Goal: Task Accomplishment & Management: Use online tool/utility

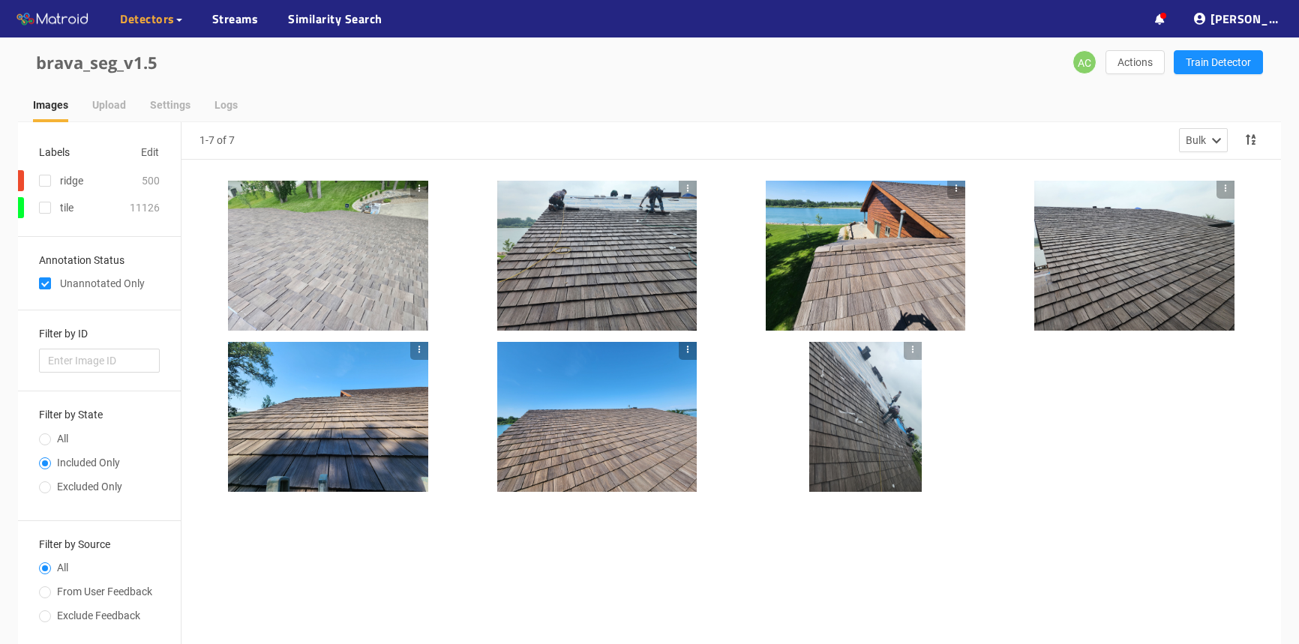
scroll to position [90, 0]
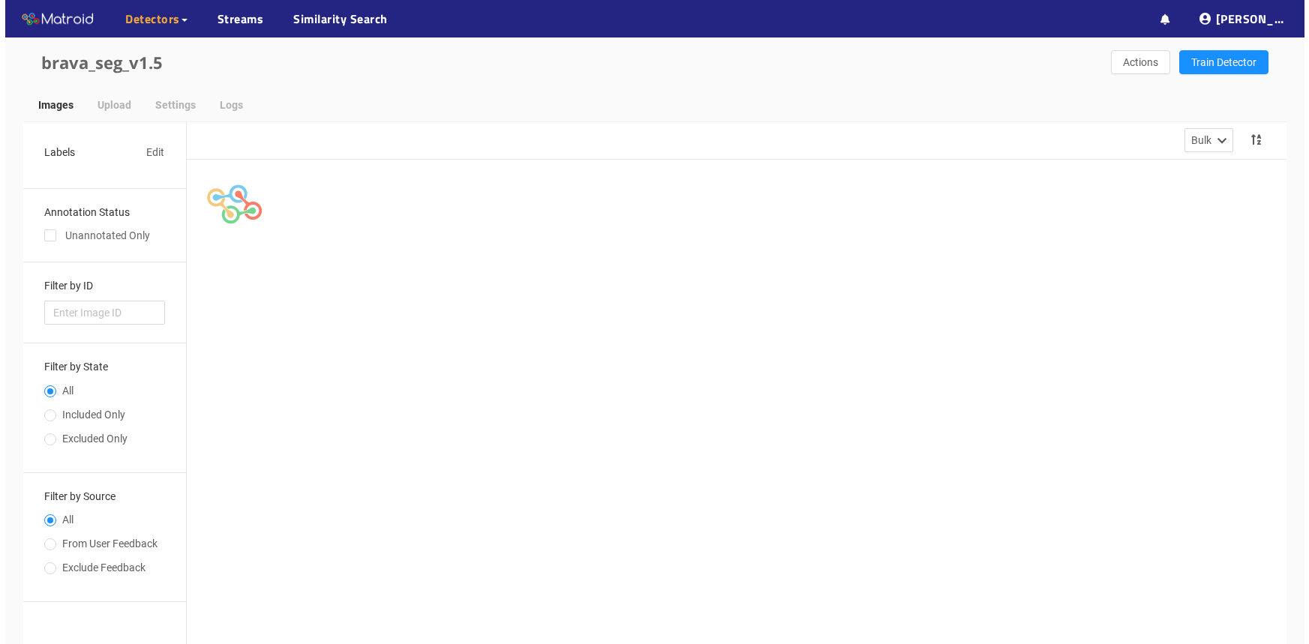
scroll to position [90, 0]
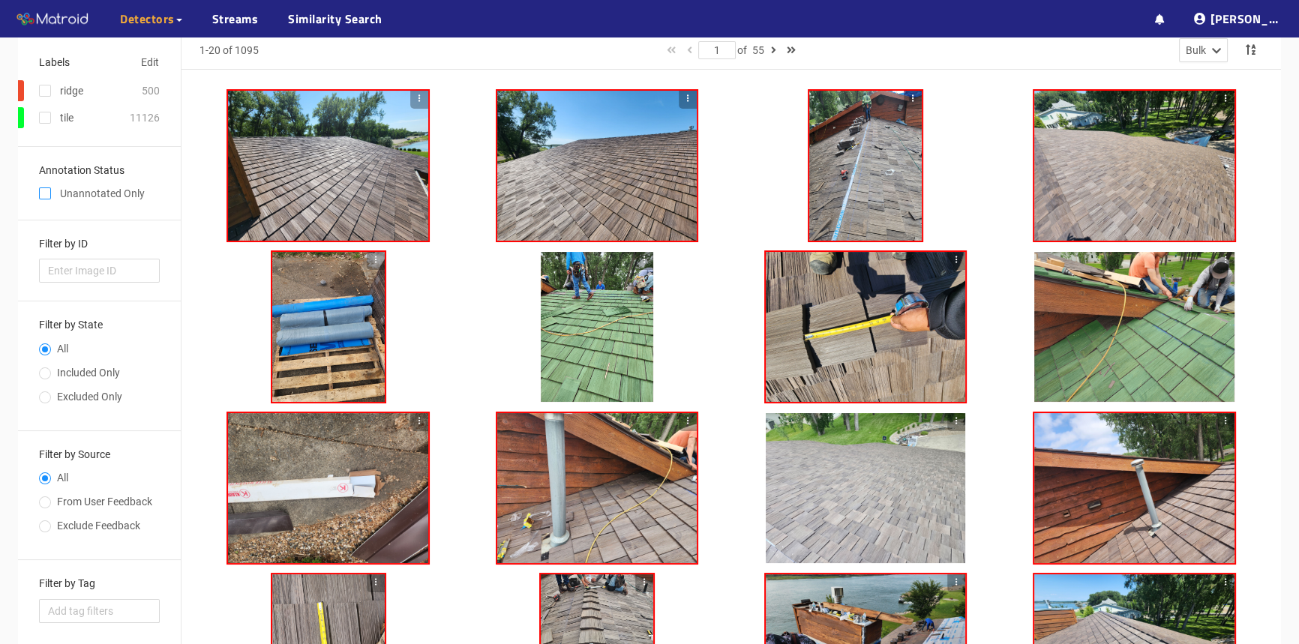
click at [44, 200] on input "checkbox" at bounding box center [45, 197] width 12 height 12
checkbox input "true"
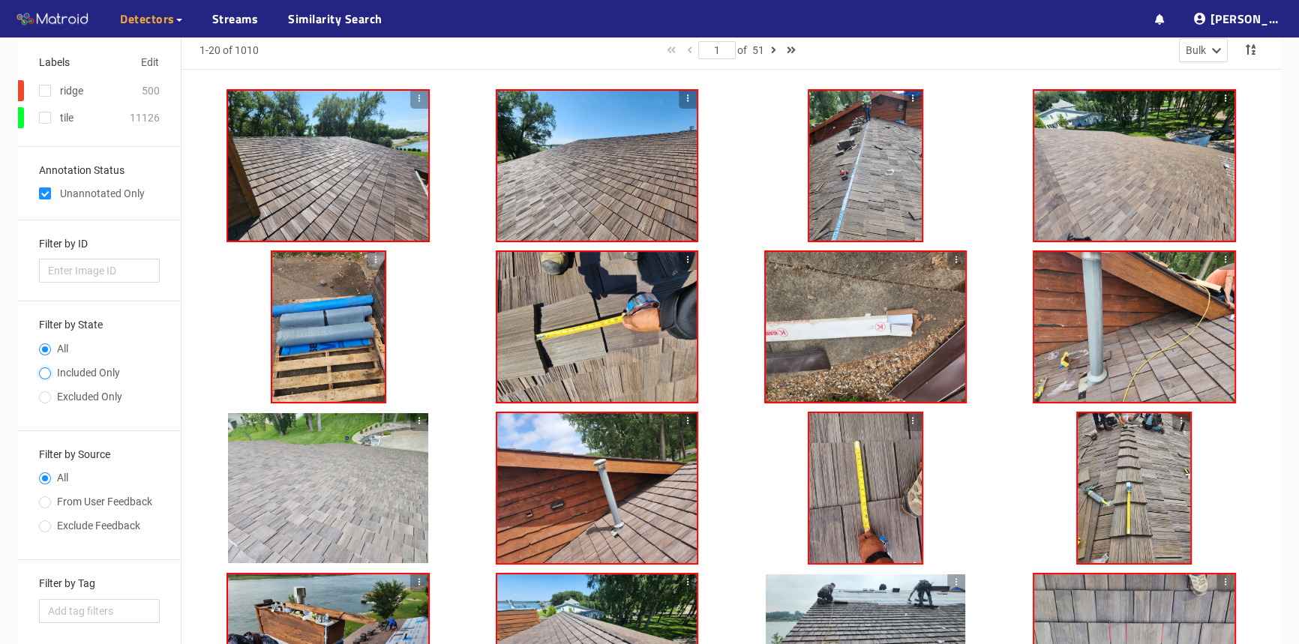
click at [46, 374] on input "Included Only" at bounding box center [45, 375] width 12 height 9
radio input "true"
radio input "false"
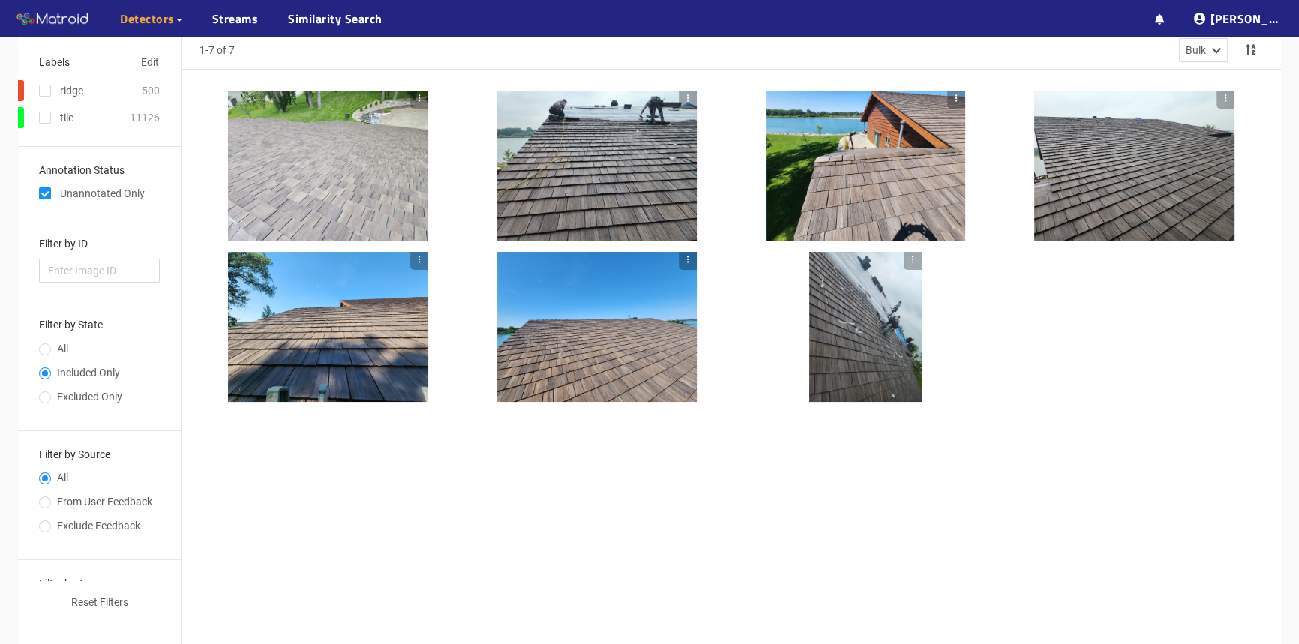
click at [292, 374] on div at bounding box center [328, 327] width 200 height 150
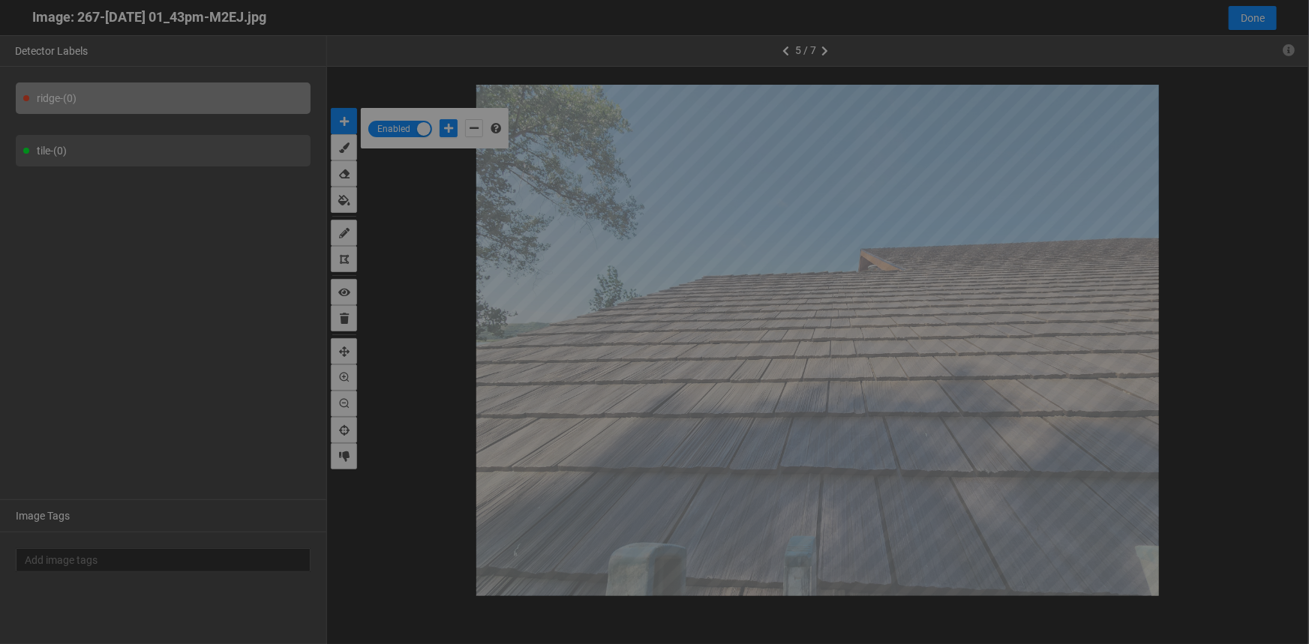
scroll to position [635, 0]
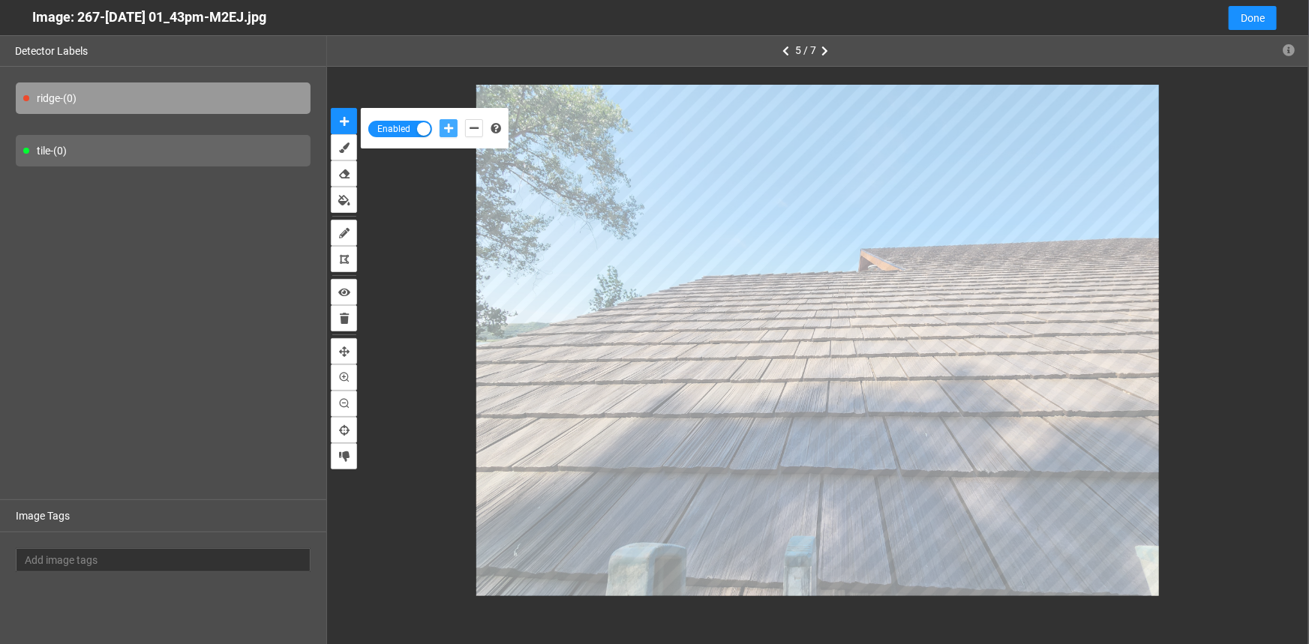
click at [446, 129] on icon "add-positive-points" at bounding box center [448, 128] width 9 height 11
click at [97, 146] on div "tile - (0)" at bounding box center [163, 151] width 295 height 32
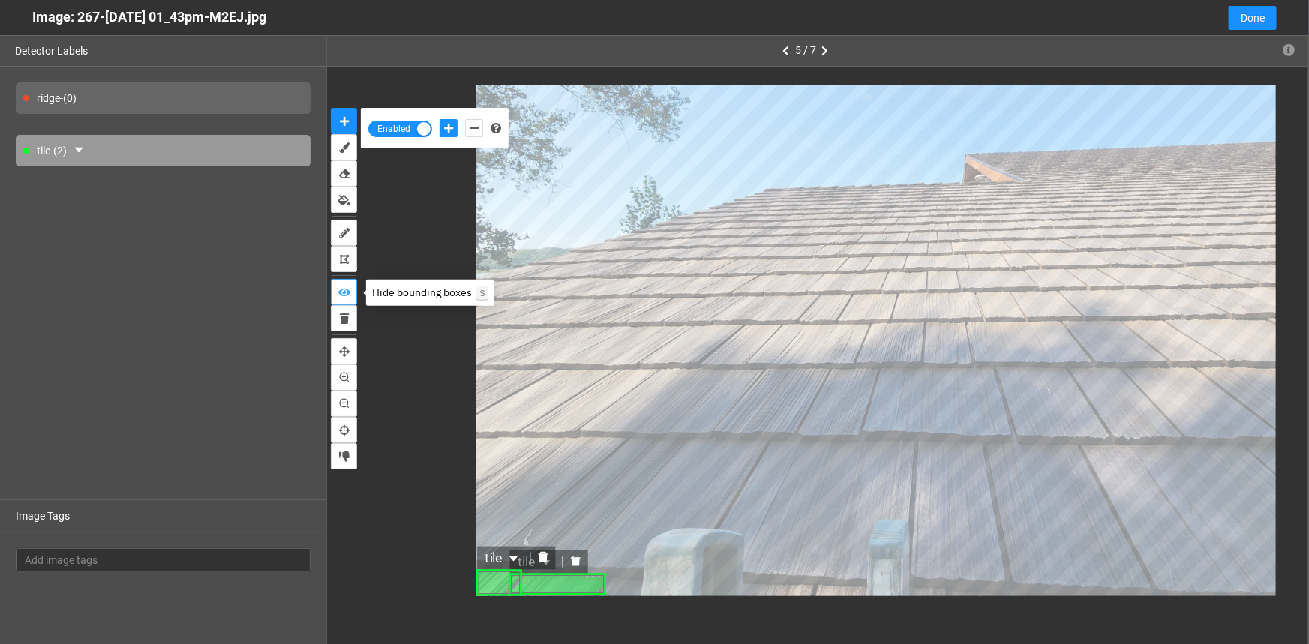
click at [344, 293] on icon "show bounding boxes" at bounding box center [344, 292] width 12 height 11
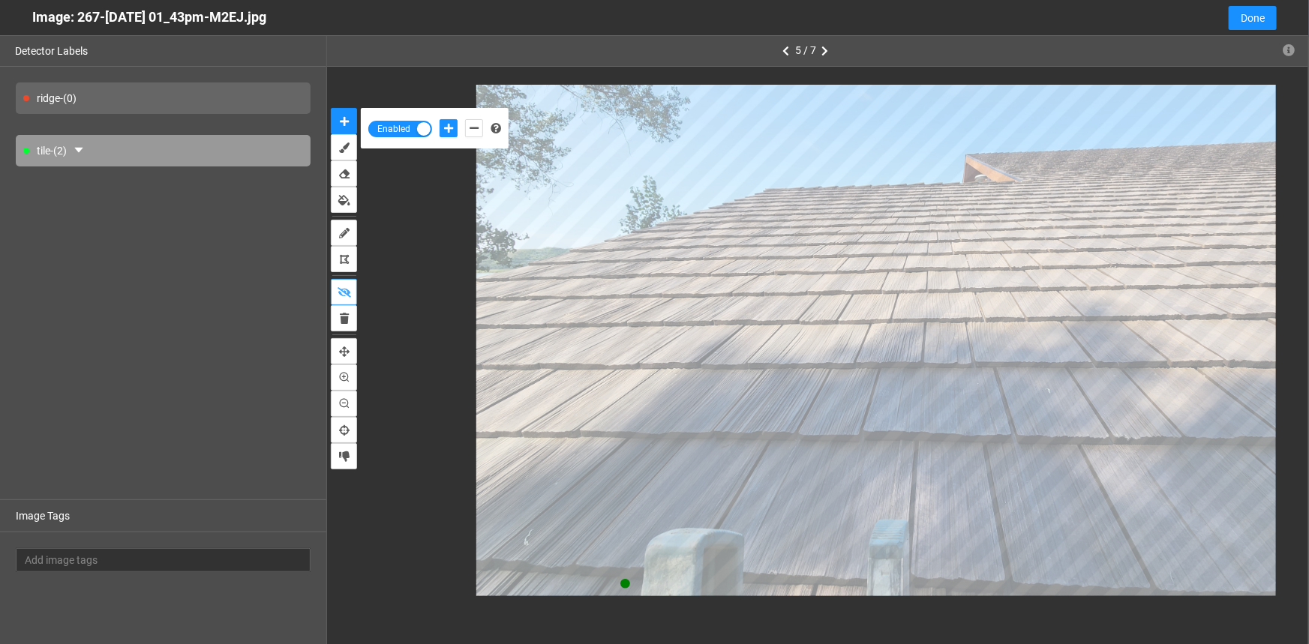
click at [331, 279] on button "show bounding boxes" at bounding box center [344, 292] width 26 height 26
click at [473, 126] on icon "add-negative-points" at bounding box center [474, 128] width 9 height 11
click at [465, 119] on button "add-negative-points" at bounding box center [474, 128] width 18 height 18
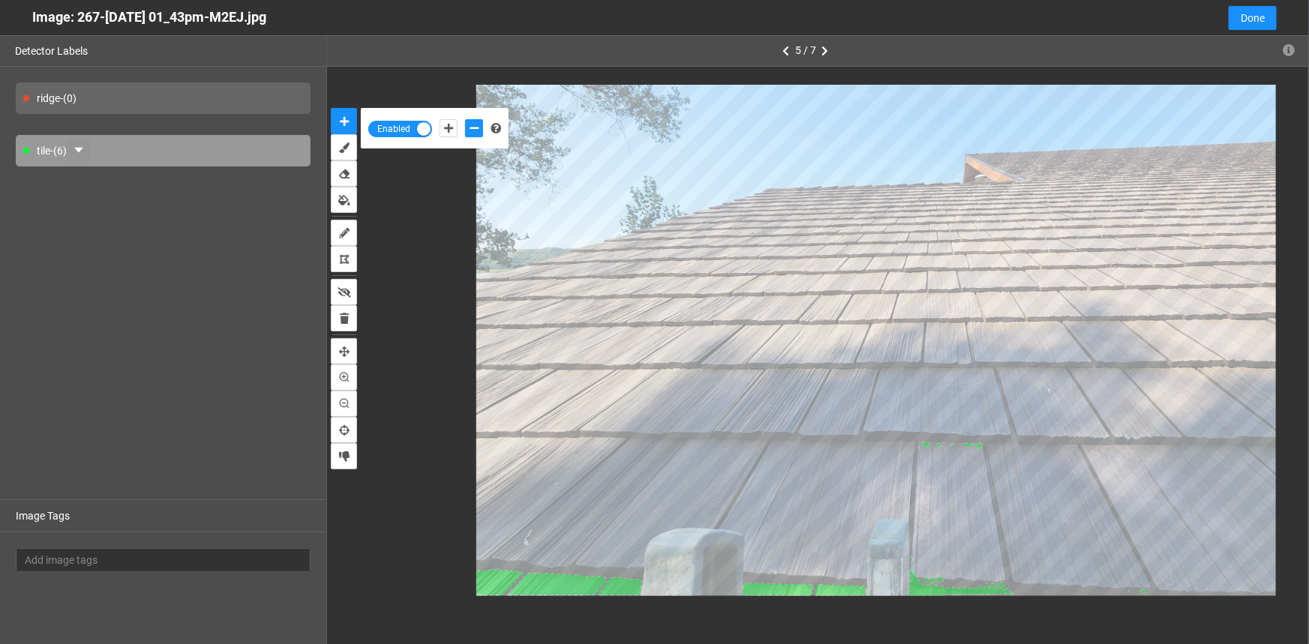
click at [85, 150] on icon "caret-down" at bounding box center [79, 150] width 12 height 12
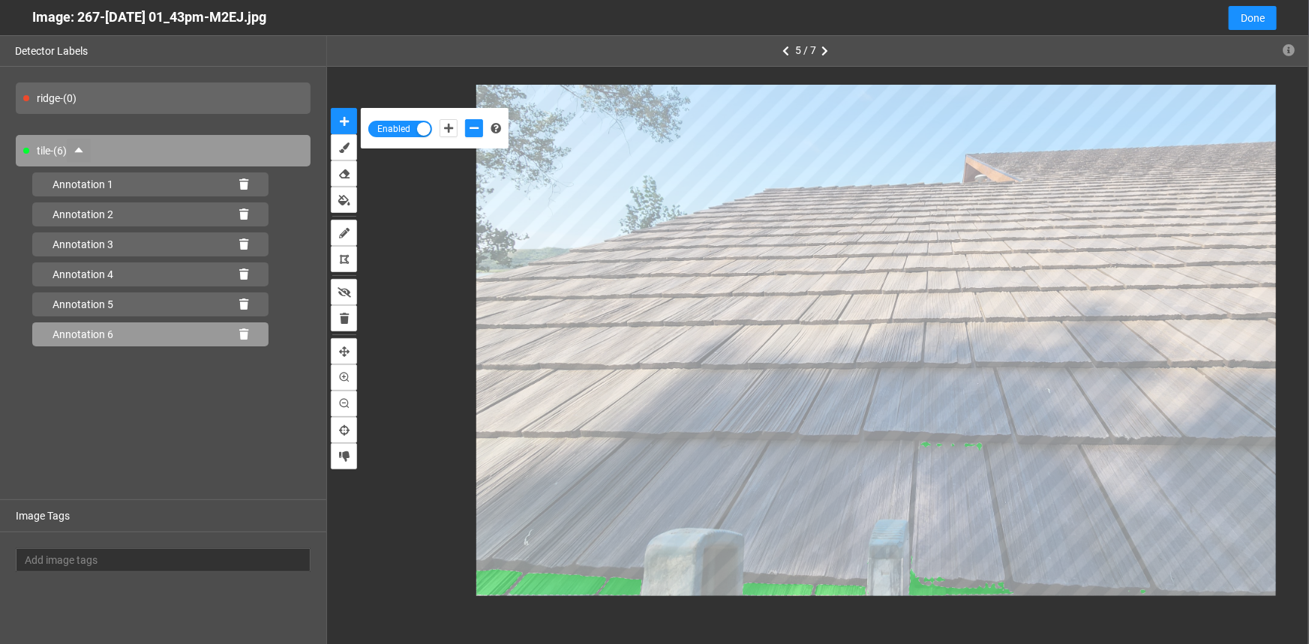
click at [247, 332] on div "Annotation 6" at bounding box center [150, 335] width 236 height 24
click at [242, 337] on icon at bounding box center [243, 334] width 9 height 11
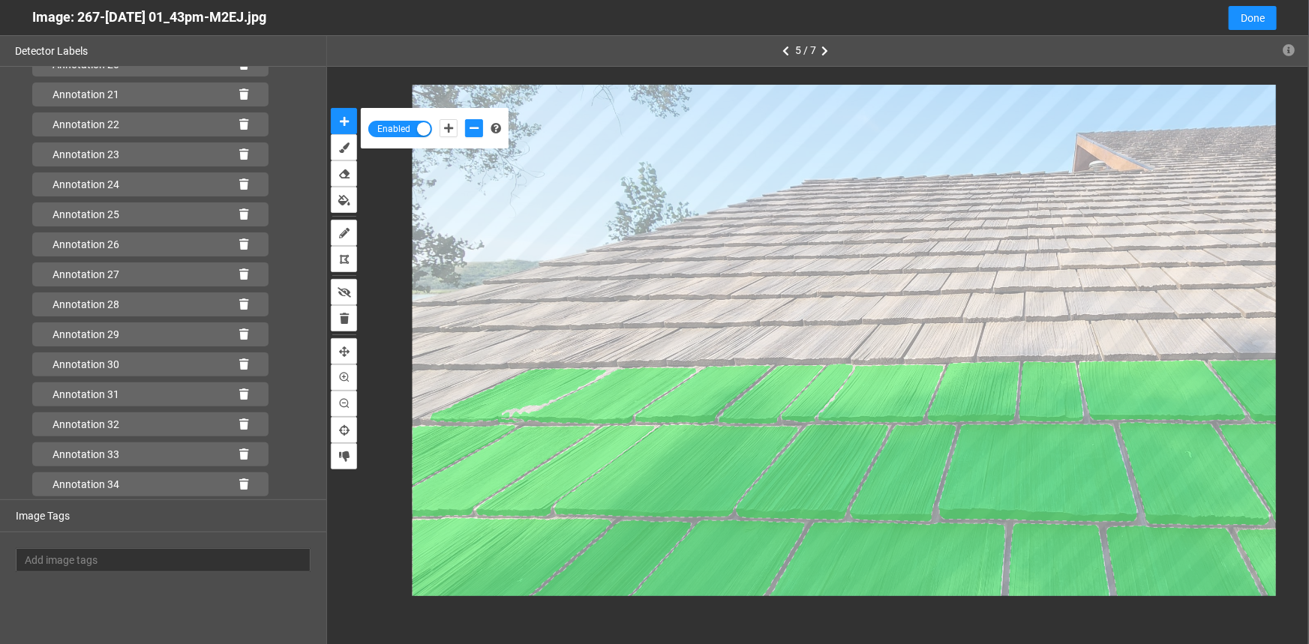
scroll to position [777, 0]
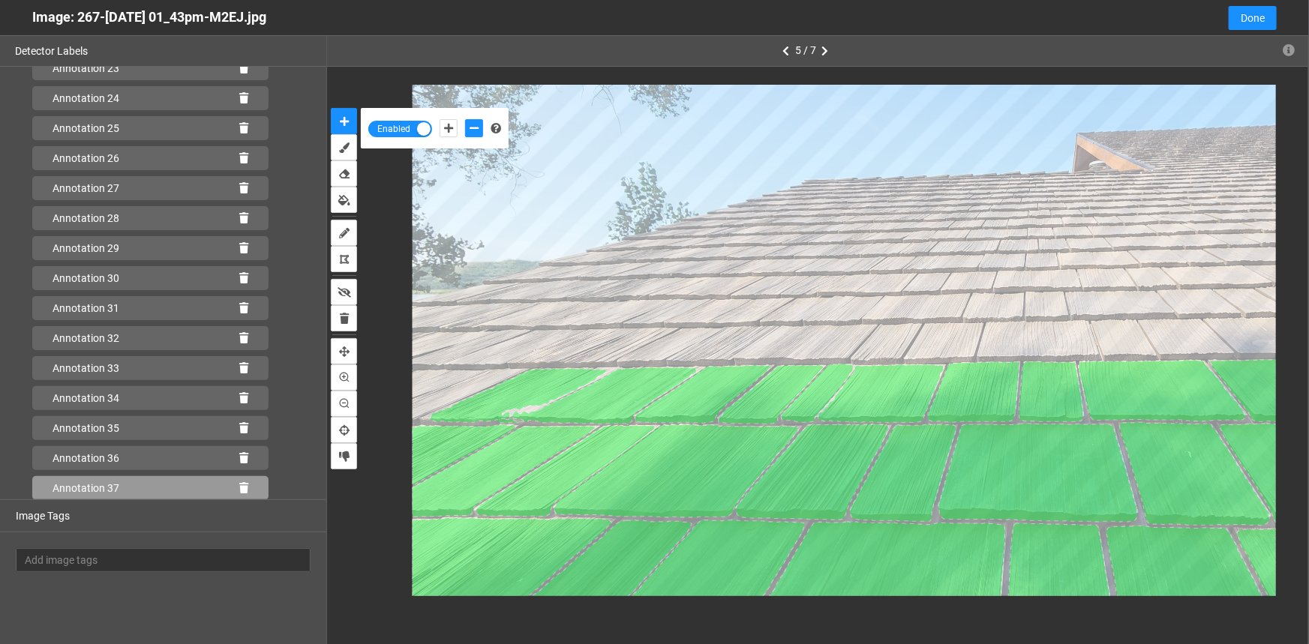
click at [239, 488] on icon at bounding box center [243, 488] width 9 height 11
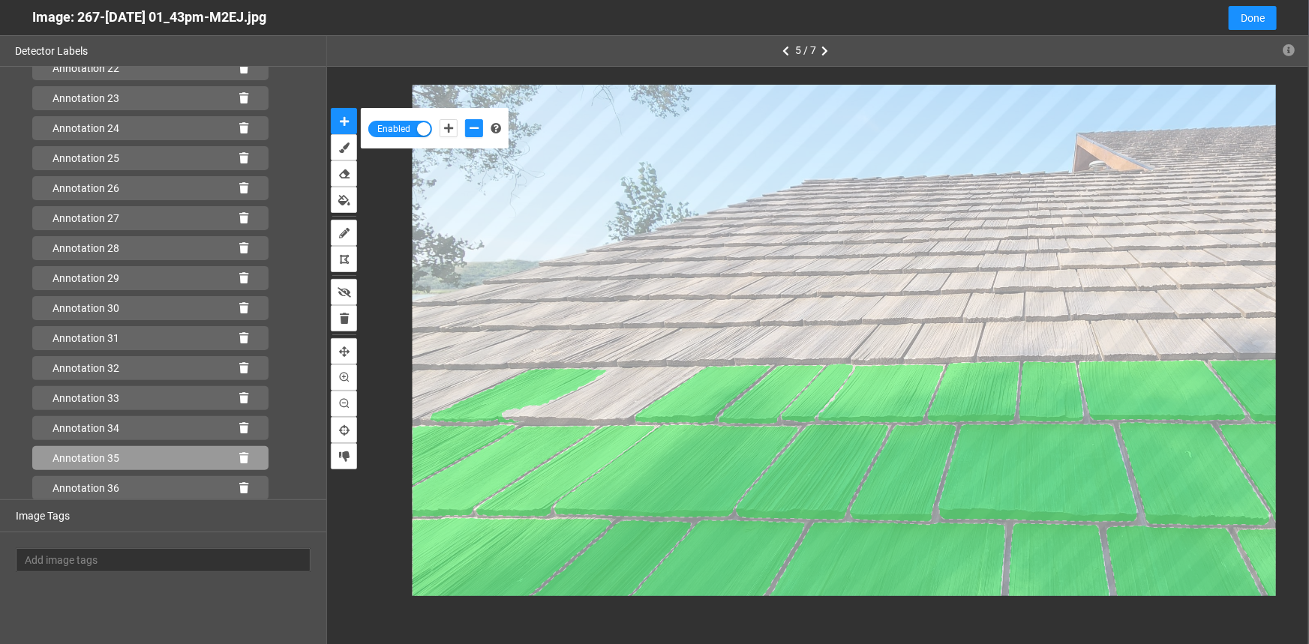
click at [239, 455] on icon at bounding box center [243, 458] width 9 height 11
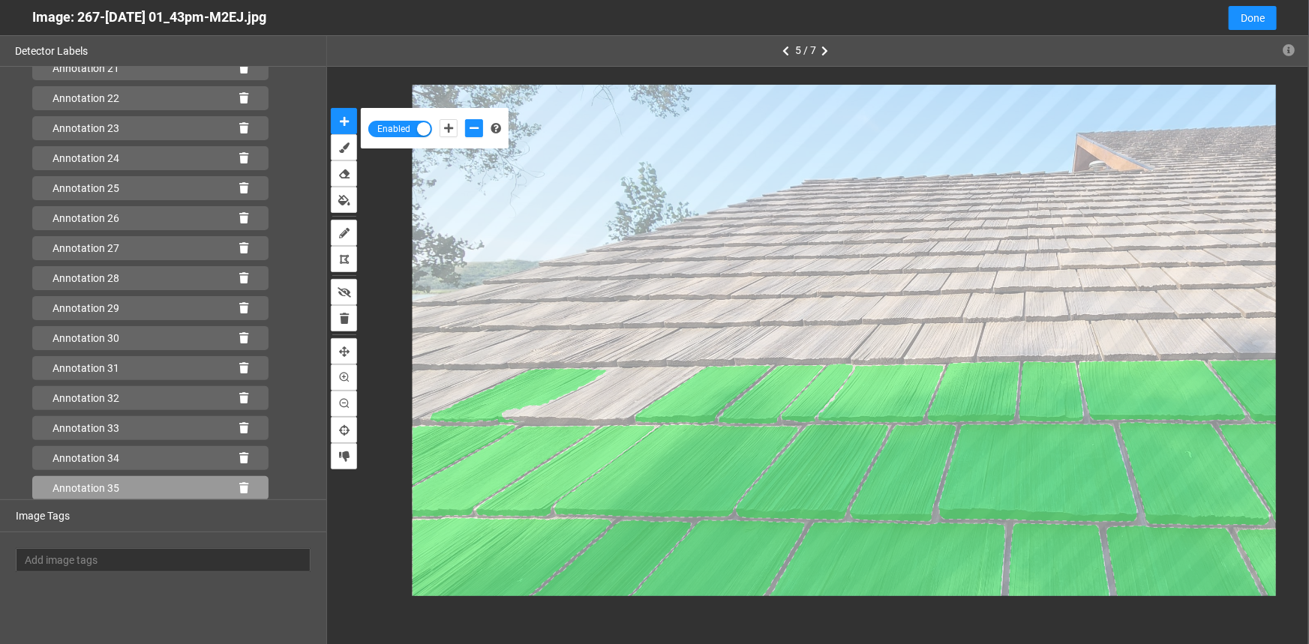
click at [239, 490] on icon at bounding box center [243, 488] width 9 height 11
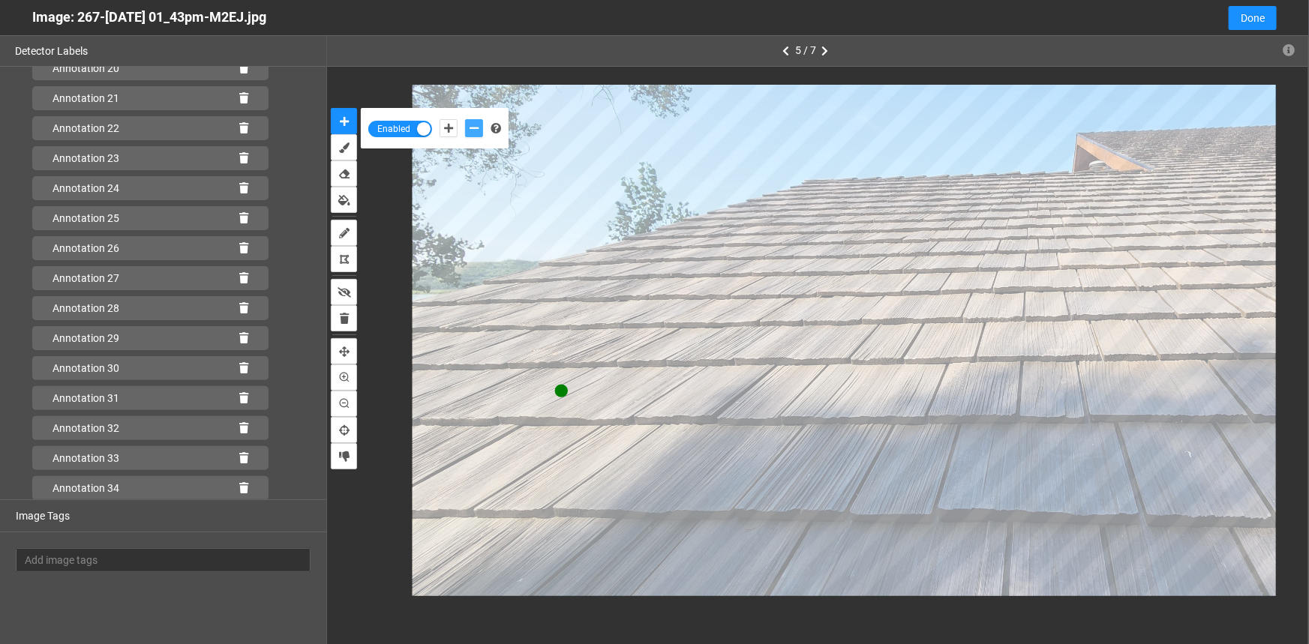
click at [475, 131] on icon "add-negative-points" at bounding box center [474, 128] width 9 height 11
click at [465, 119] on button "add-negative-points" at bounding box center [474, 128] width 18 height 18
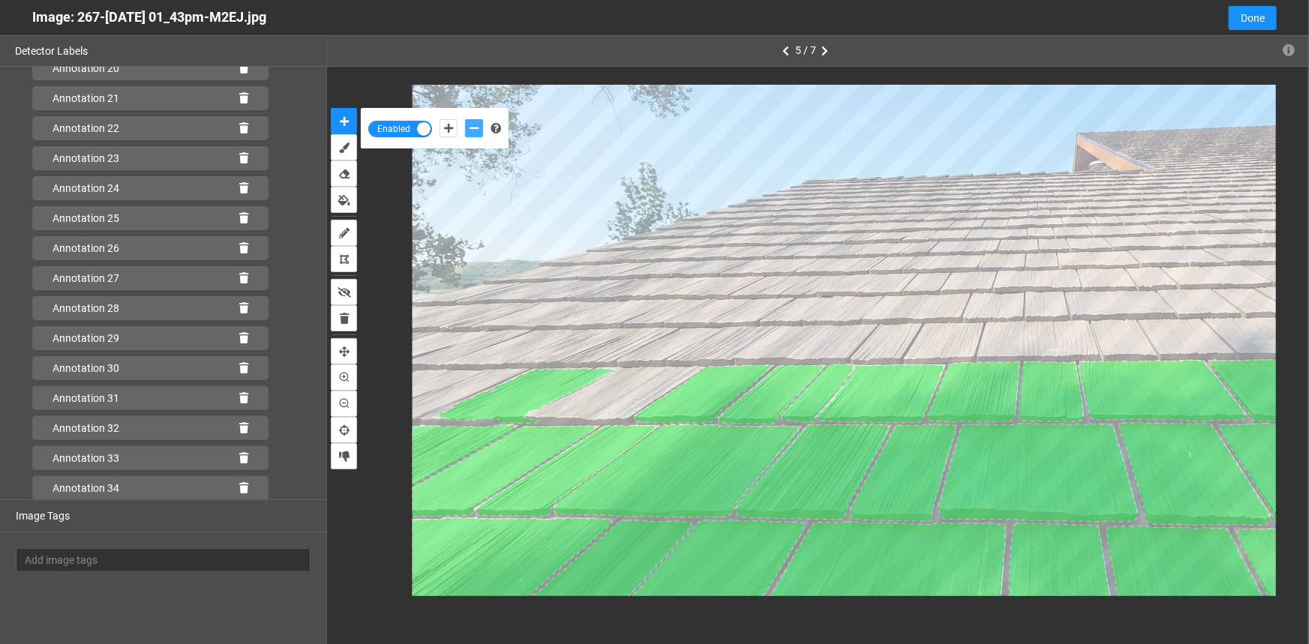
scroll to position [717, 0]
click at [239, 488] on icon at bounding box center [243, 488] width 9 height 11
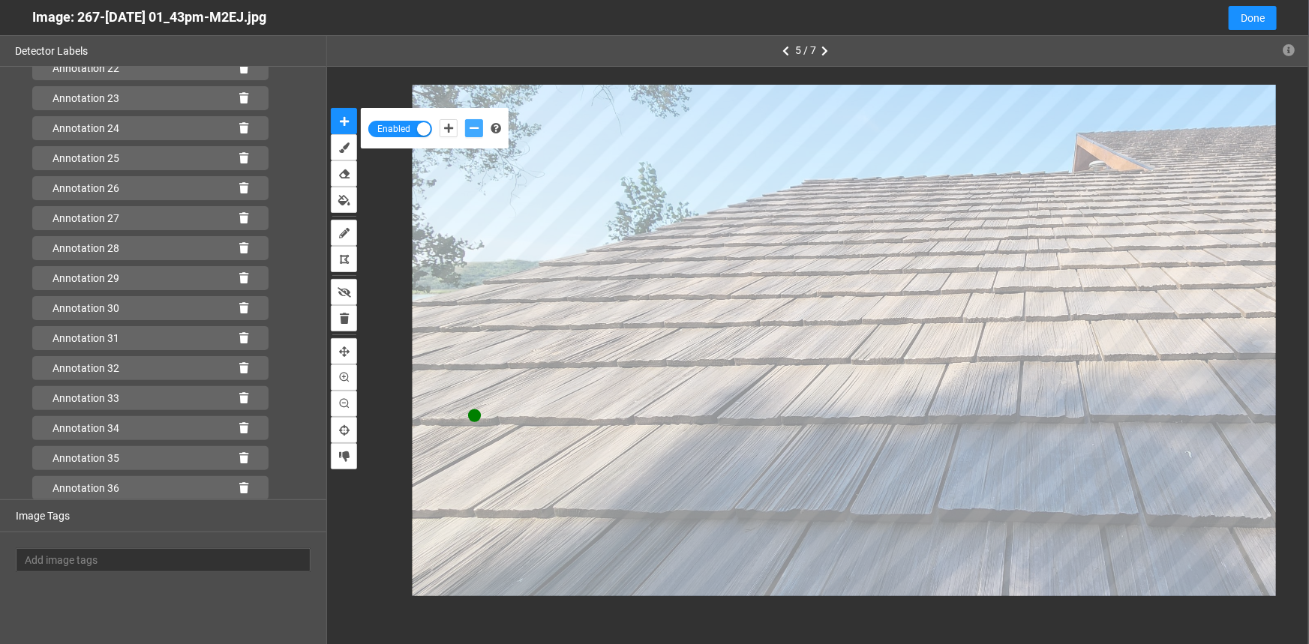
click at [470, 127] on icon "add-negative-points" at bounding box center [474, 128] width 9 height 11
click at [465, 119] on button "add-negative-points" at bounding box center [474, 128] width 18 height 18
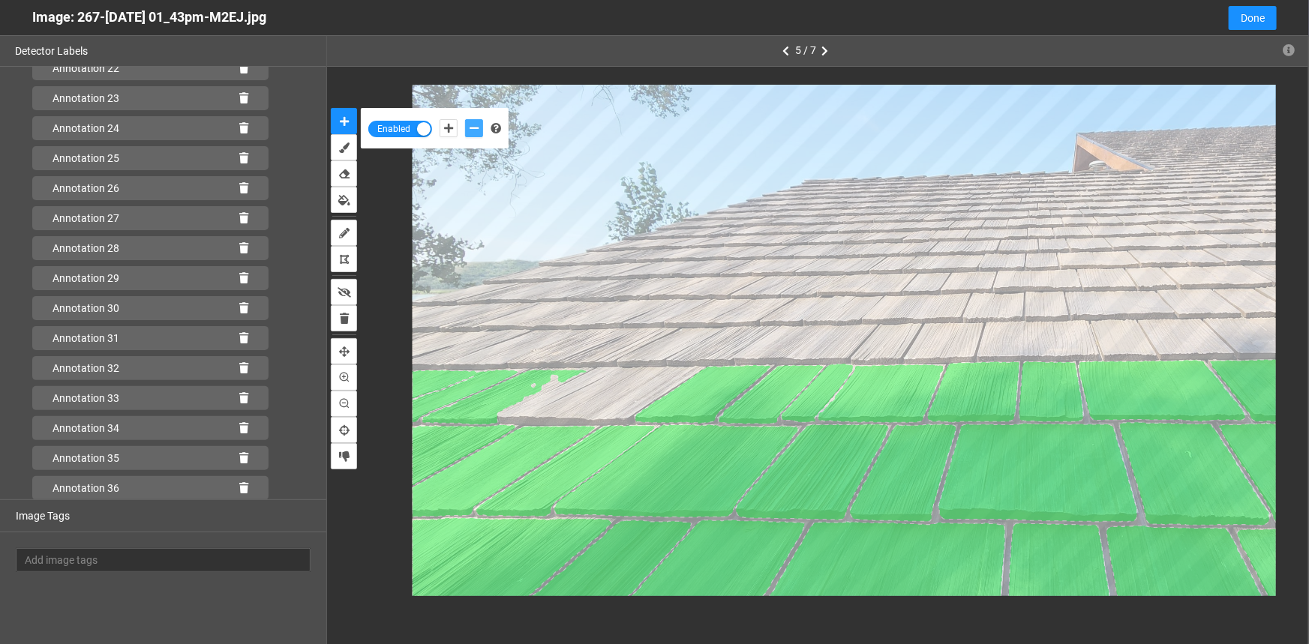
scroll to position [777, 0]
click at [240, 487] on div "Annotation 37" at bounding box center [150, 488] width 236 height 24
click at [239, 488] on icon at bounding box center [243, 488] width 9 height 11
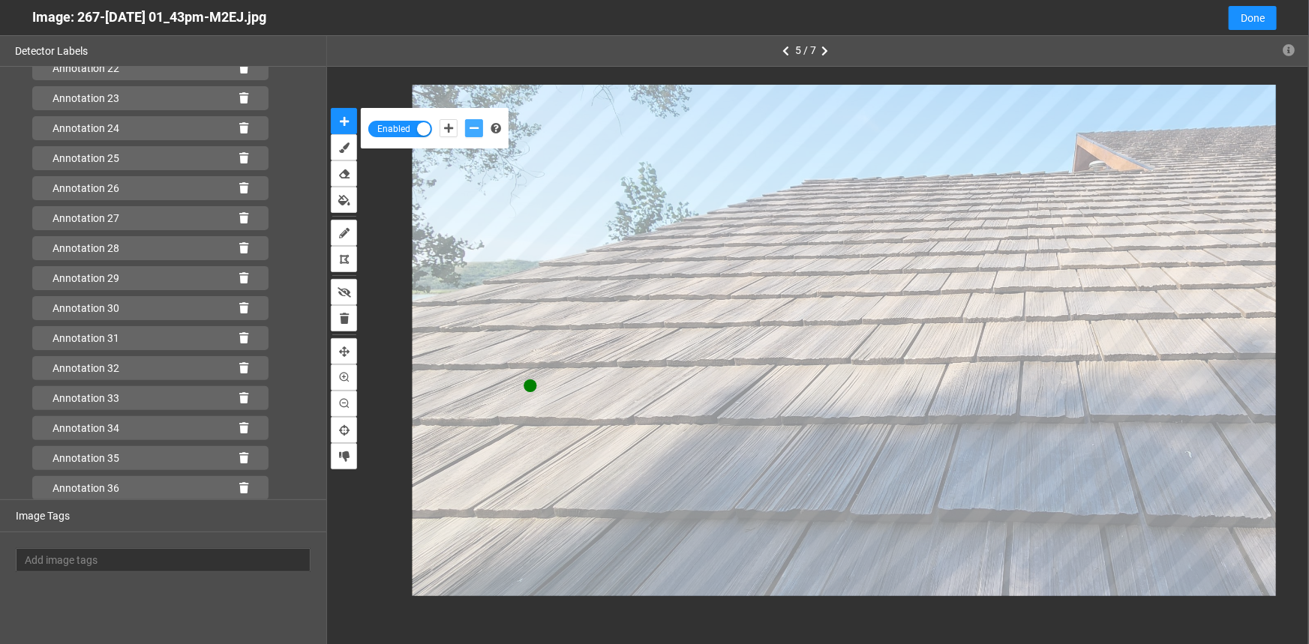
click at [473, 127] on icon "add-negative-points" at bounding box center [474, 128] width 9 height 11
click at [465, 119] on button "add-negative-points" at bounding box center [474, 128] width 18 height 18
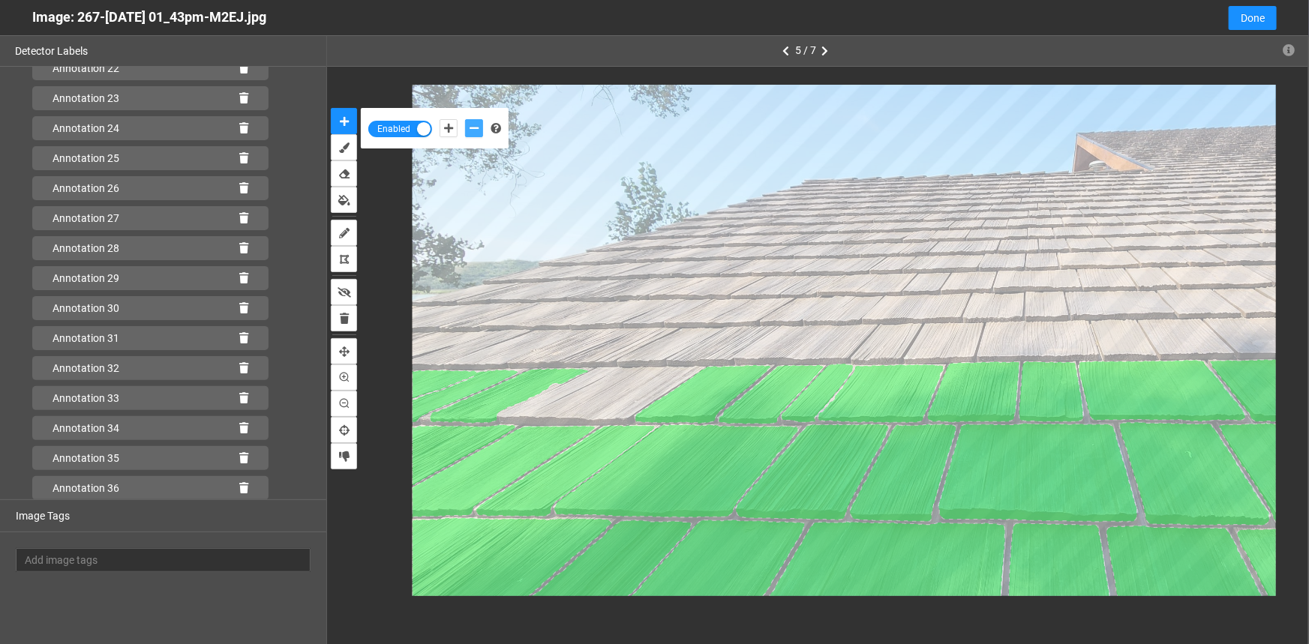
scroll to position [777, 0]
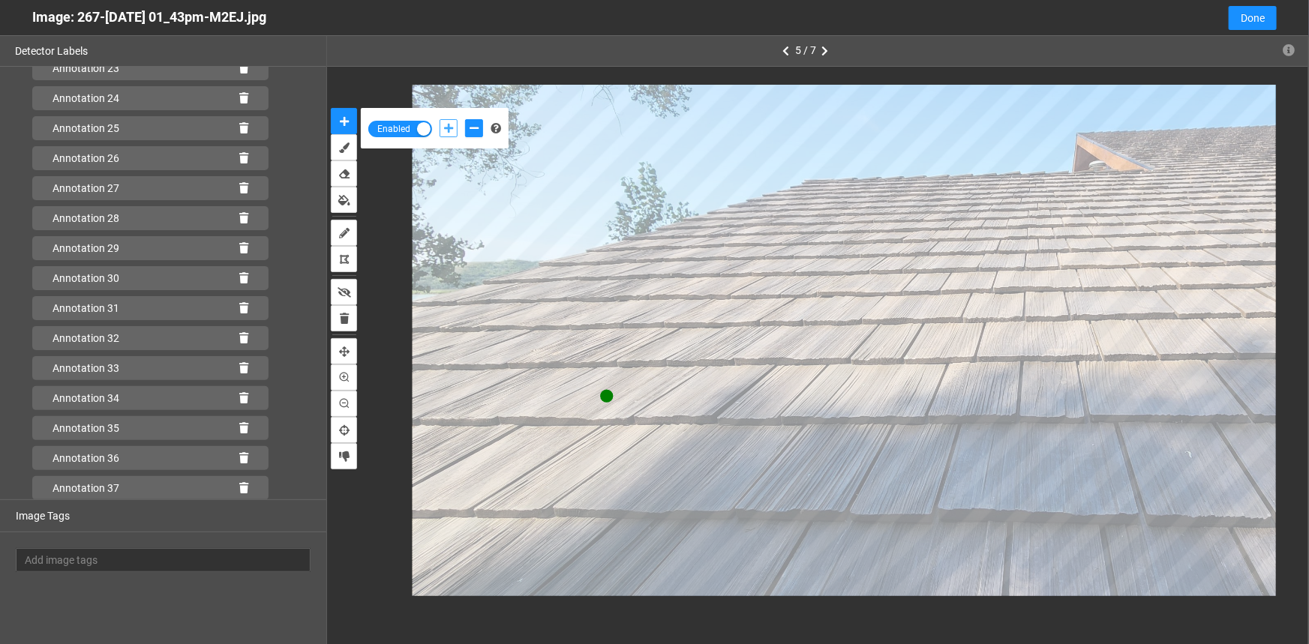
click at [456, 127] on button "add-positive-points" at bounding box center [449, 128] width 18 height 18
click at [479, 131] on icon "add-negative-points" at bounding box center [474, 128] width 9 height 11
click at [465, 119] on button "add-negative-points" at bounding box center [474, 128] width 18 height 18
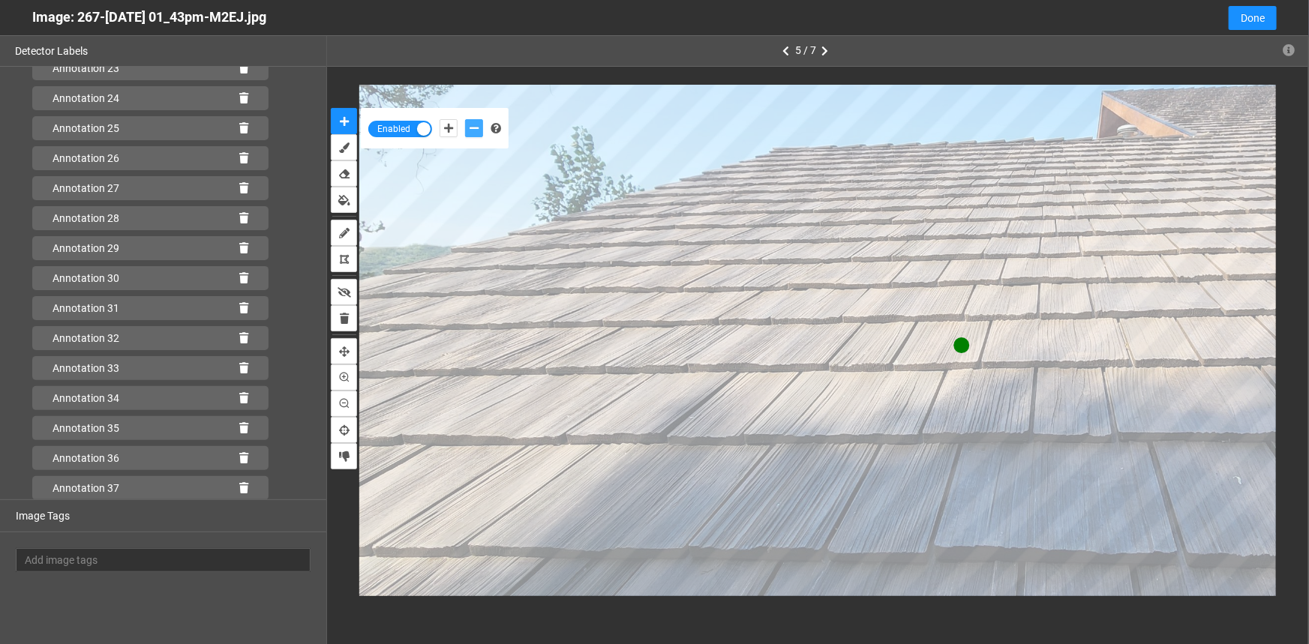
click at [465, 119] on button "add-negative-points" at bounding box center [474, 128] width 18 height 18
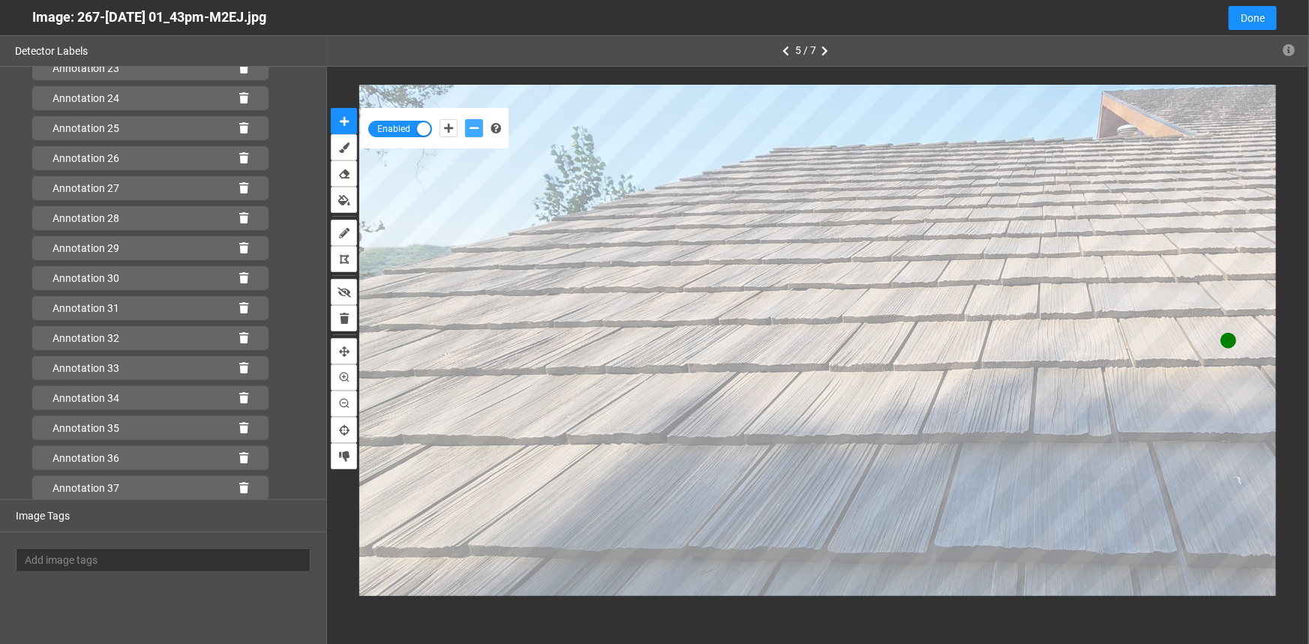
click at [465, 119] on button "add-negative-points" at bounding box center [474, 128] width 18 height 18
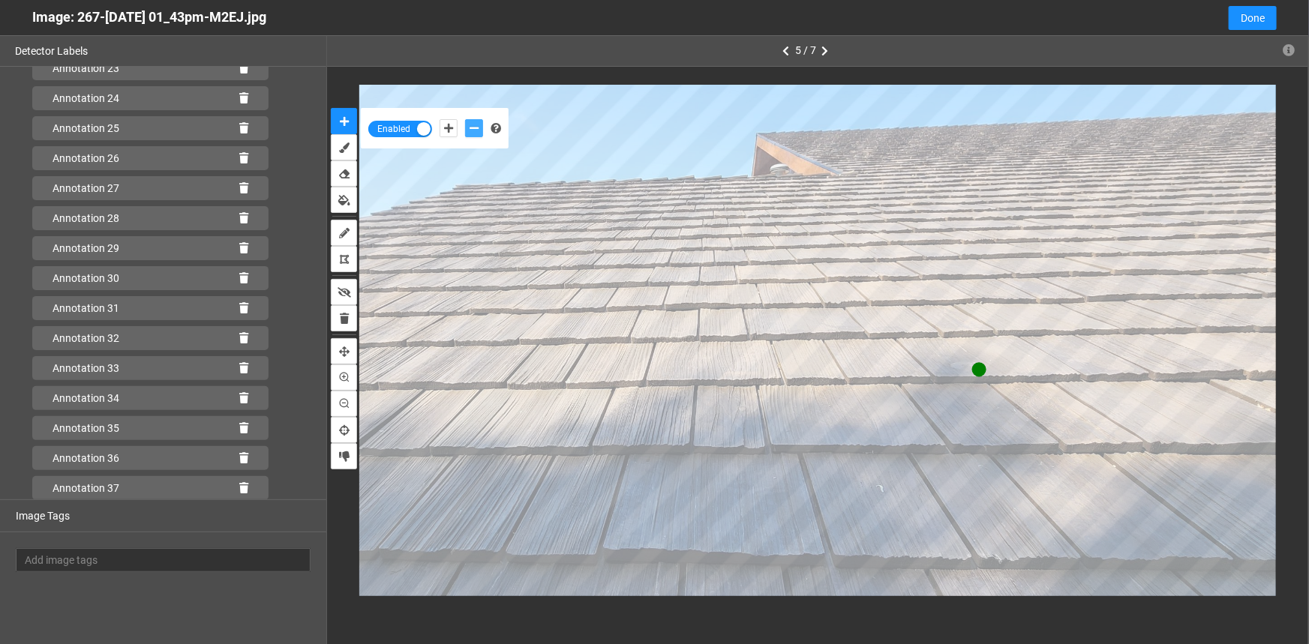
click at [465, 119] on button "add-negative-points" at bounding box center [474, 128] width 18 height 18
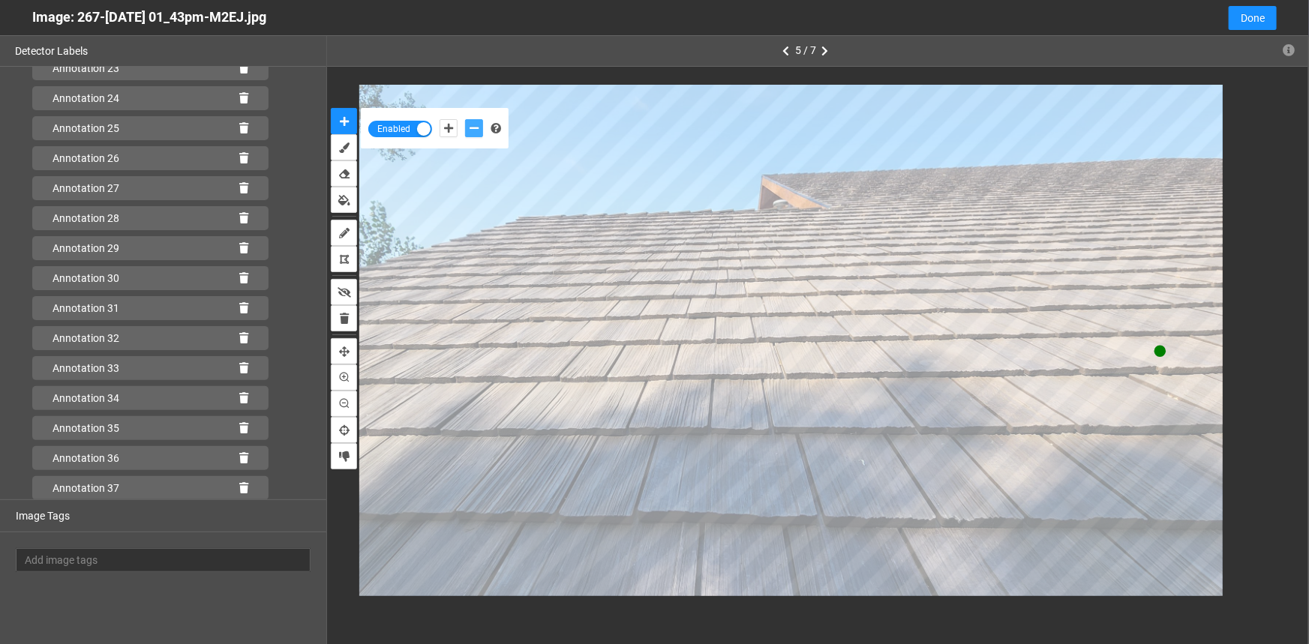
click at [465, 119] on button "add-negative-points" at bounding box center [474, 128] width 18 height 18
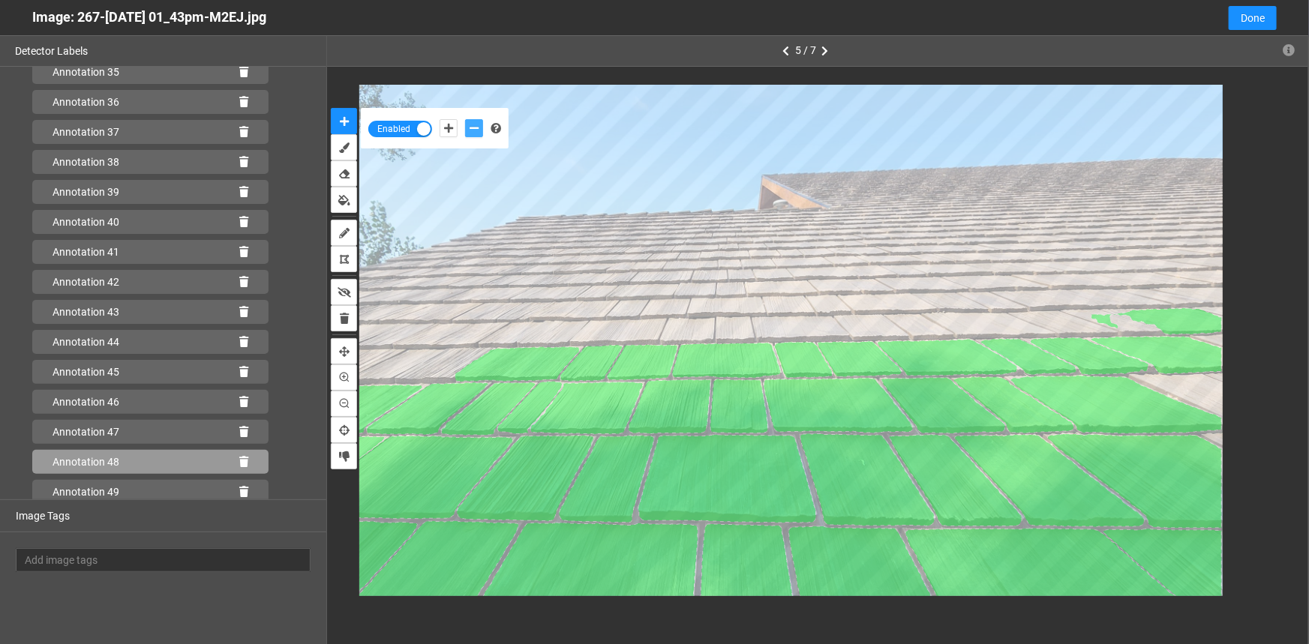
scroll to position [1136, 0]
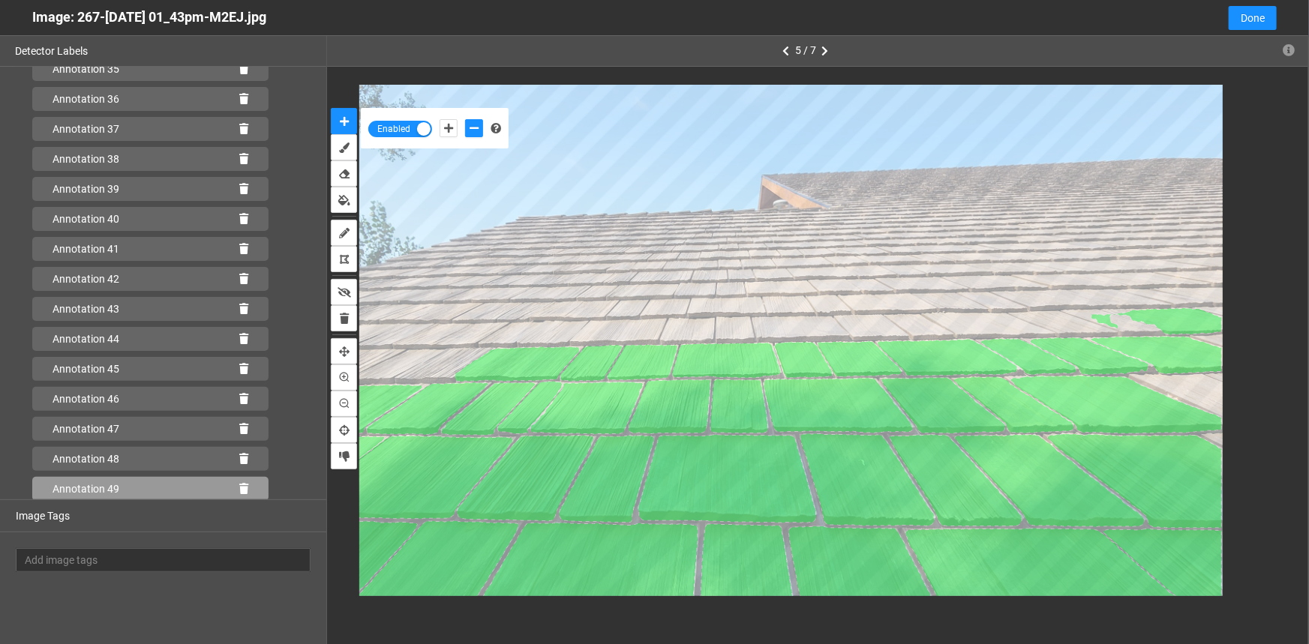
click at [239, 487] on icon at bounding box center [243, 489] width 9 height 11
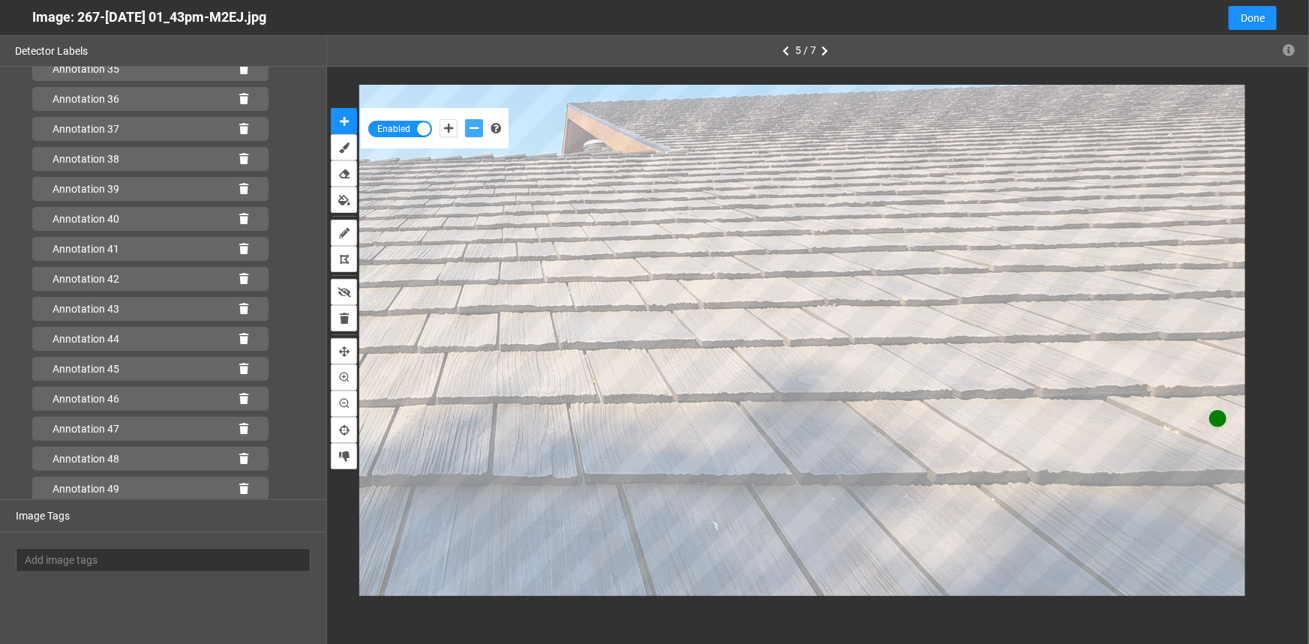
click at [472, 131] on icon "add-negative-points" at bounding box center [474, 128] width 9 height 11
click at [465, 119] on button "add-negative-points" at bounding box center [474, 128] width 18 height 18
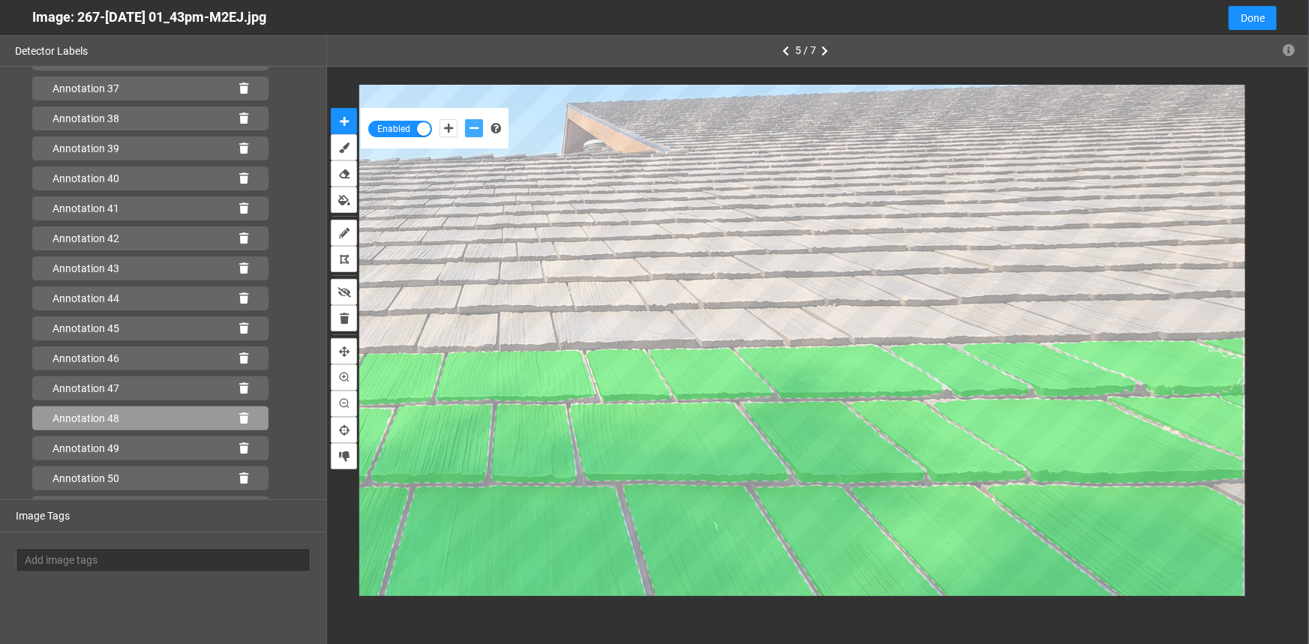
scroll to position [1196, 0]
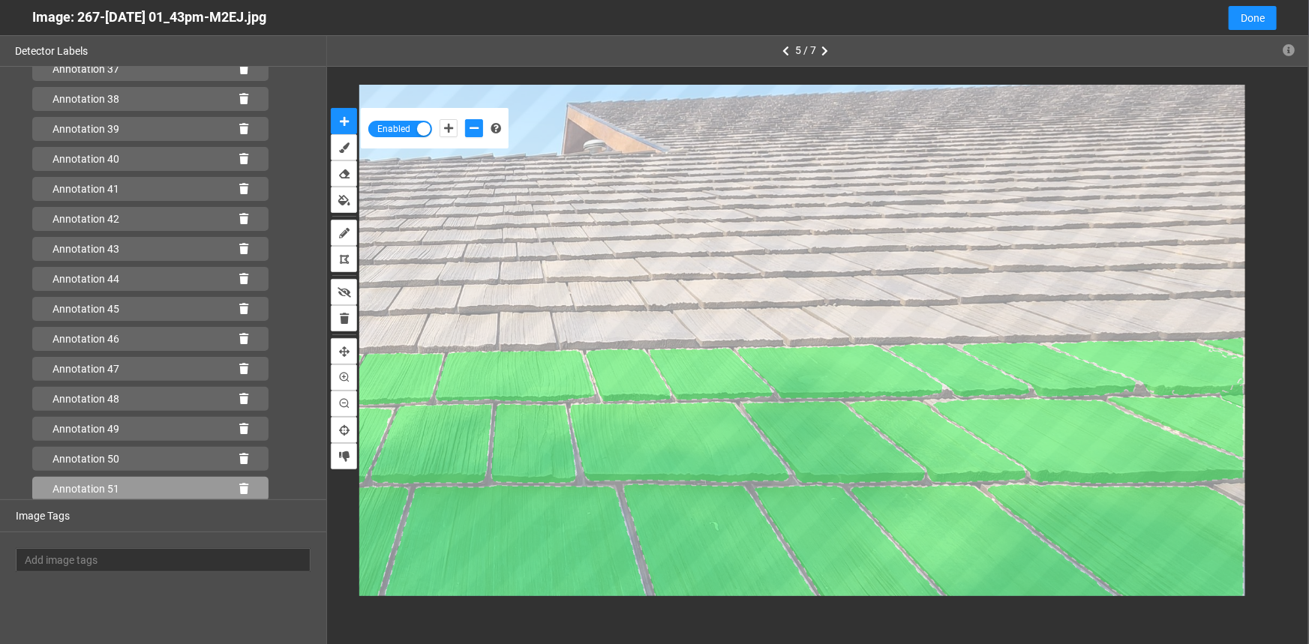
click at [239, 488] on icon at bounding box center [243, 489] width 9 height 11
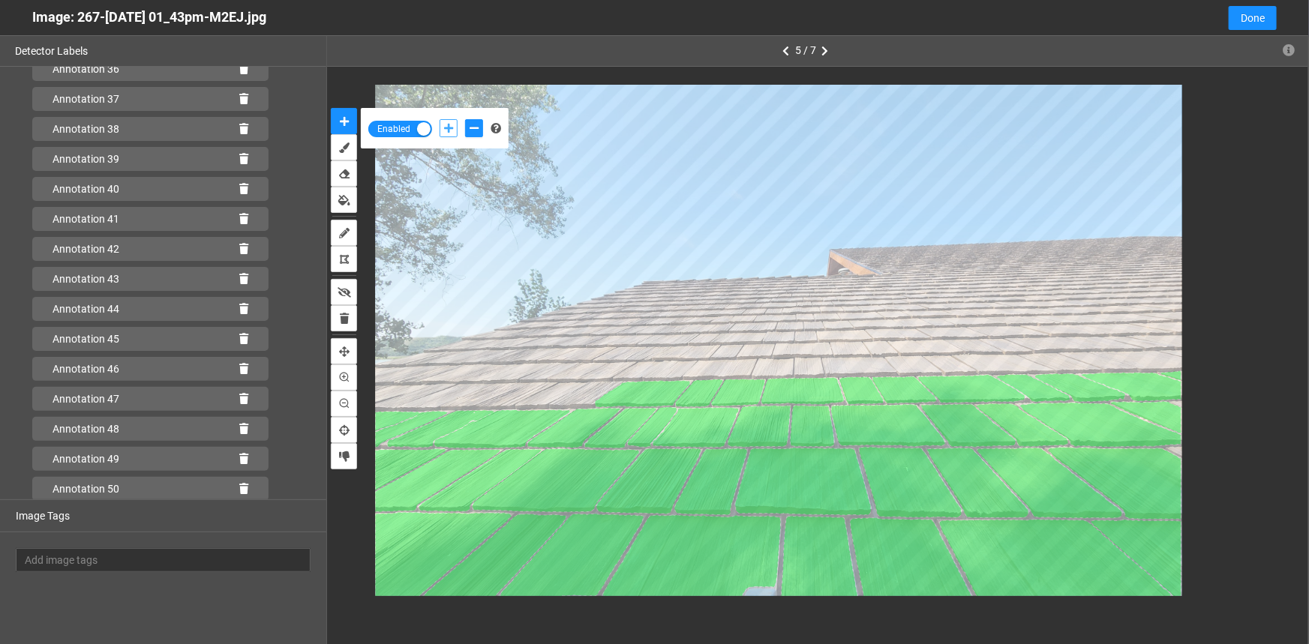
click at [446, 128] on icon "add-positive-points" at bounding box center [448, 128] width 9 height 11
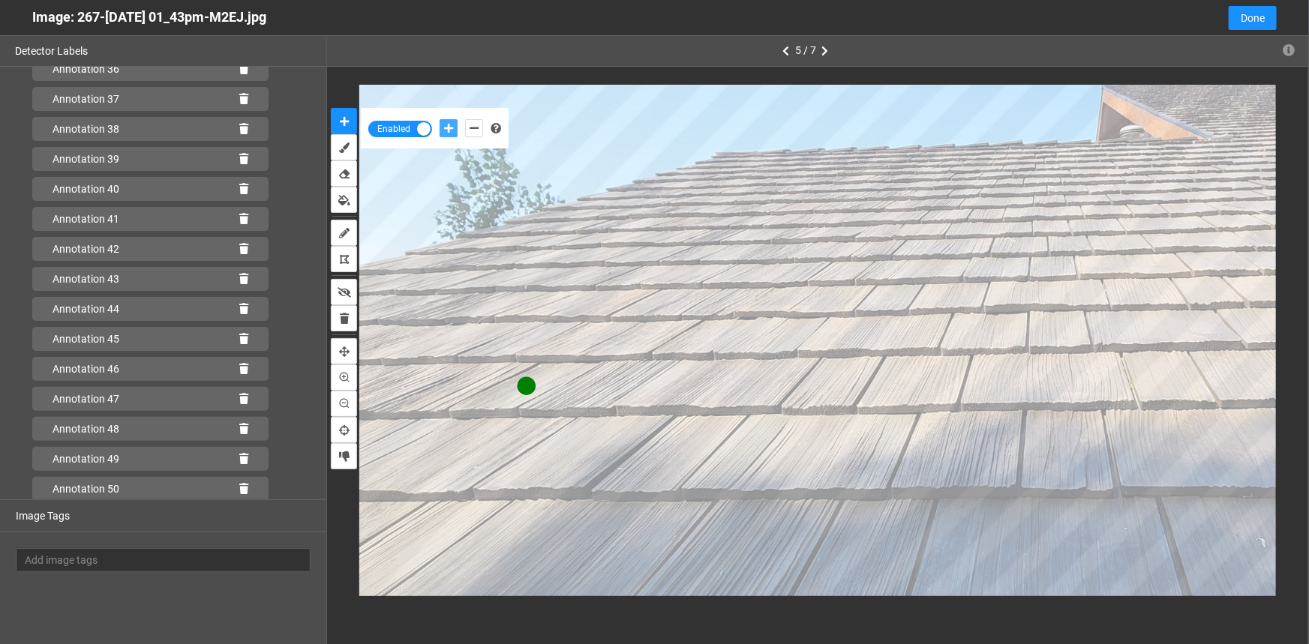
click at [440, 119] on button "add-positive-points" at bounding box center [449, 128] width 18 height 18
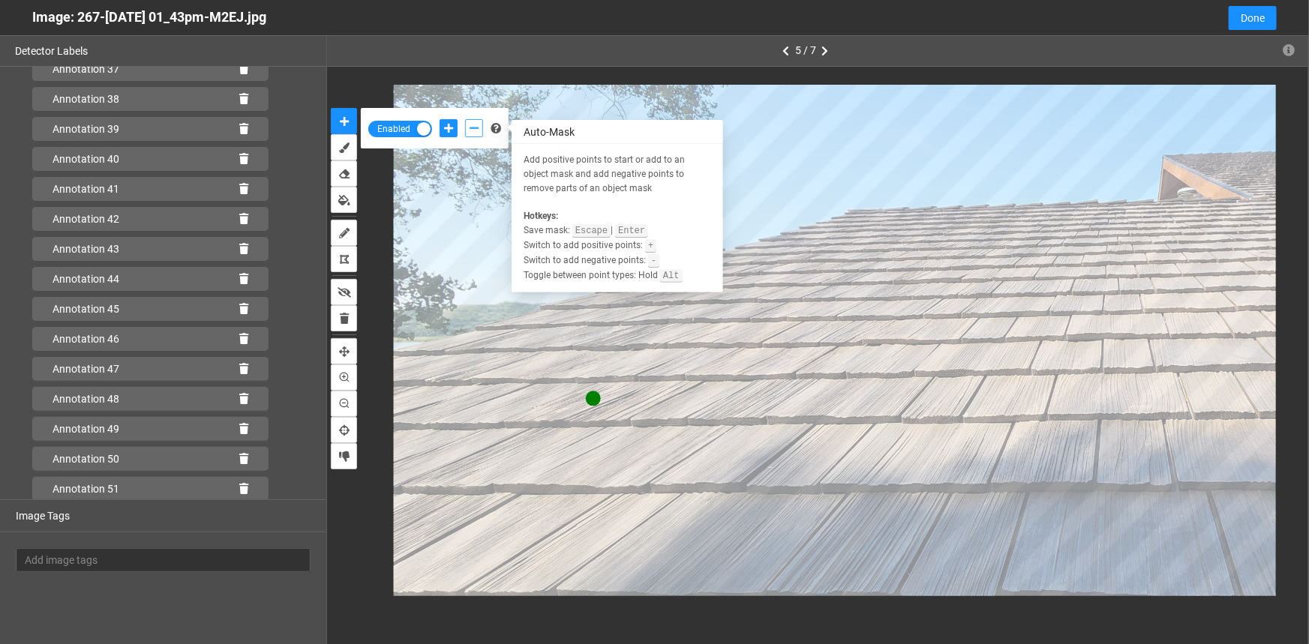
click at [475, 133] on icon "add-negative-points" at bounding box center [474, 128] width 9 height 11
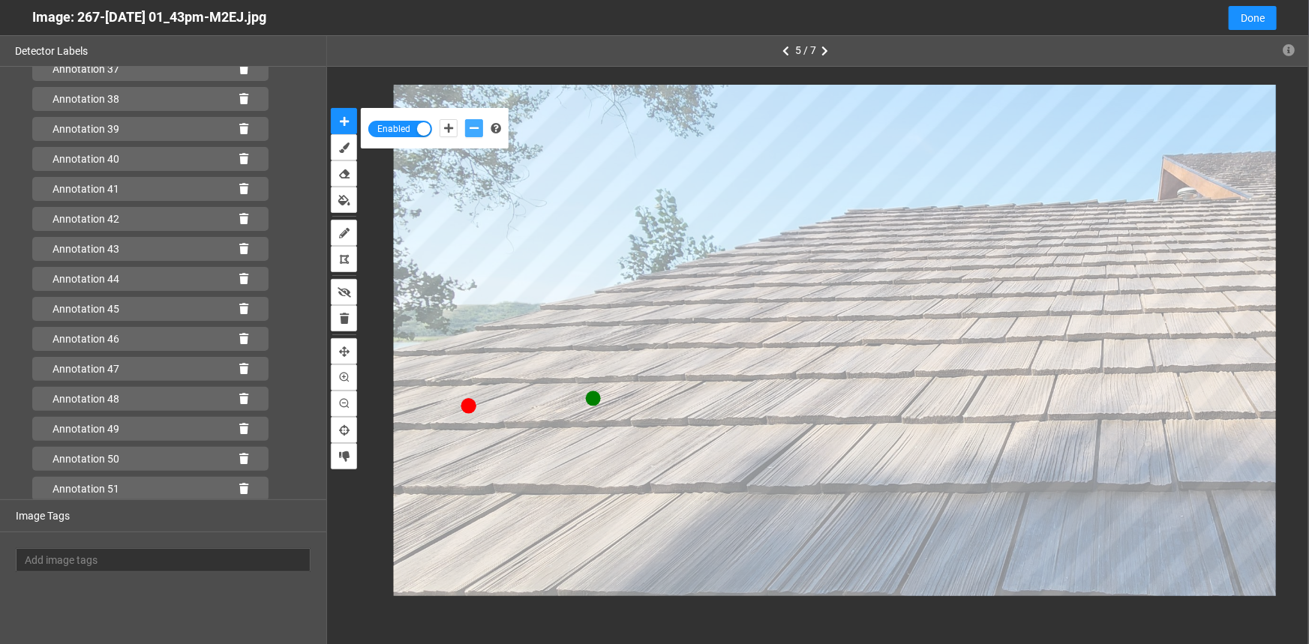
click at [465, 119] on button "add-negative-points" at bounding box center [474, 128] width 18 height 18
click at [468, 132] on button "add-negative-points" at bounding box center [474, 128] width 18 height 18
click at [465, 119] on button "add-negative-points" at bounding box center [474, 128] width 18 height 18
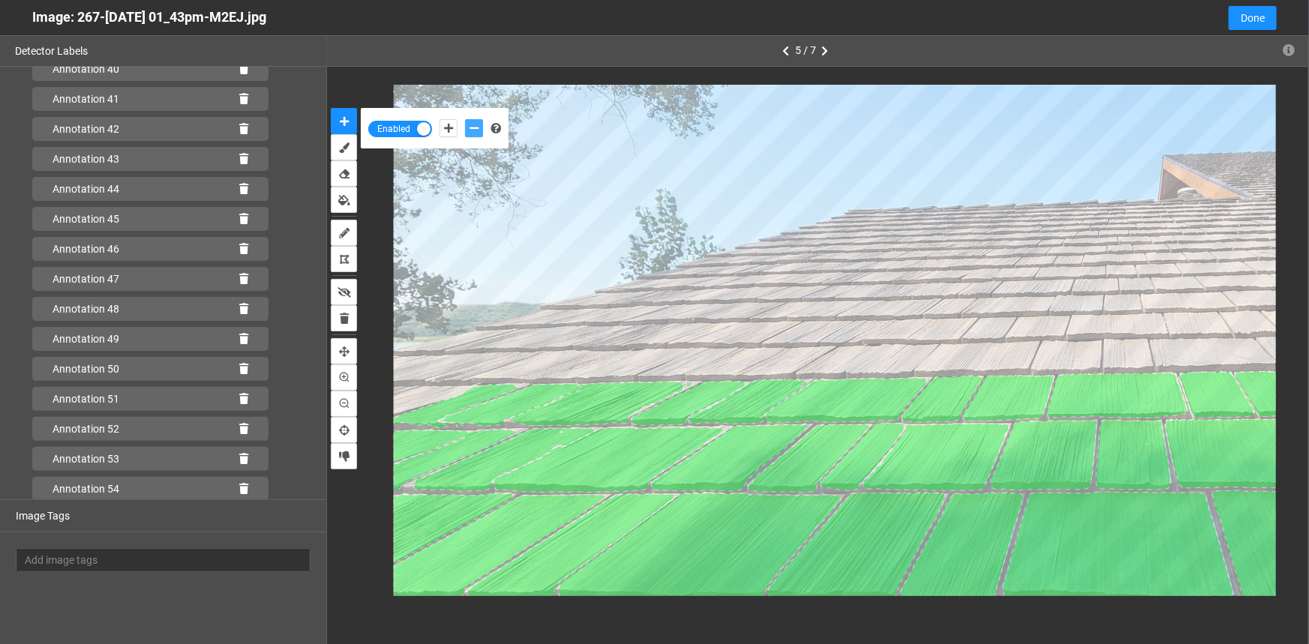
scroll to position [1316, 0]
click at [239, 488] on icon at bounding box center [243, 489] width 9 height 11
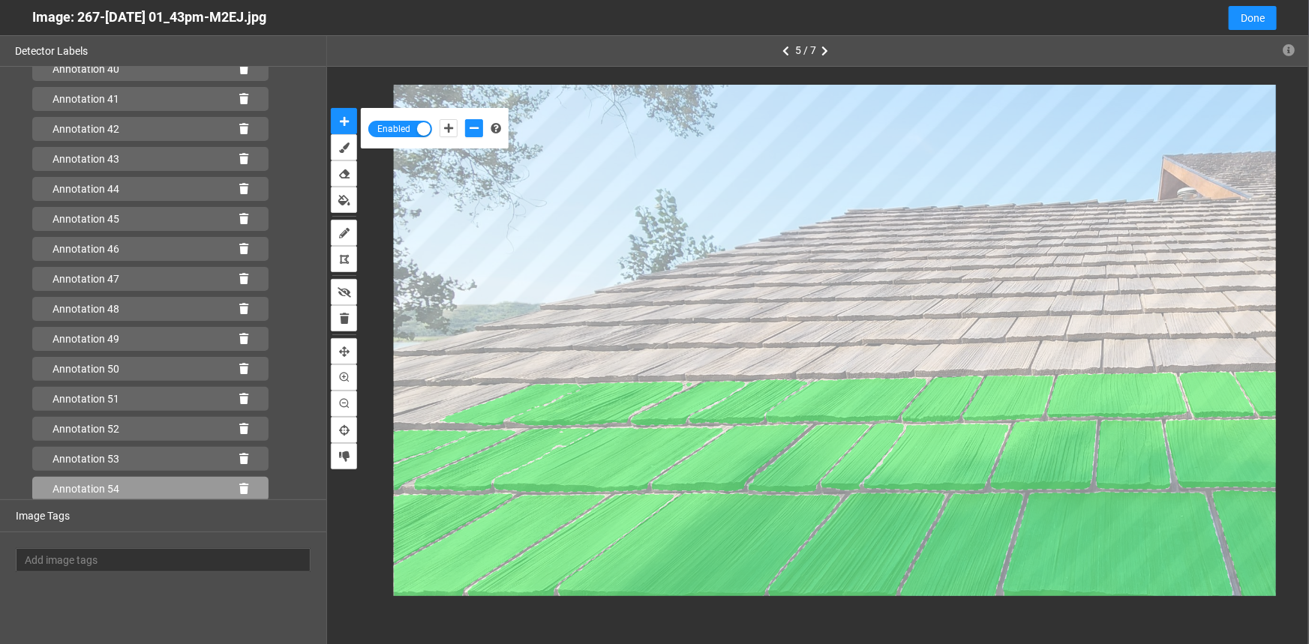
click at [239, 487] on icon at bounding box center [243, 489] width 9 height 11
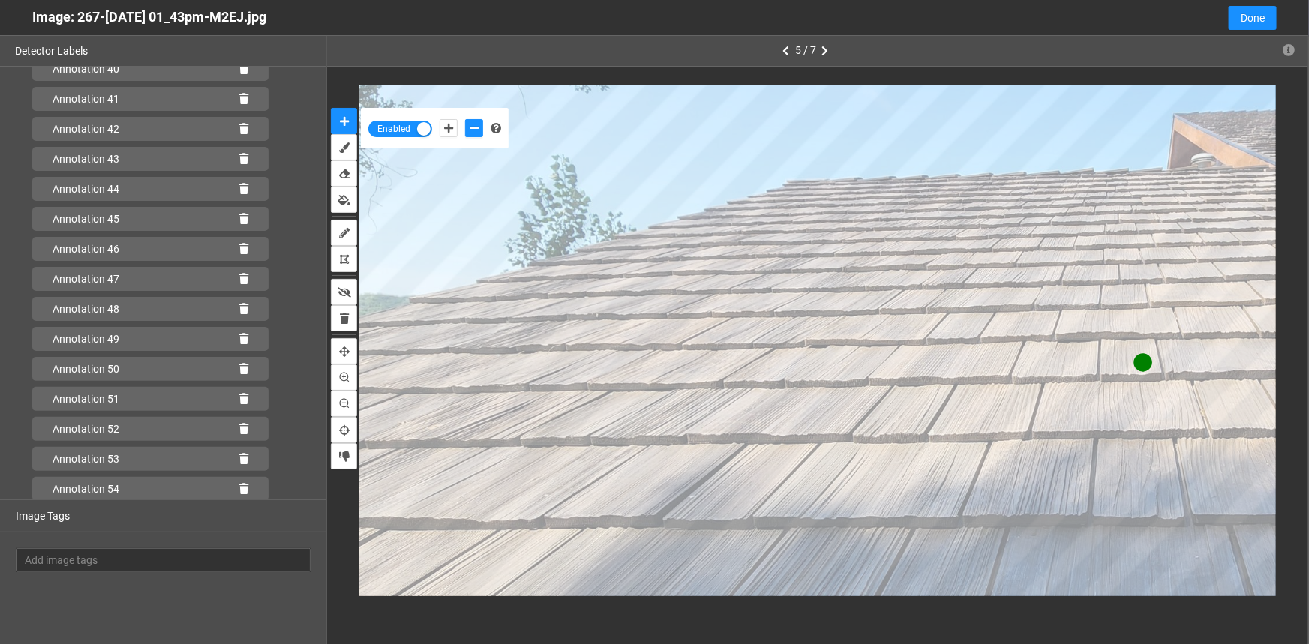
scroll to position [1316, 0]
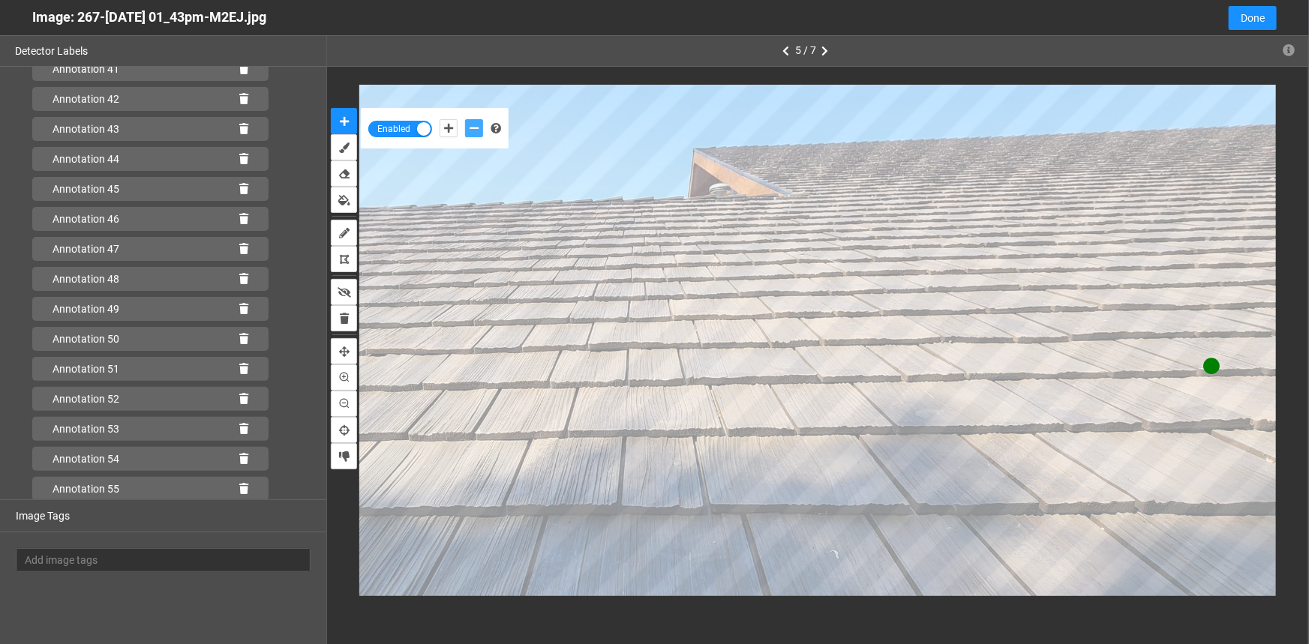
click at [476, 126] on icon "add-negative-points" at bounding box center [474, 128] width 9 height 11
click at [465, 119] on button "add-negative-points" at bounding box center [474, 128] width 18 height 18
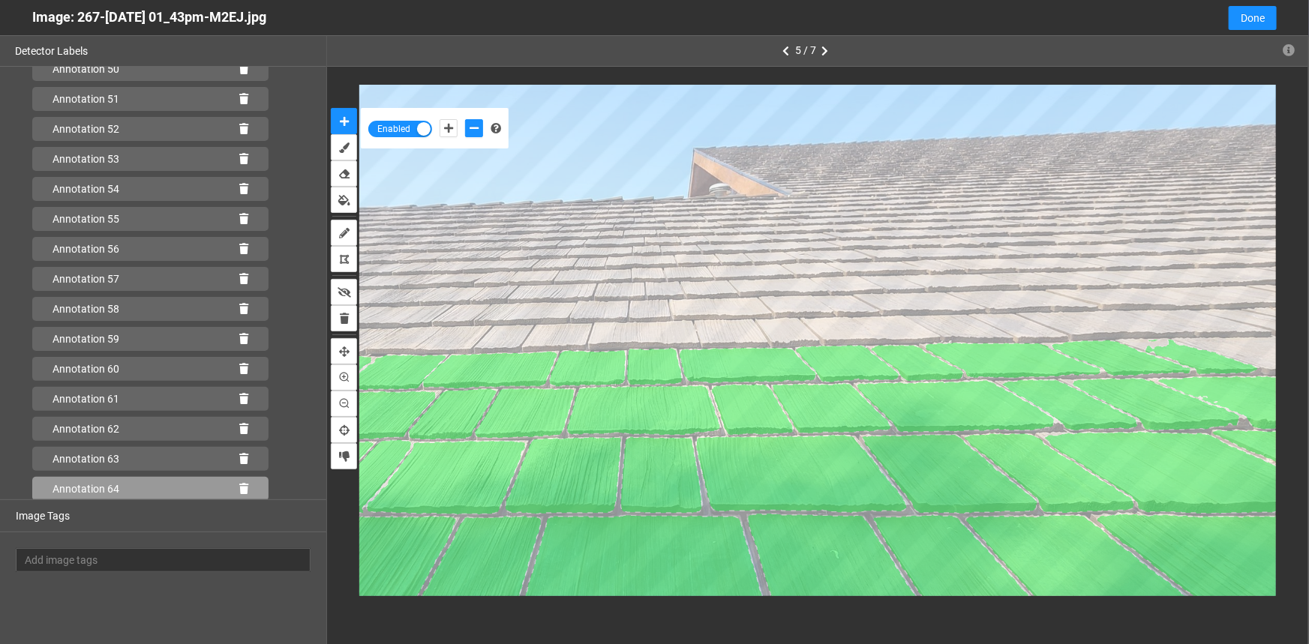
drag, startPoint x: 233, startPoint y: 487, endPoint x: 479, endPoint y: 476, distance: 247.1
click at [239, 486] on icon at bounding box center [243, 489] width 9 height 11
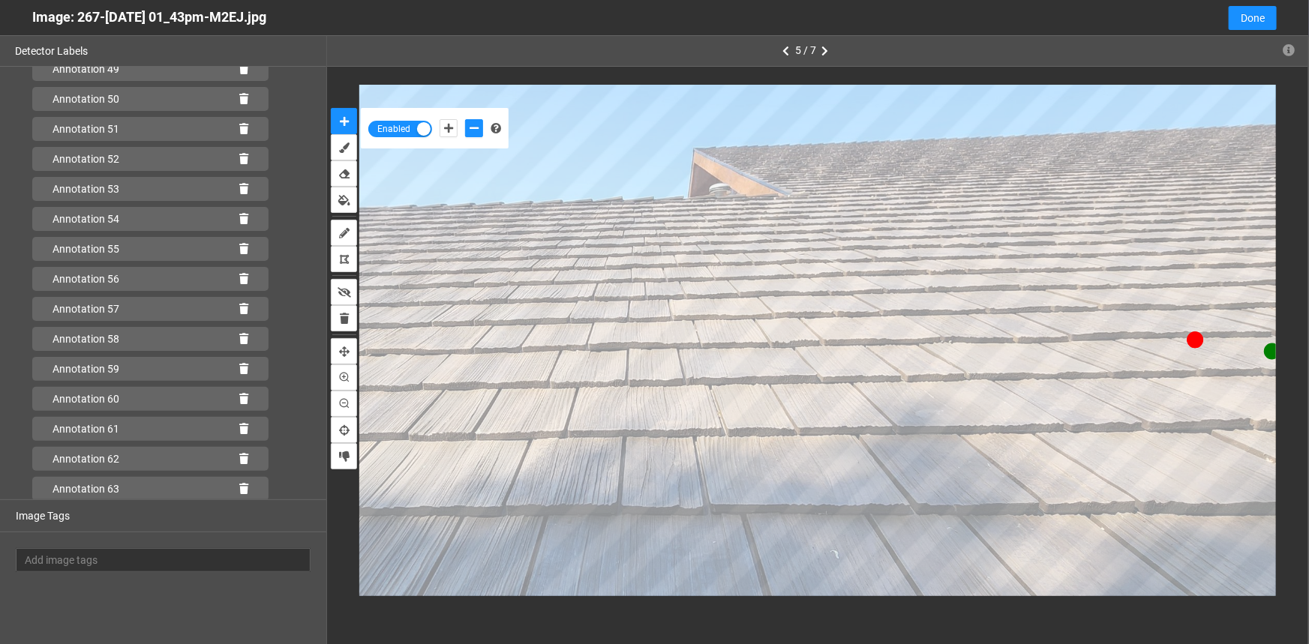
scroll to position [1586, 0]
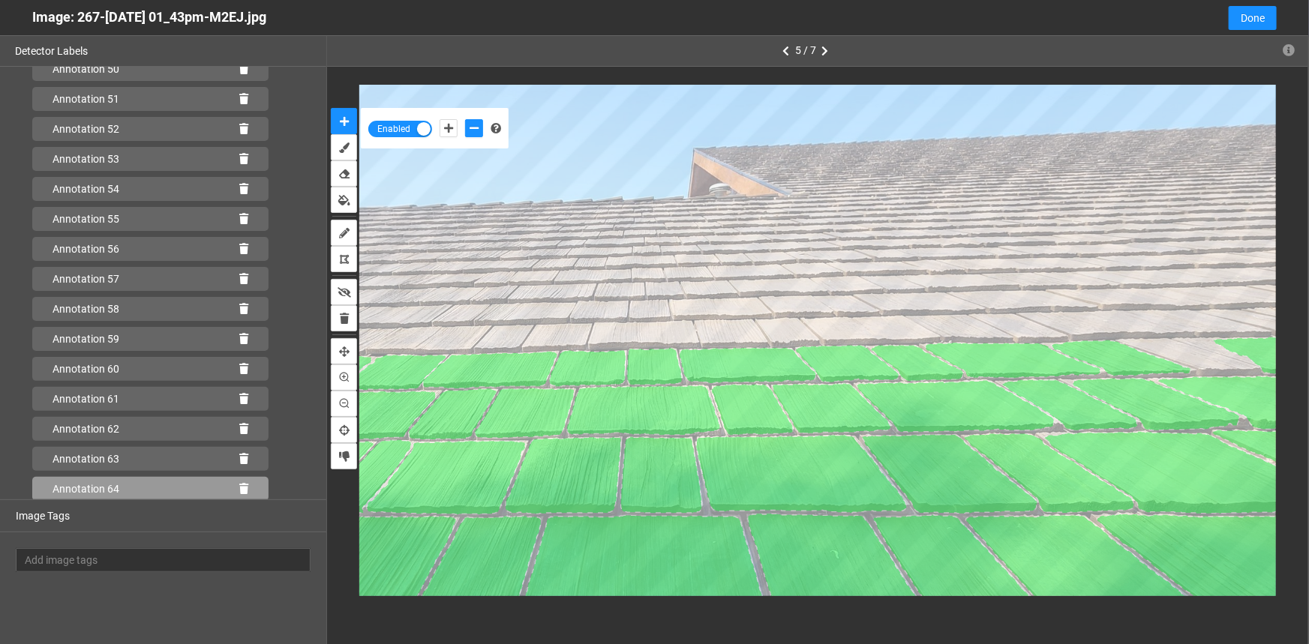
click at [240, 484] on div "Annotation 64" at bounding box center [150, 489] width 236 height 24
click at [239, 488] on icon at bounding box center [243, 489] width 9 height 11
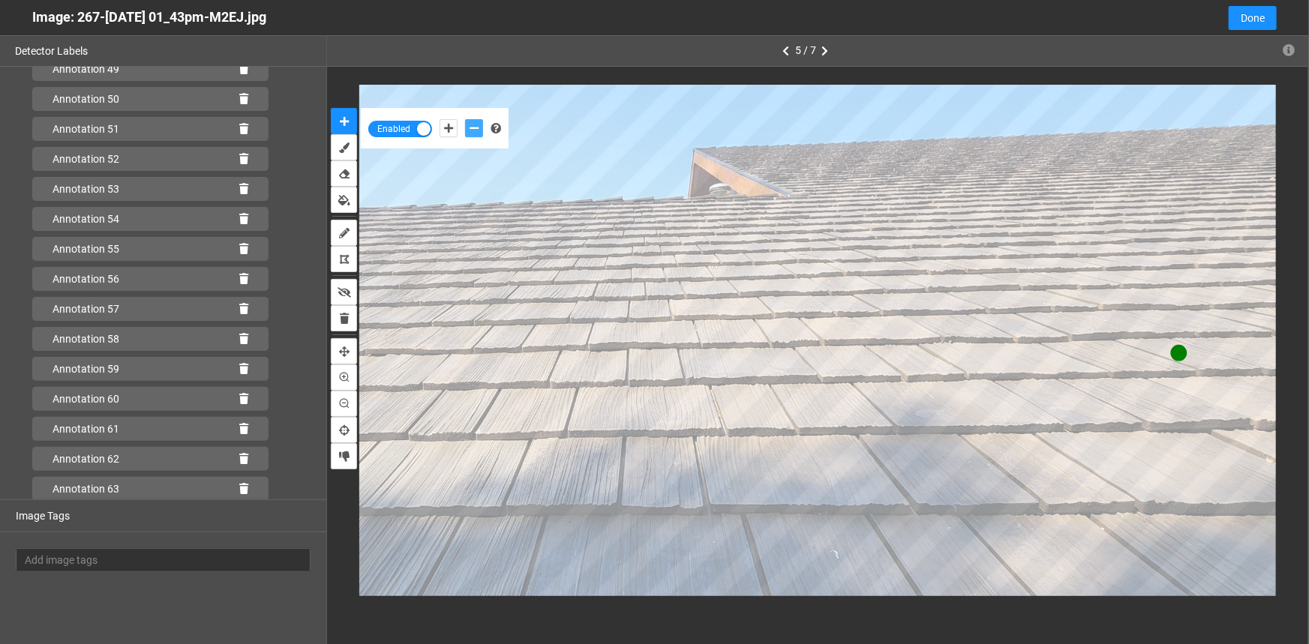
drag, startPoint x: 467, startPoint y: 127, endPoint x: 490, endPoint y: 143, distance: 27.5
click at [474, 131] on button "add-negative-points" at bounding box center [474, 128] width 18 height 18
click at [465, 119] on button "add-negative-points" at bounding box center [474, 128] width 18 height 18
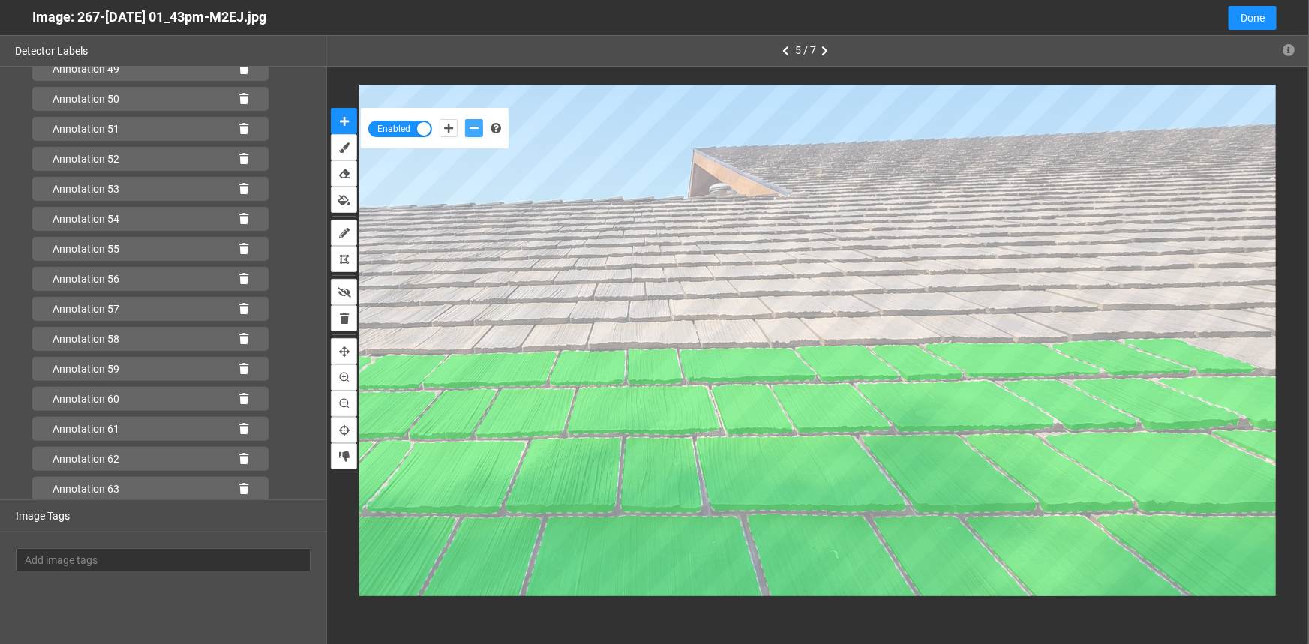
scroll to position [1586, 0]
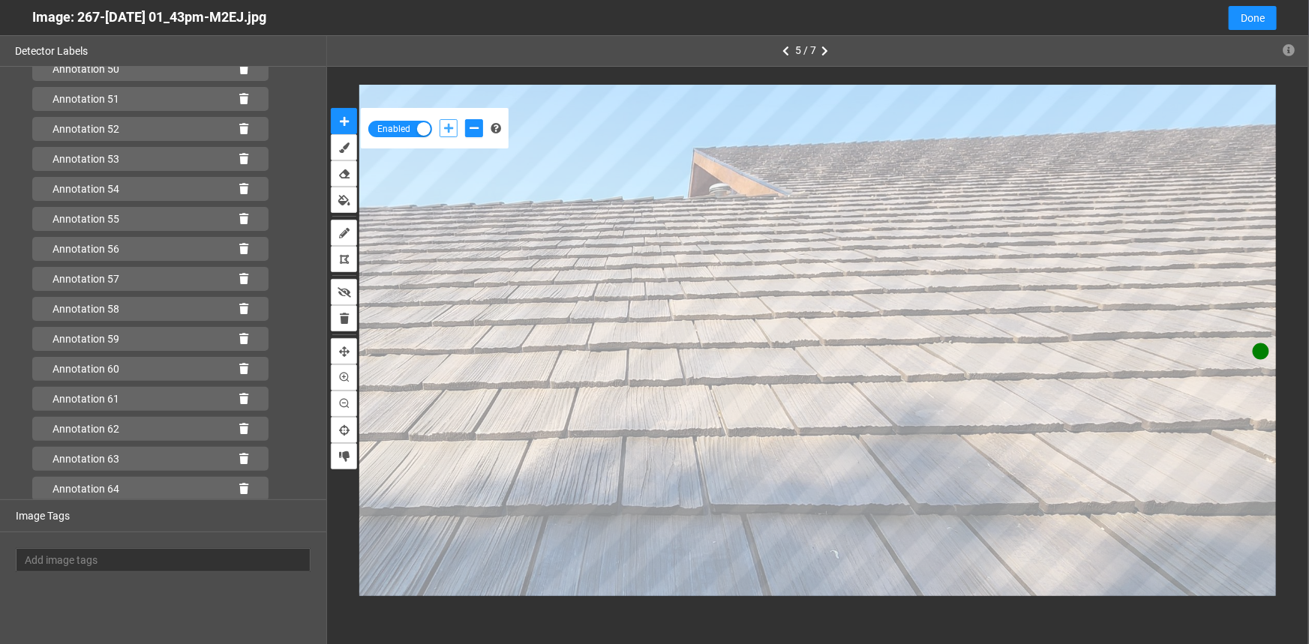
drag, startPoint x: 446, startPoint y: 128, endPoint x: 455, endPoint y: 134, distance: 10.2
click at [449, 130] on icon "add-positive-points" at bounding box center [448, 128] width 9 height 11
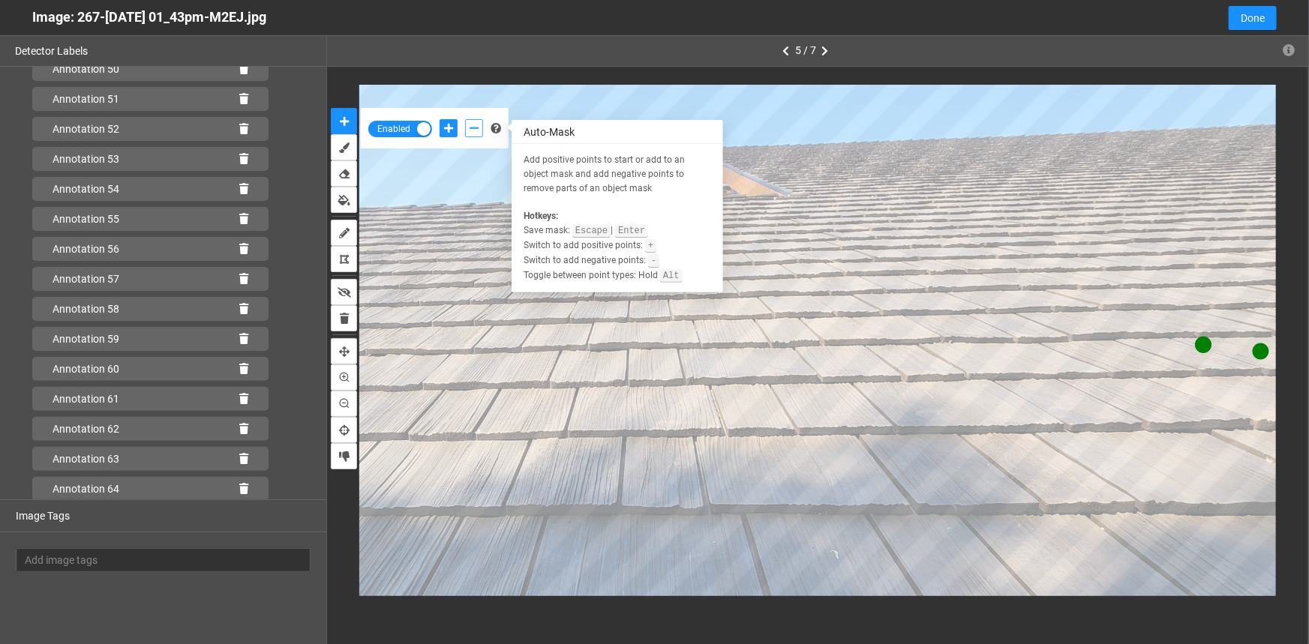
click at [473, 128] on icon "add-negative-points" at bounding box center [474, 128] width 9 height 11
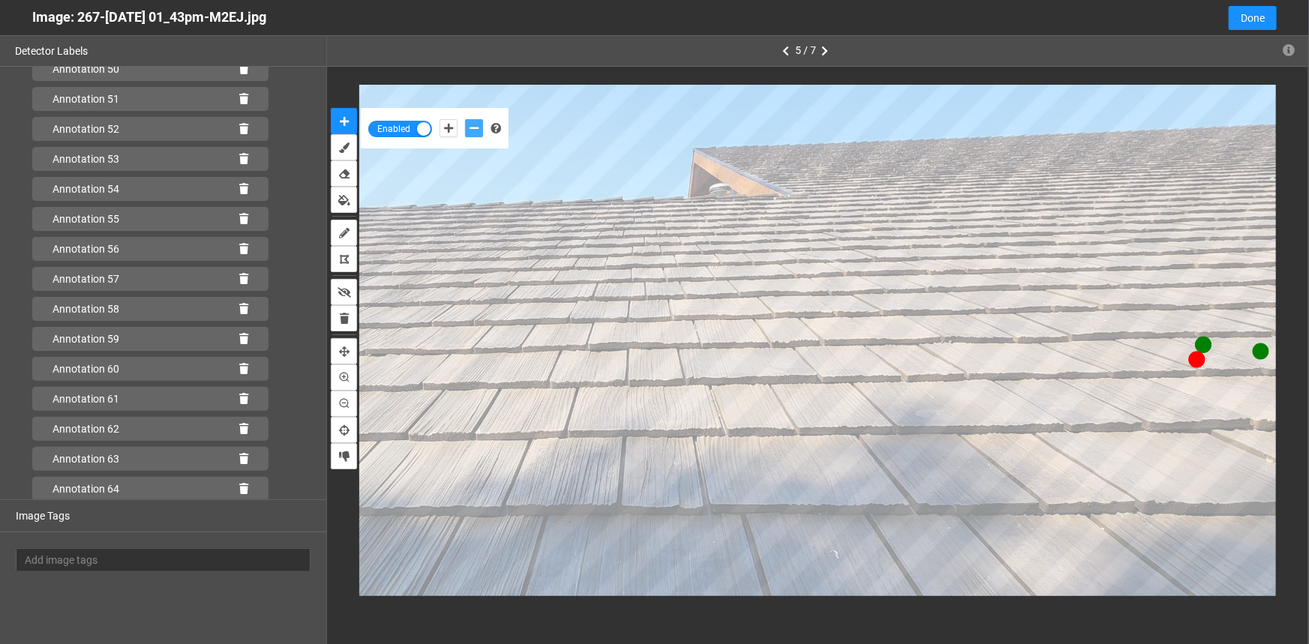
click at [465, 119] on button "add-negative-points" at bounding box center [474, 128] width 18 height 18
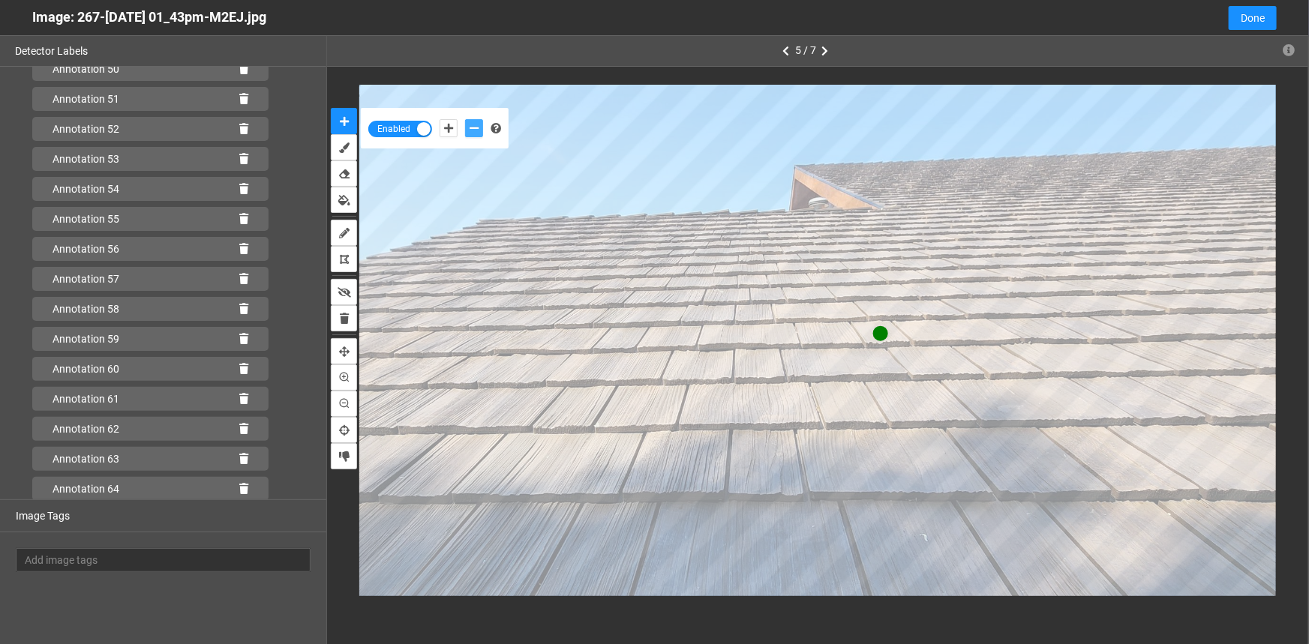
click at [465, 119] on button "add-negative-points" at bounding box center [474, 128] width 18 height 18
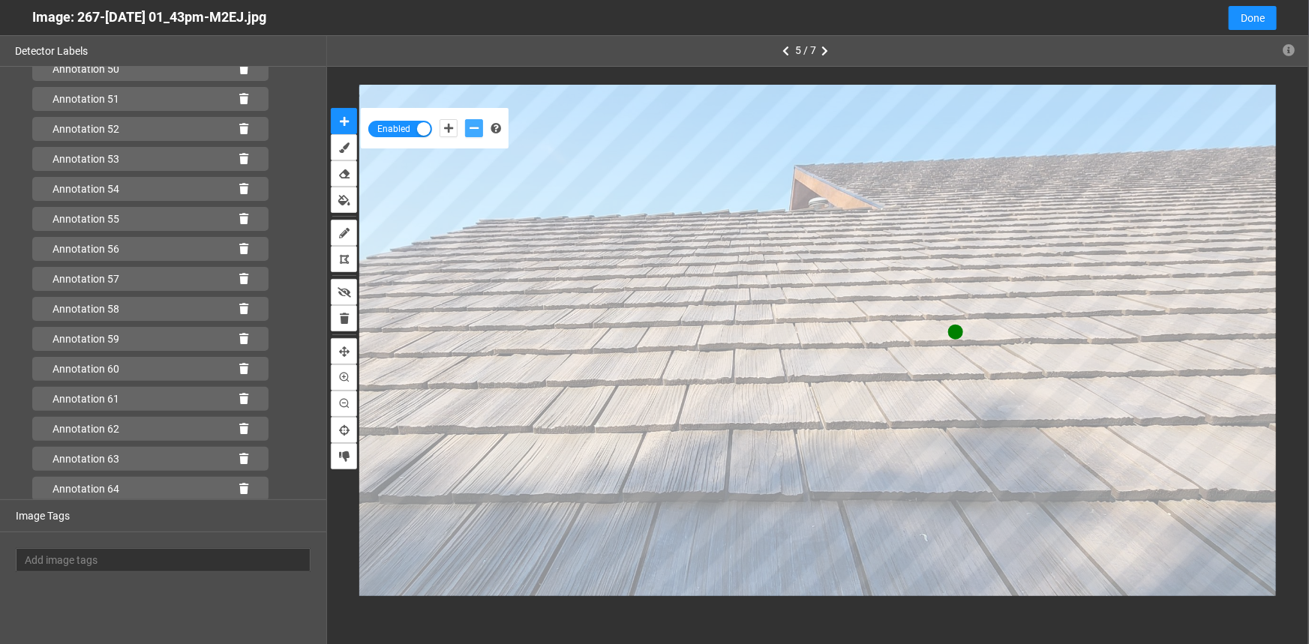
click at [465, 119] on button "add-negative-points" at bounding box center [474, 128] width 18 height 18
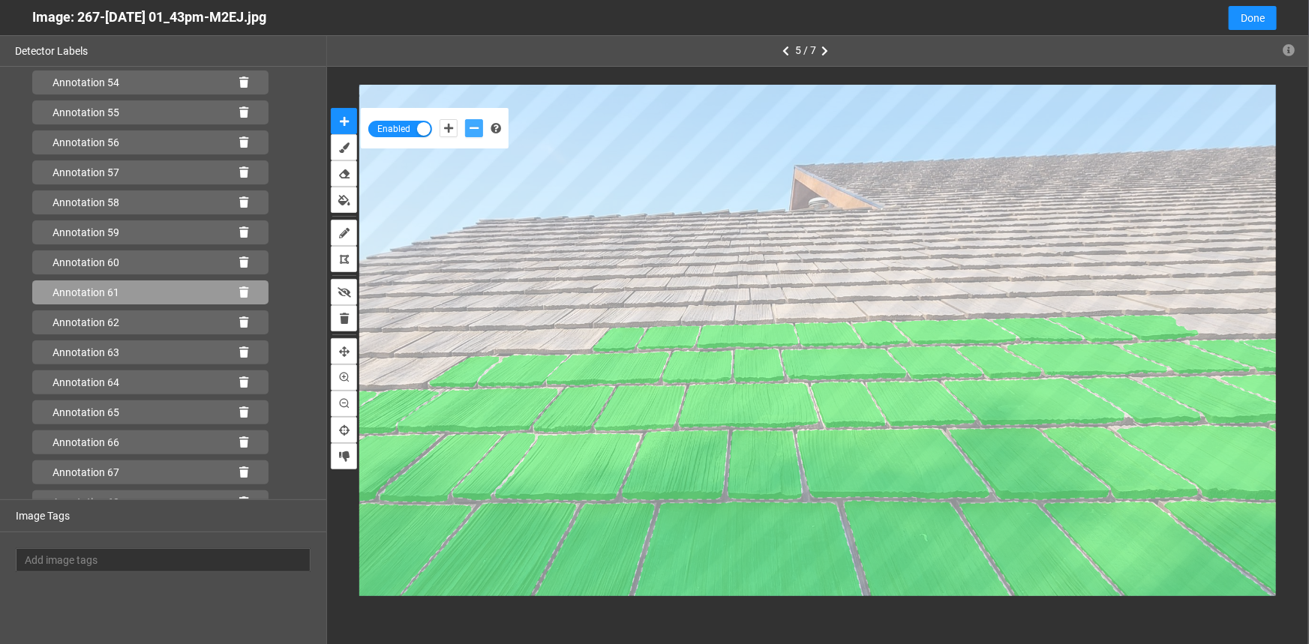
scroll to position [1886, 0]
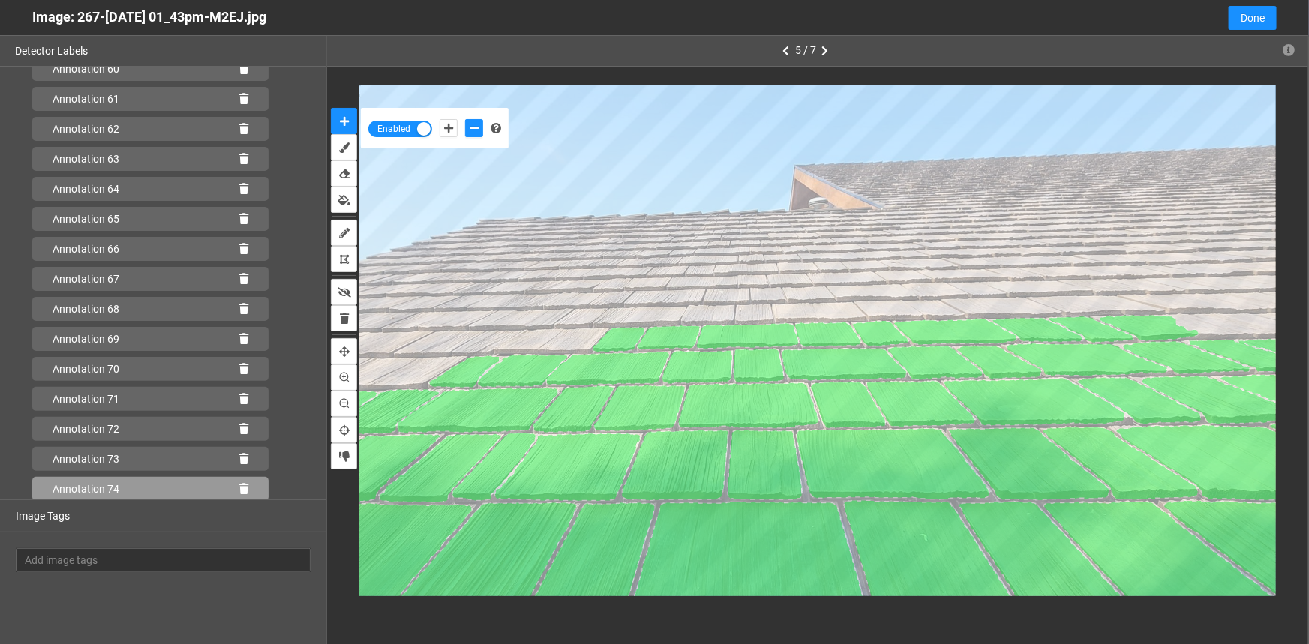
click at [239, 484] on icon at bounding box center [243, 489] width 9 height 11
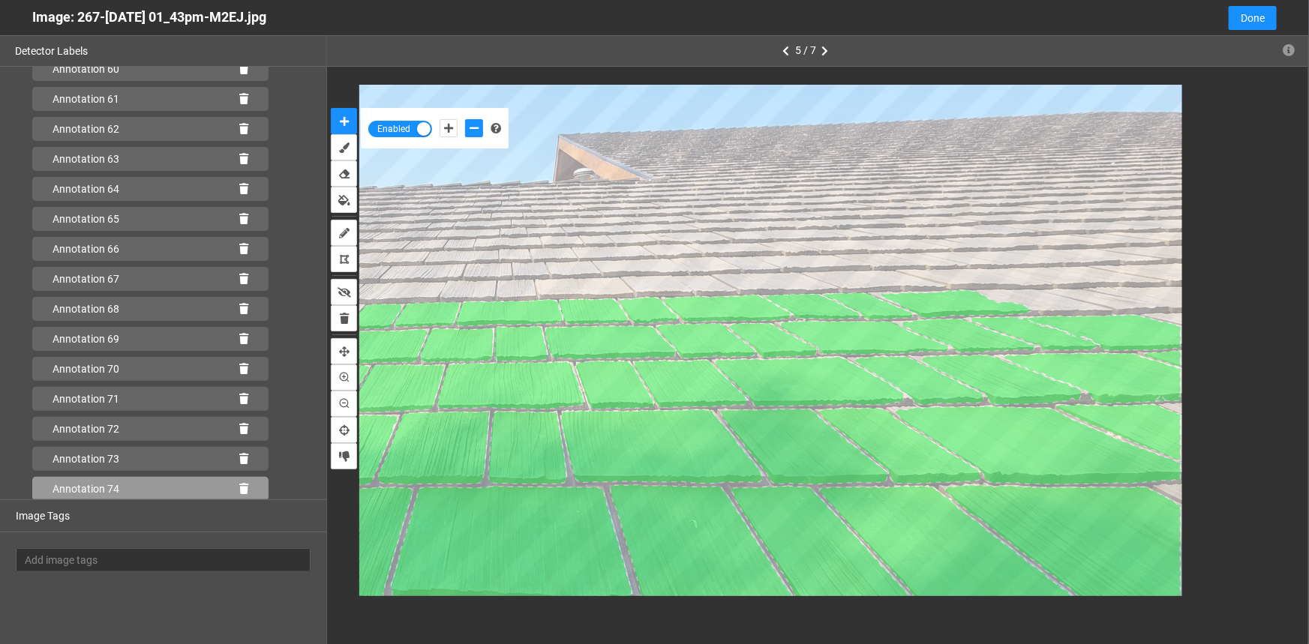
click at [239, 488] on icon at bounding box center [243, 489] width 9 height 11
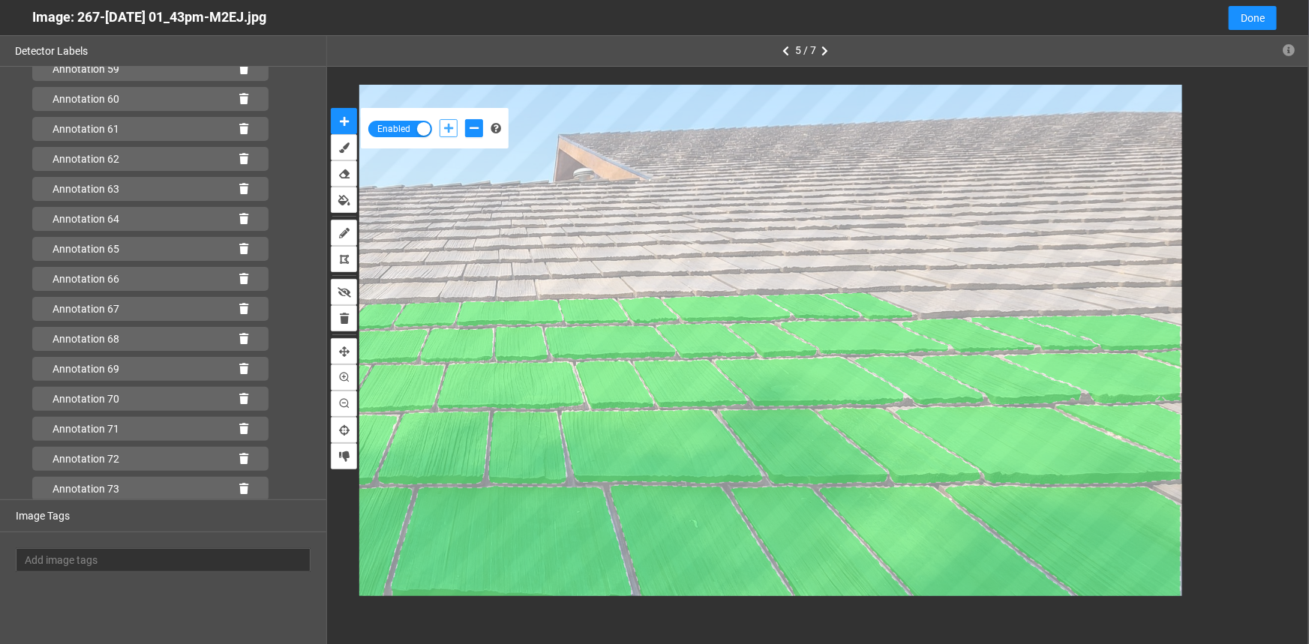
click at [446, 128] on icon "add-positive-points" at bounding box center [448, 128] width 9 height 11
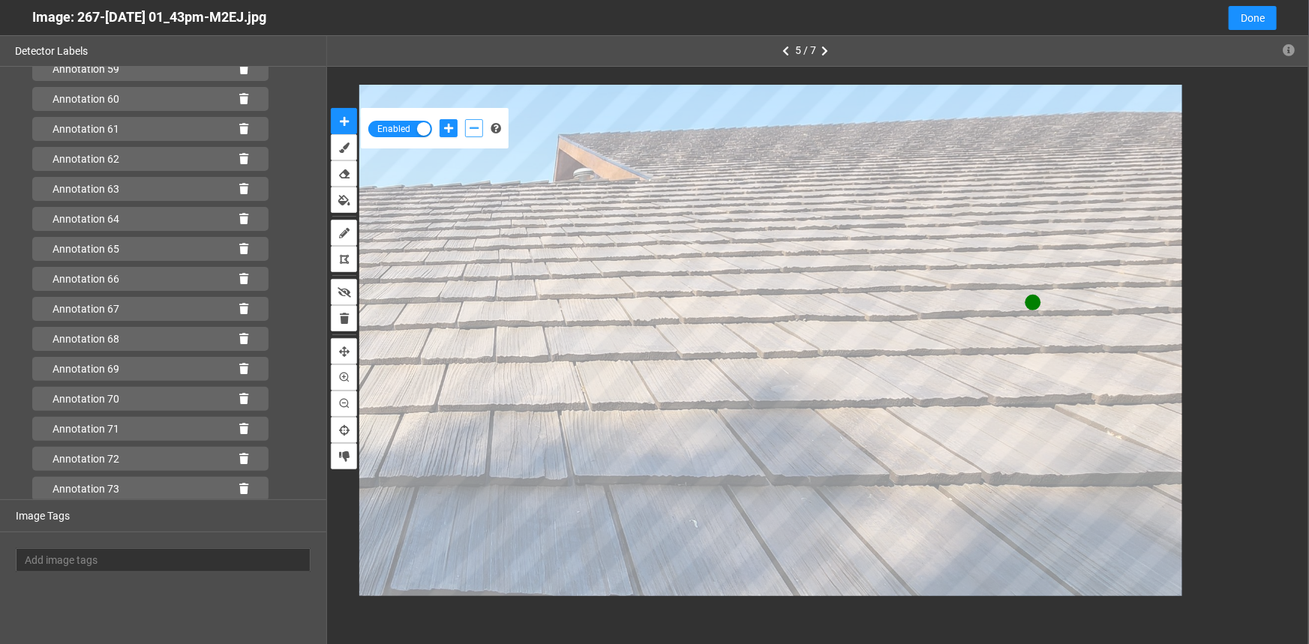
click at [470, 122] on button "add-negative-points" at bounding box center [474, 128] width 18 height 18
click at [465, 119] on button "add-negative-points" at bounding box center [474, 128] width 18 height 18
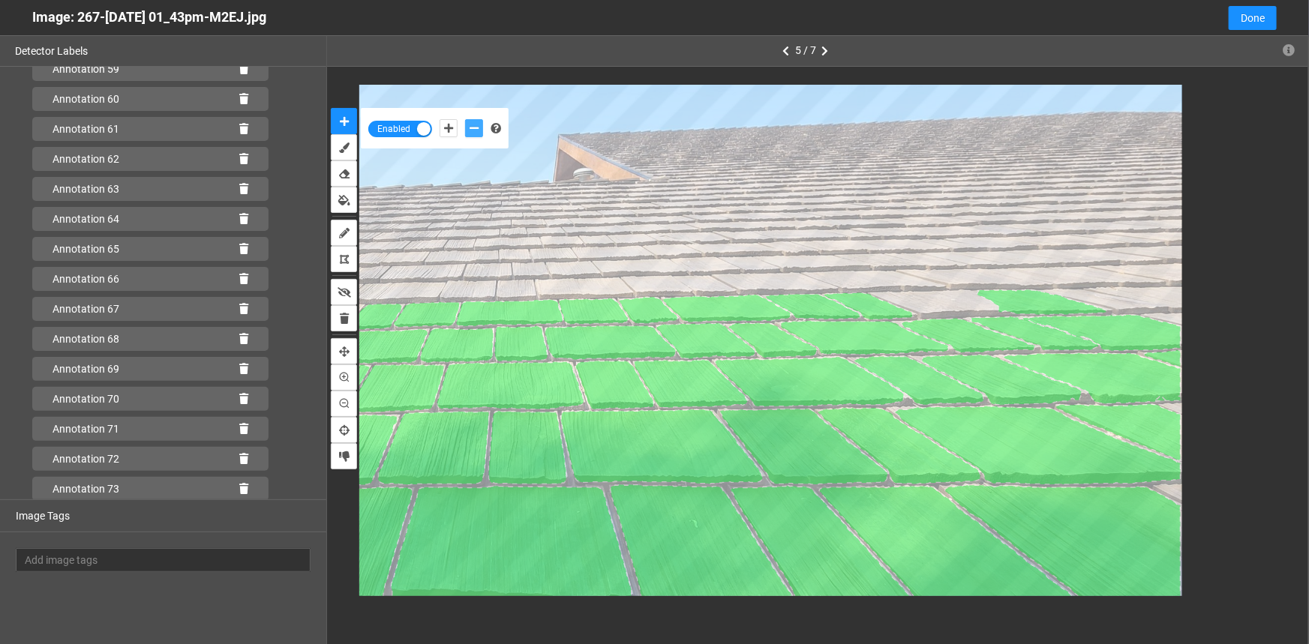
scroll to position [1886, 0]
click at [239, 488] on icon at bounding box center [243, 489] width 9 height 11
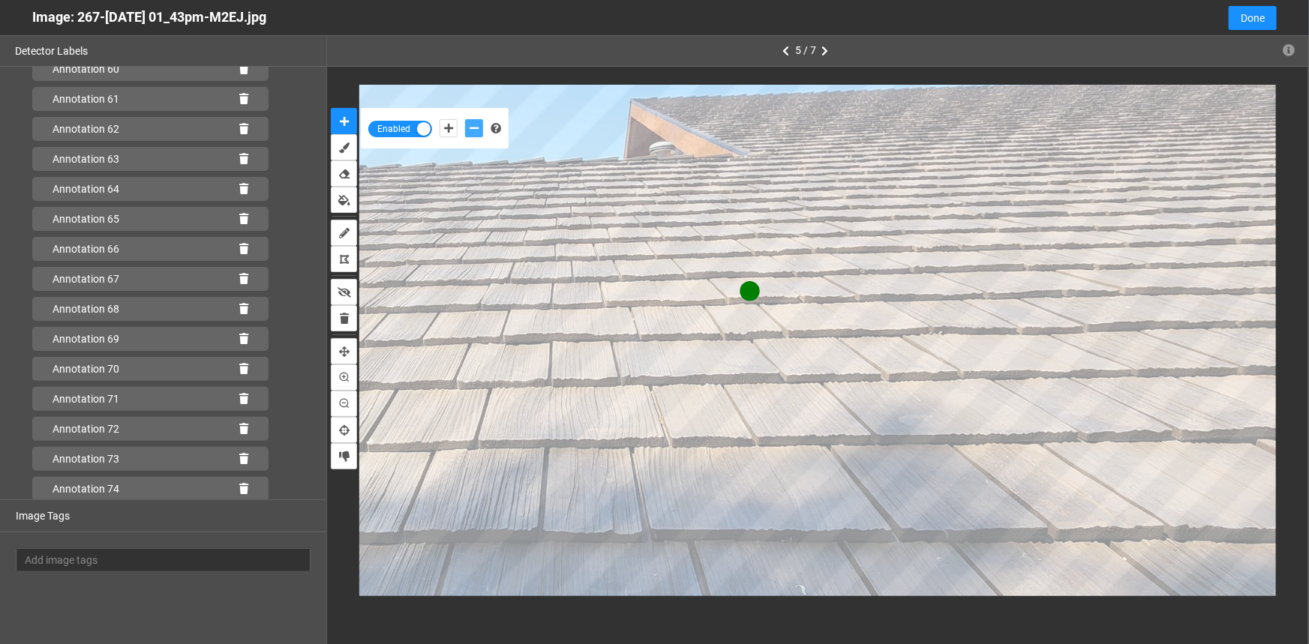
click at [475, 125] on icon "add-negative-points" at bounding box center [474, 128] width 9 height 11
click at [465, 119] on button "add-negative-points" at bounding box center [474, 128] width 18 height 18
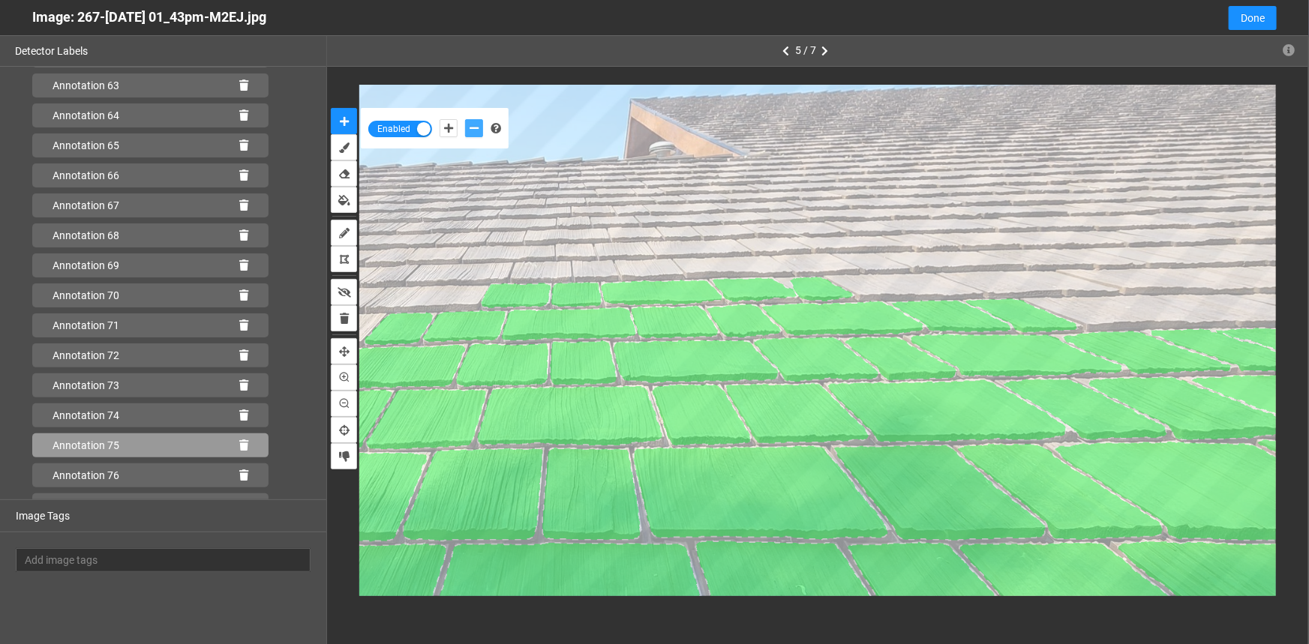
scroll to position [2006, 0]
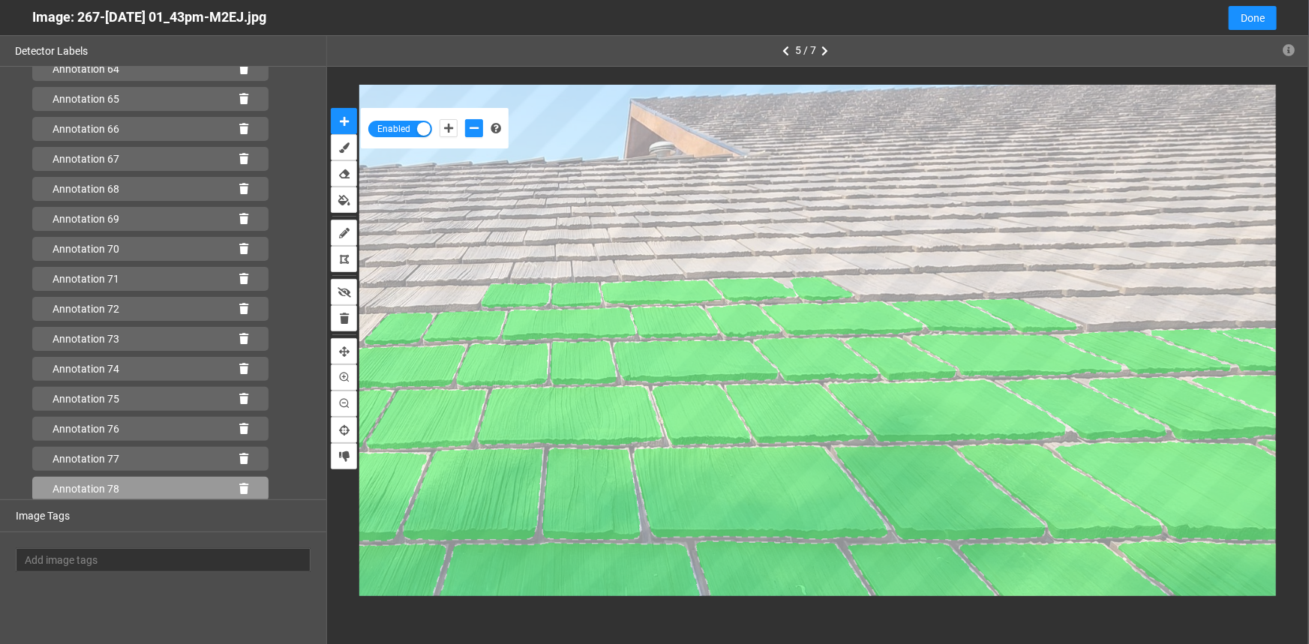
click at [239, 488] on icon at bounding box center [243, 489] width 9 height 11
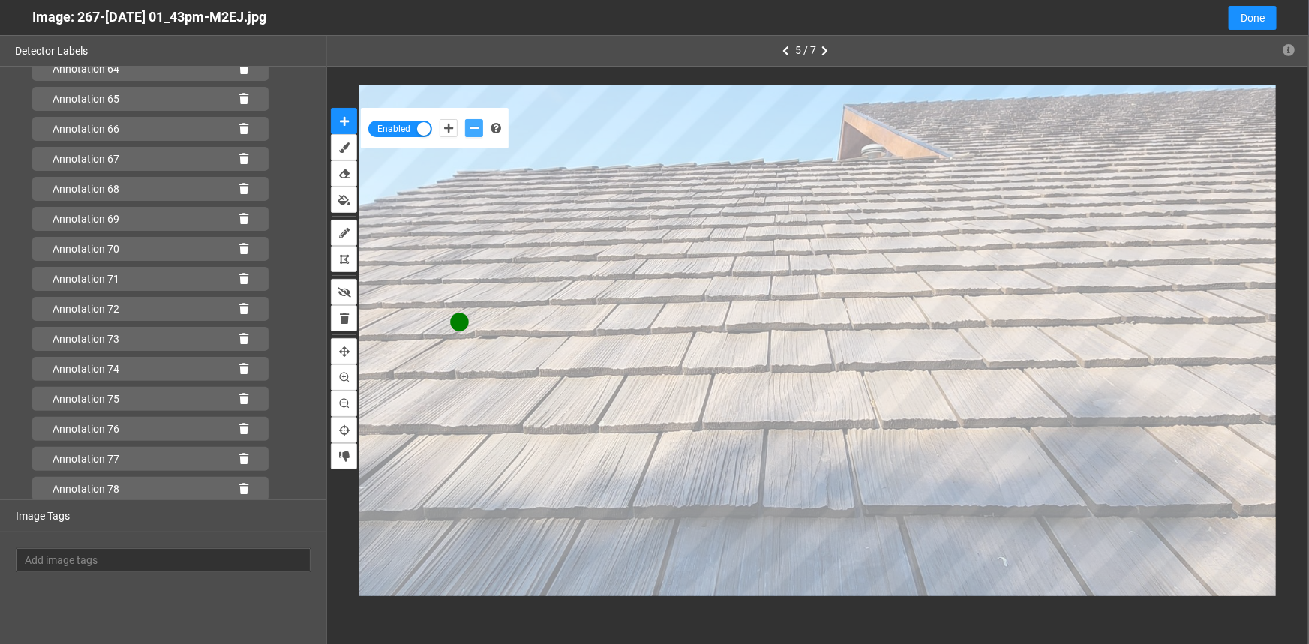
click at [477, 128] on icon "add-negative-points" at bounding box center [474, 128] width 9 height 11
click at [465, 119] on button "add-negative-points" at bounding box center [474, 128] width 18 height 18
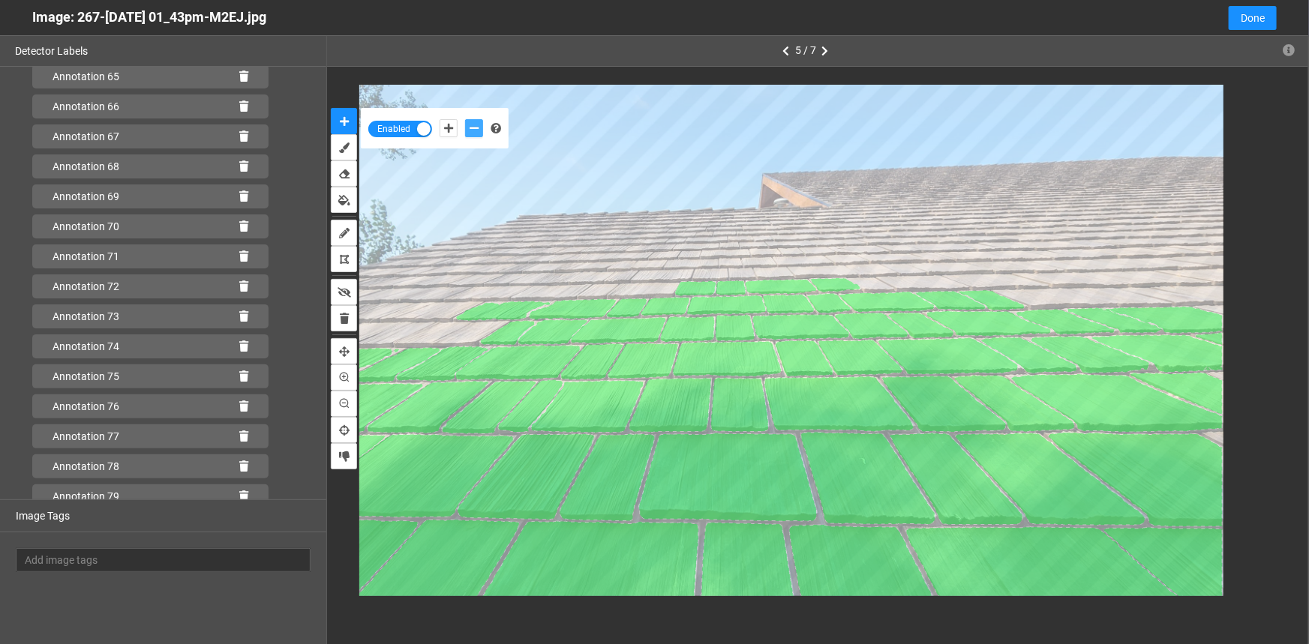
scroll to position [2036, 0]
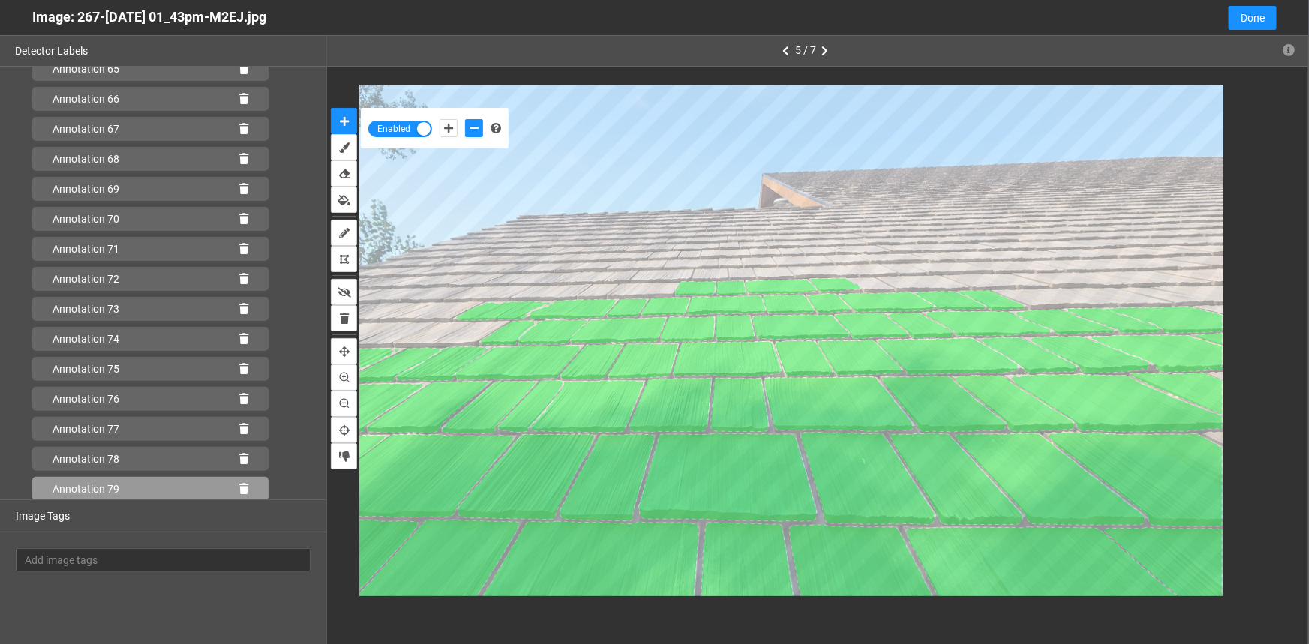
click at [239, 488] on icon at bounding box center [243, 489] width 9 height 11
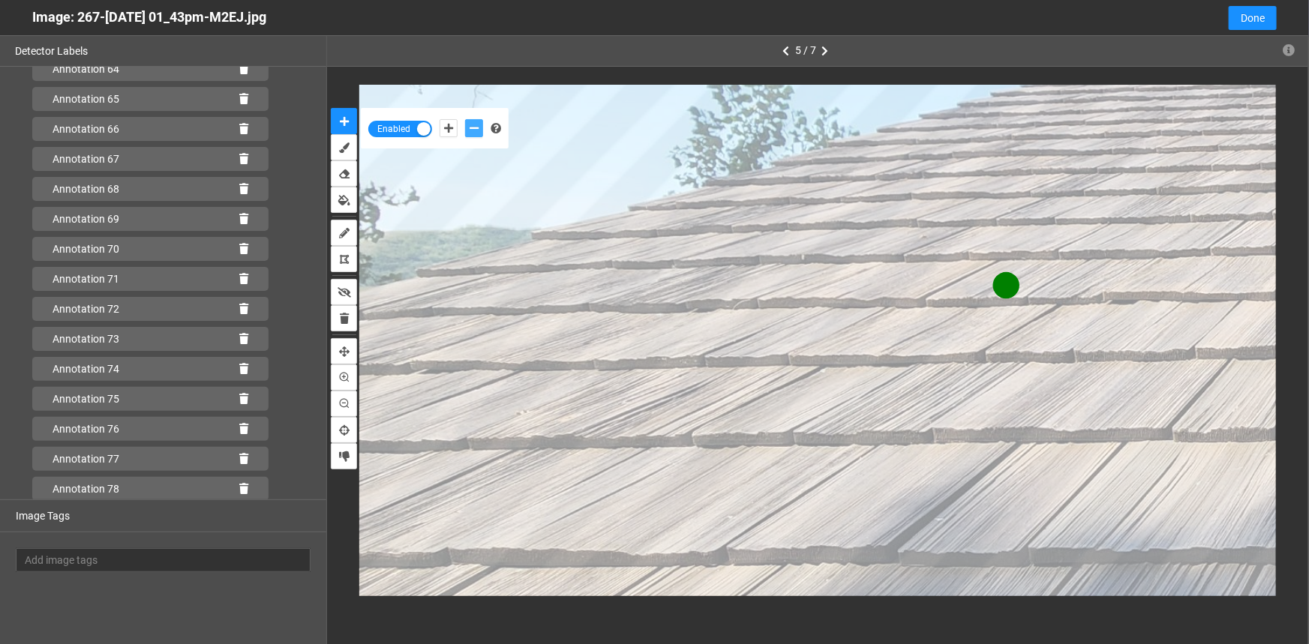
drag, startPoint x: 468, startPoint y: 126, endPoint x: 488, endPoint y: 143, distance: 26.6
click at [467, 128] on button "add-negative-points" at bounding box center [474, 128] width 18 height 18
click at [465, 119] on button "add-negative-points" at bounding box center [474, 128] width 18 height 18
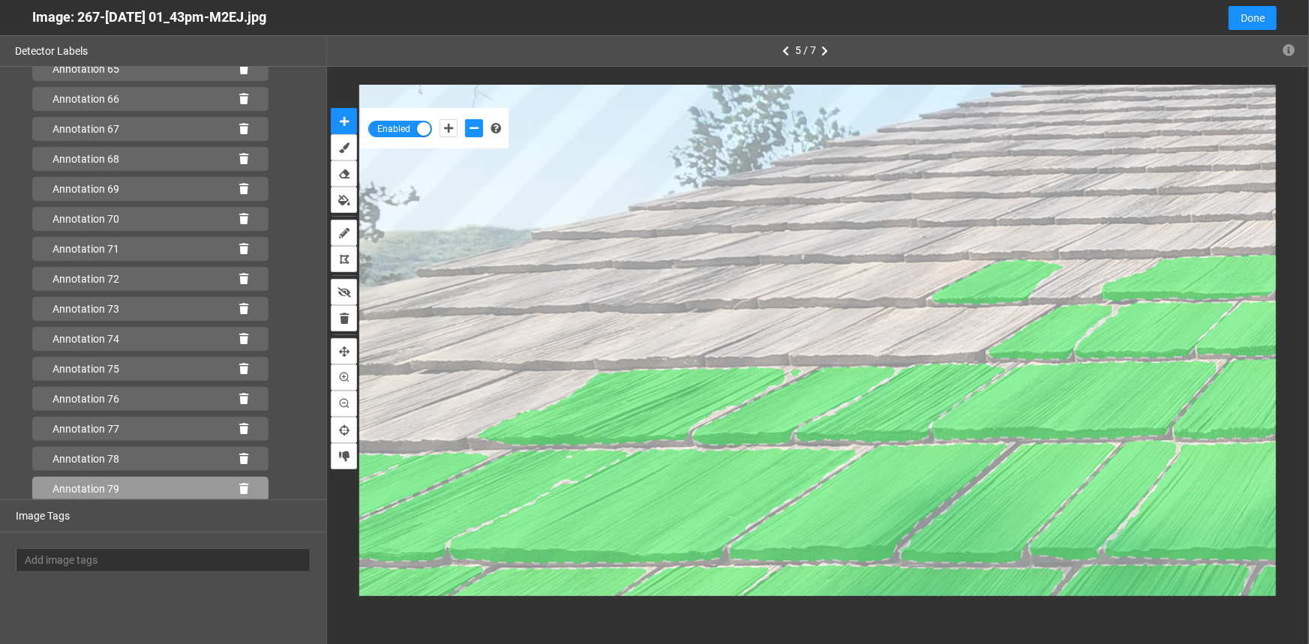
click at [239, 485] on icon at bounding box center [243, 489] width 9 height 11
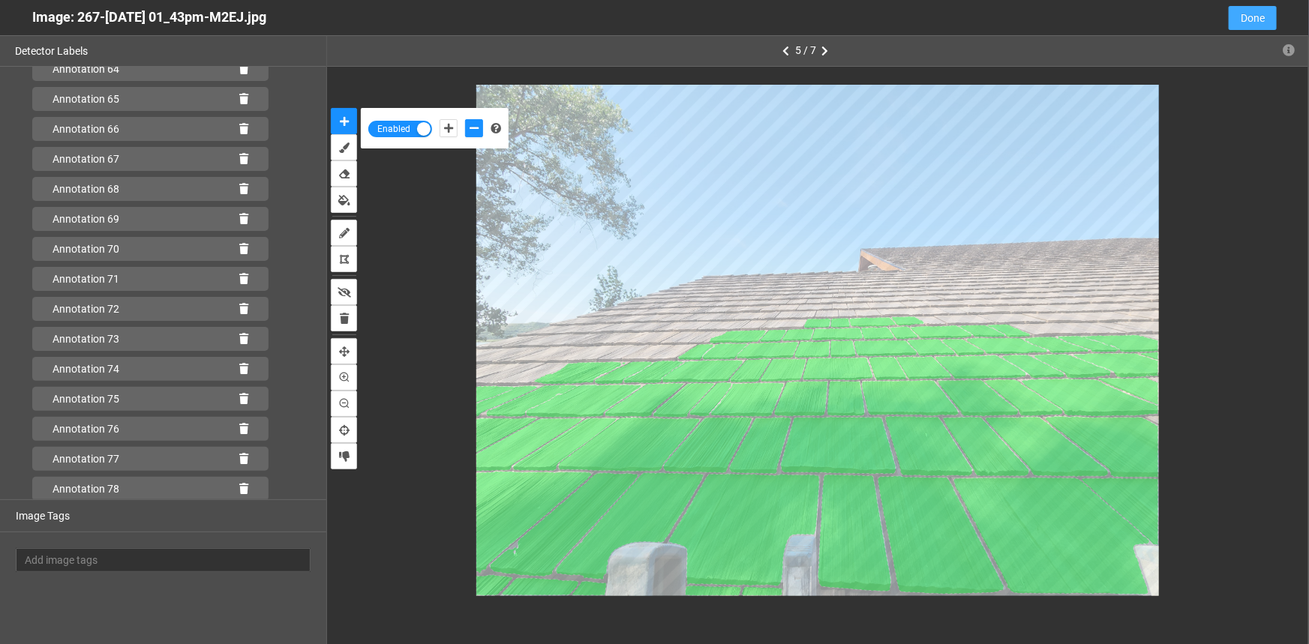
click at [1257, 21] on span "Done" at bounding box center [1253, 18] width 24 height 17
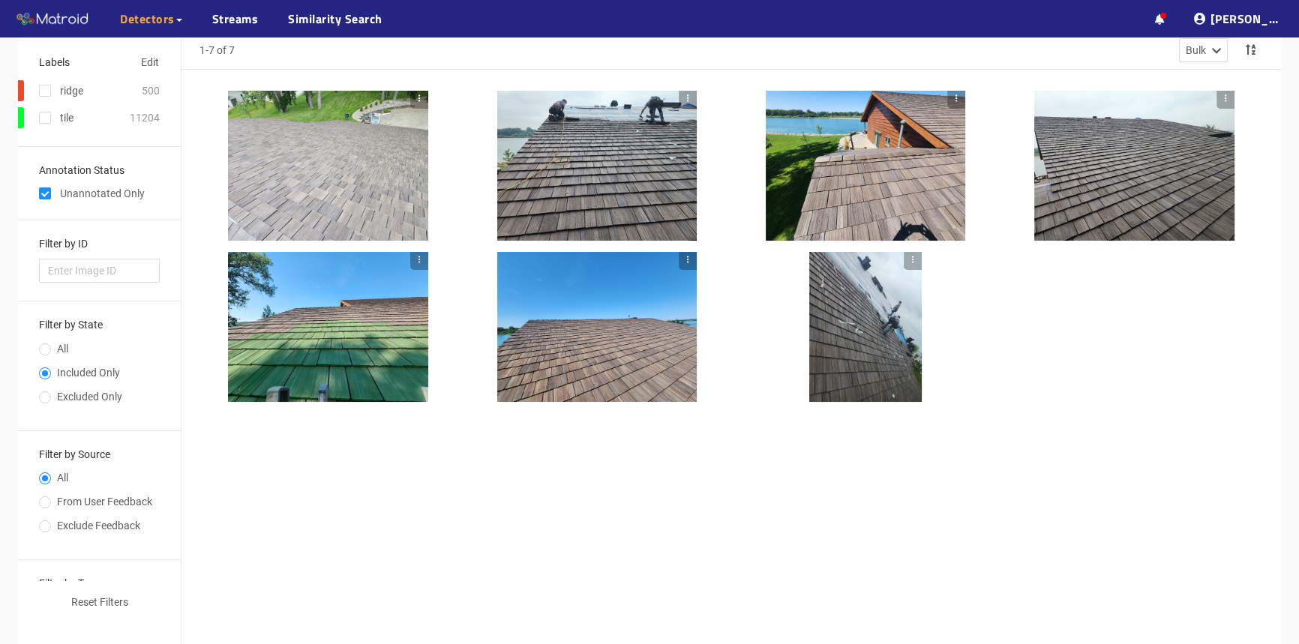
click at [868, 381] on div at bounding box center [866, 327] width 113 height 150
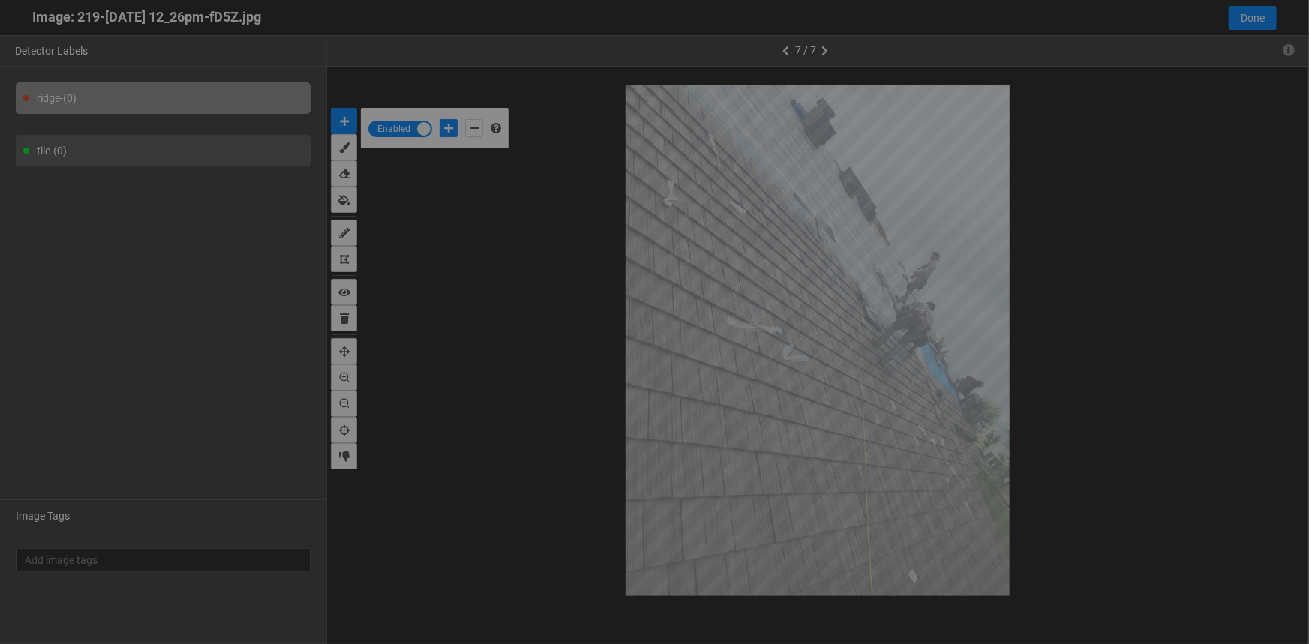
scroll to position [635, 0]
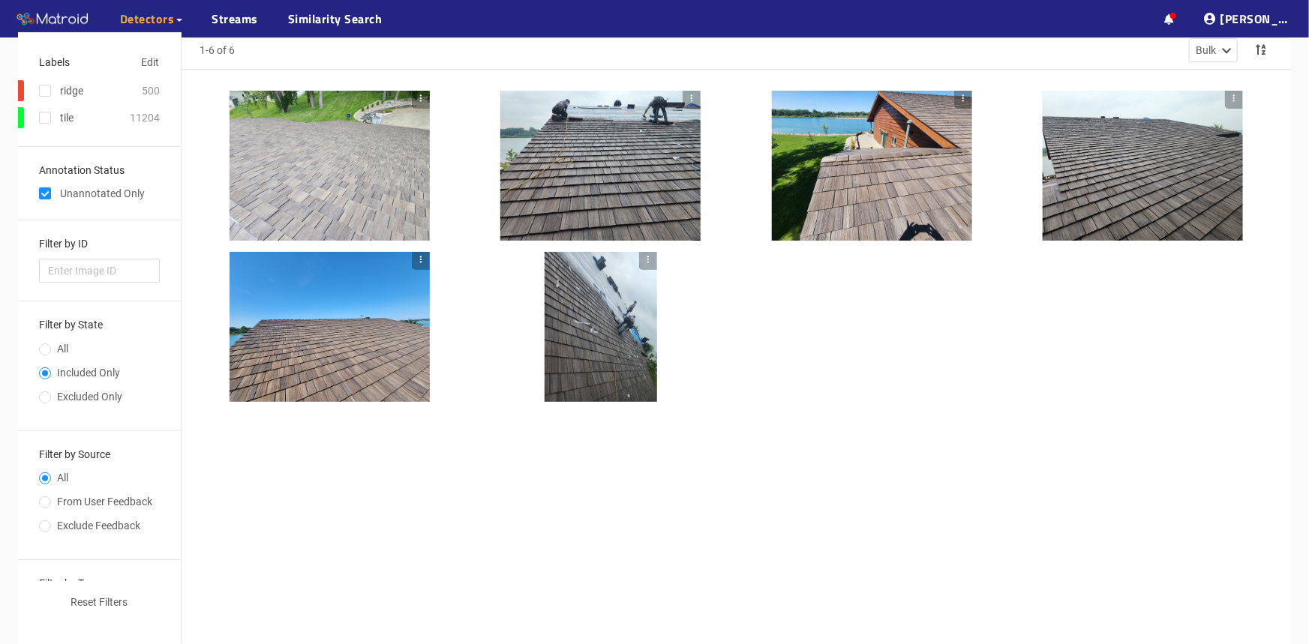
click at [573, 374] on div at bounding box center [601, 327] width 113 height 150
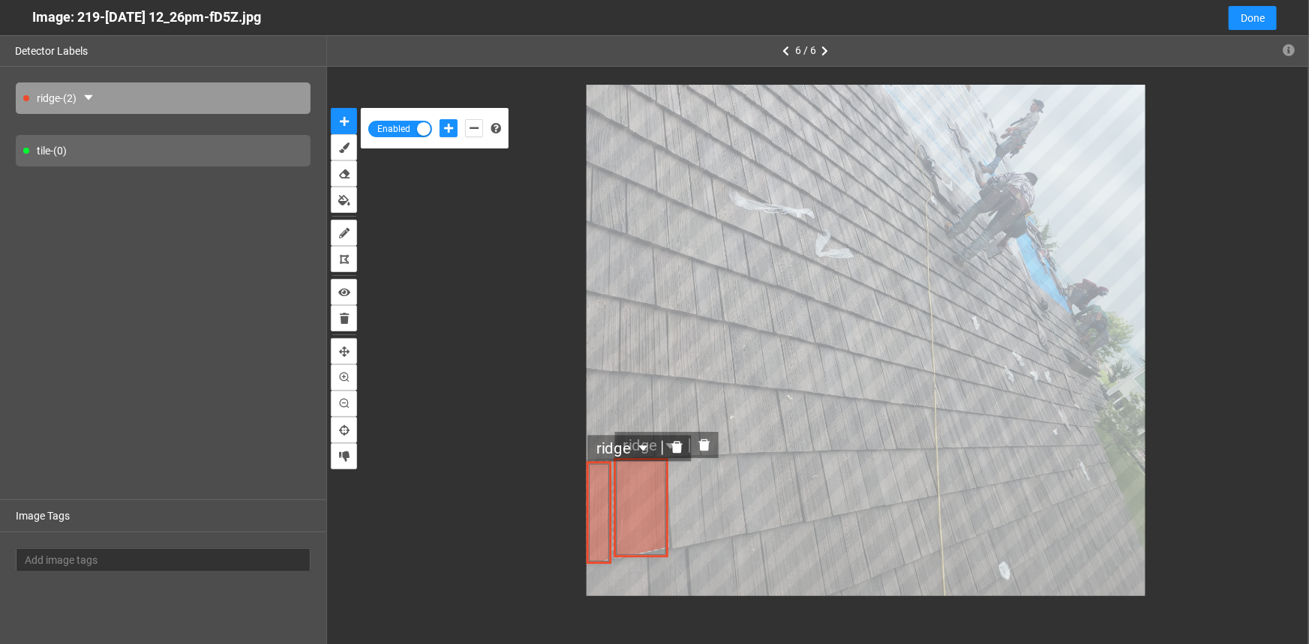
click at [702, 447] on icon "delete" at bounding box center [704, 445] width 11 height 12
click at [681, 449] on icon "delete" at bounding box center [676, 447] width 11 height 12
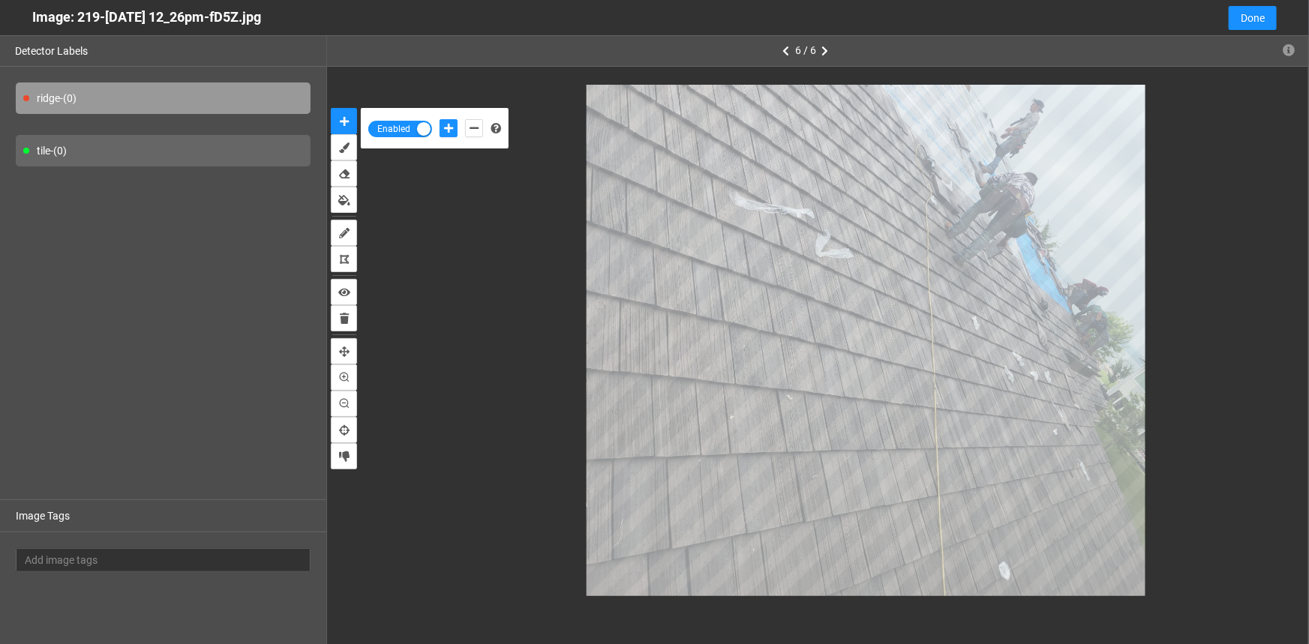
click at [221, 138] on div "tile - (0)" at bounding box center [163, 151] width 295 height 32
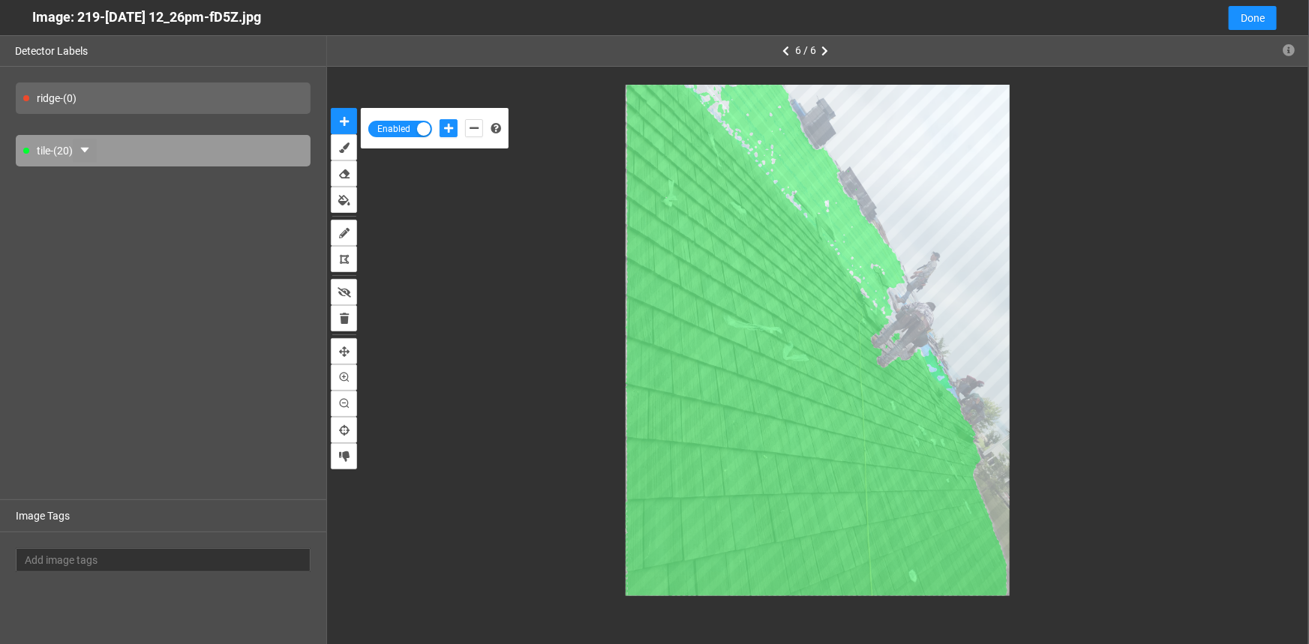
click at [89, 150] on icon "caret-down" at bounding box center [84, 150] width 8 height 5
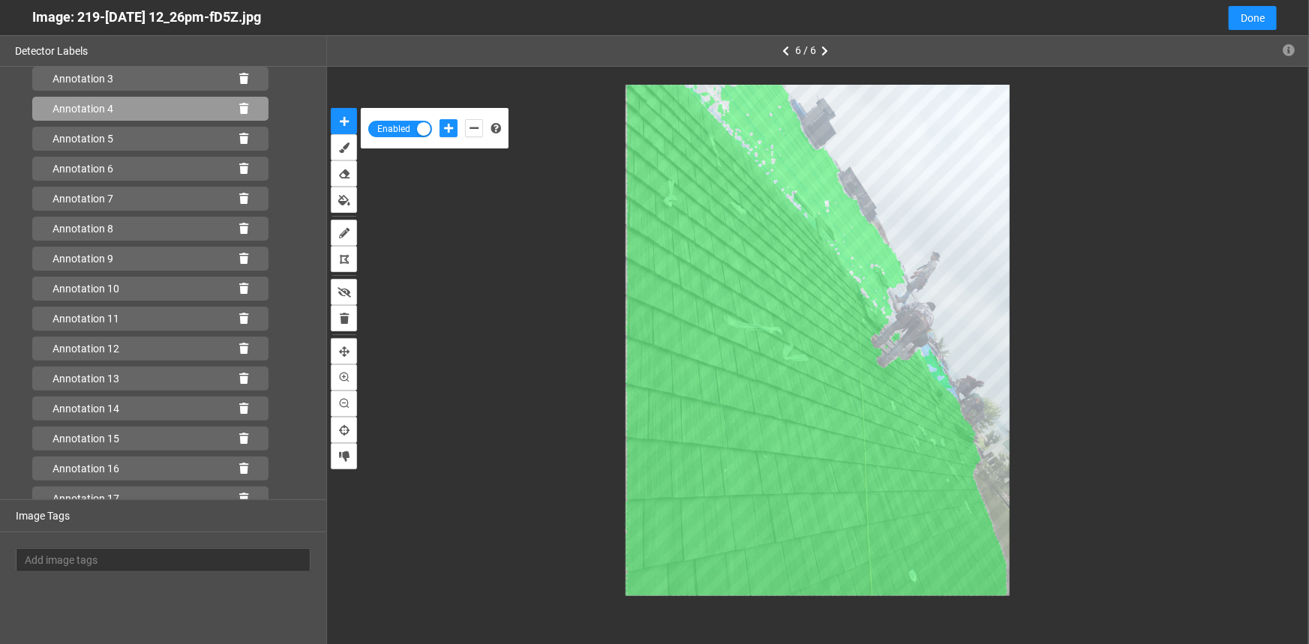
scroll to position [266, 0]
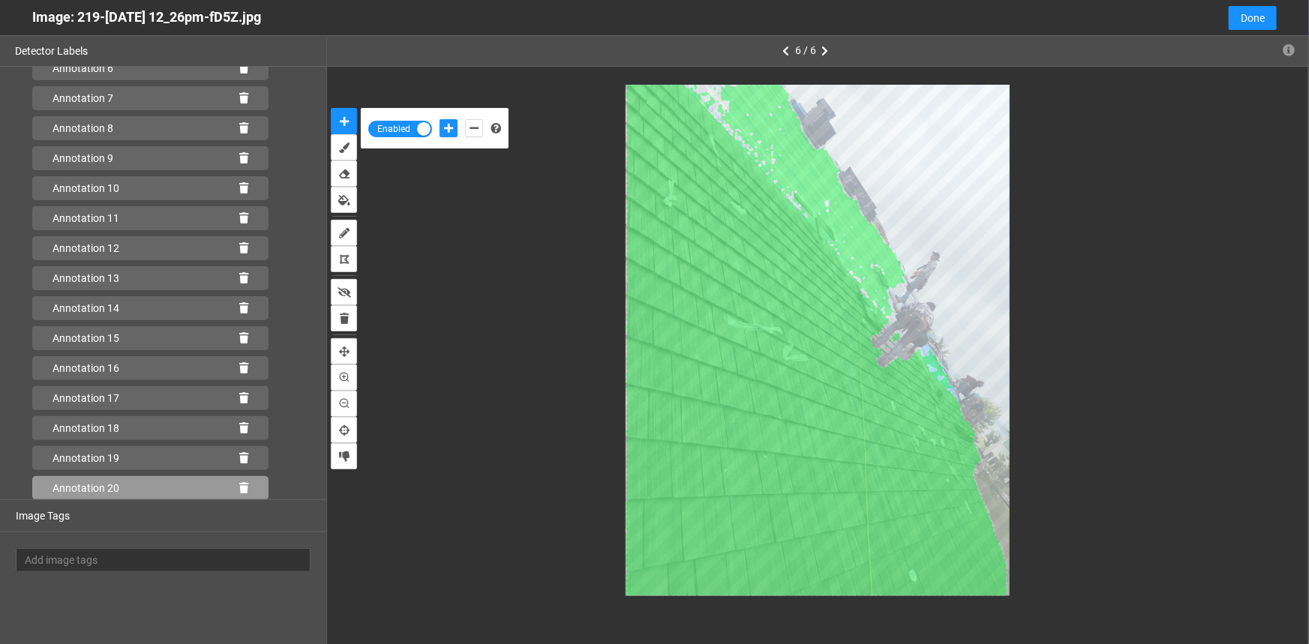
click at [239, 483] on icon at bounding box center [243, 488] width 9 height 11
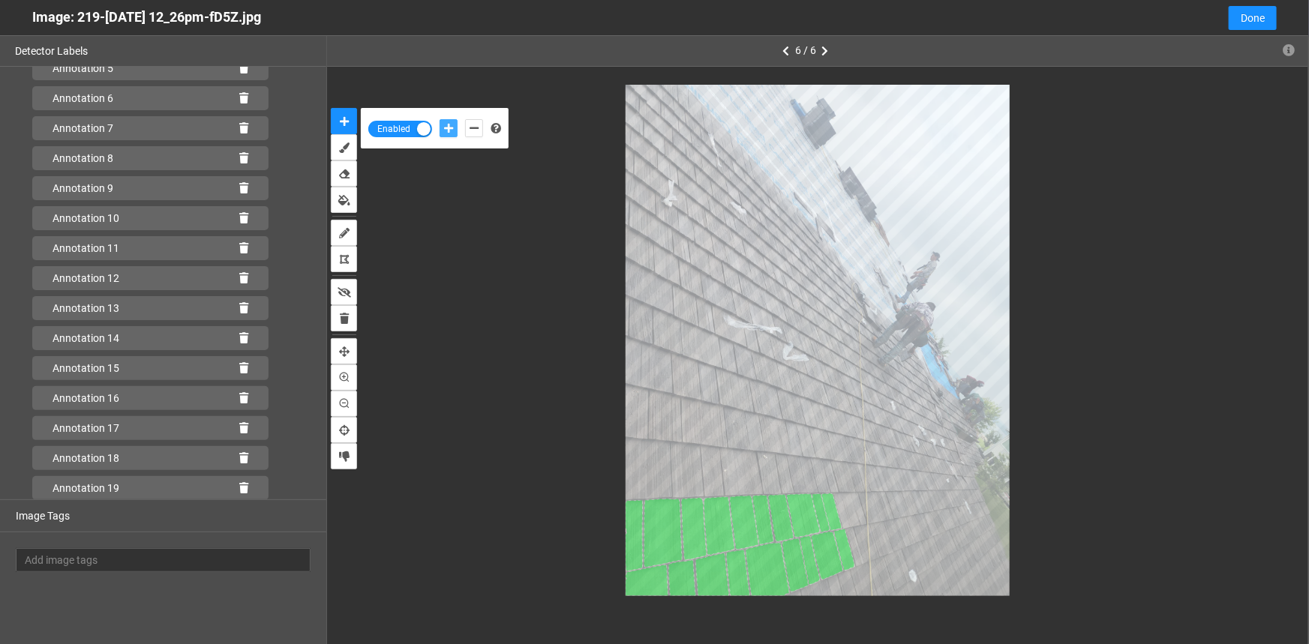
click at [443, 128] on button "add-positive-points" at bounding box center [449, 128] width 18 height 18
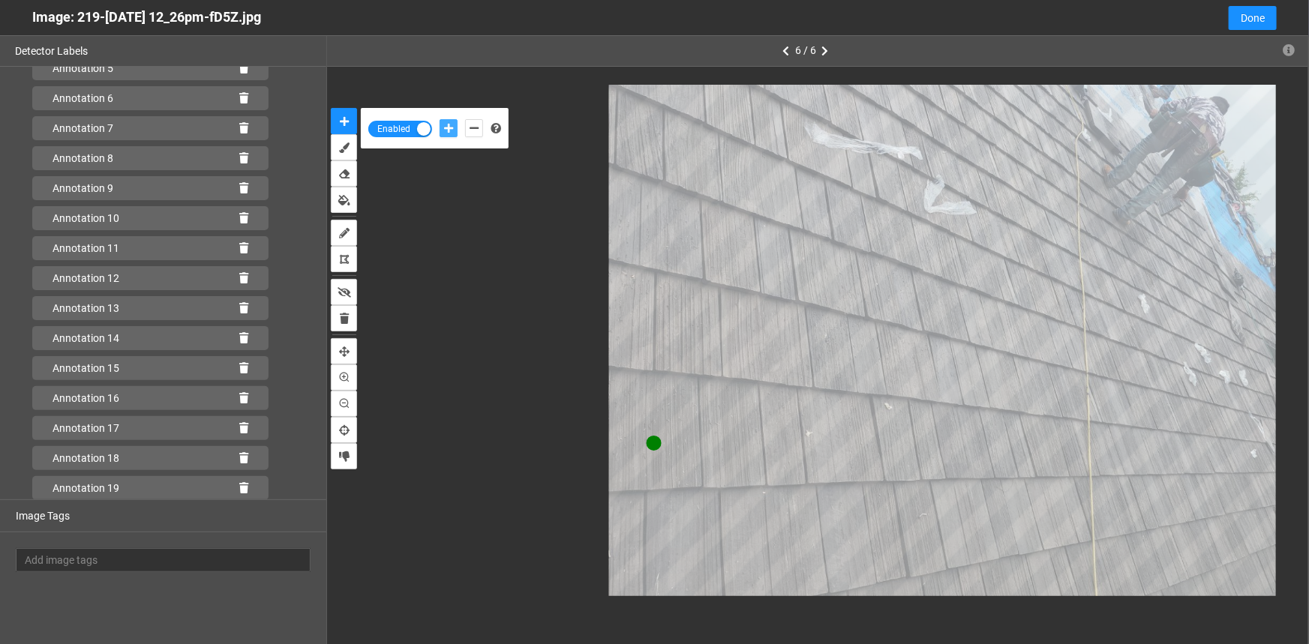
click at [440, 119] on button "add-positive-points" at bounding box center [449, 128] width 18 height 18
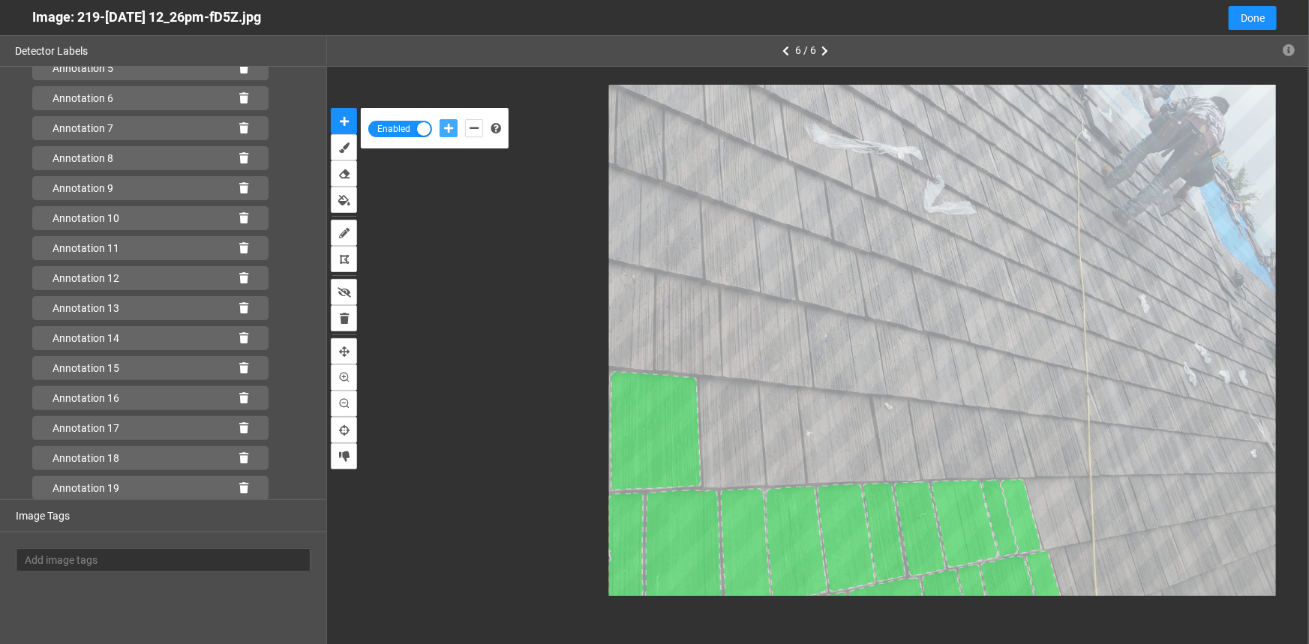
scroll to position [266, 0]
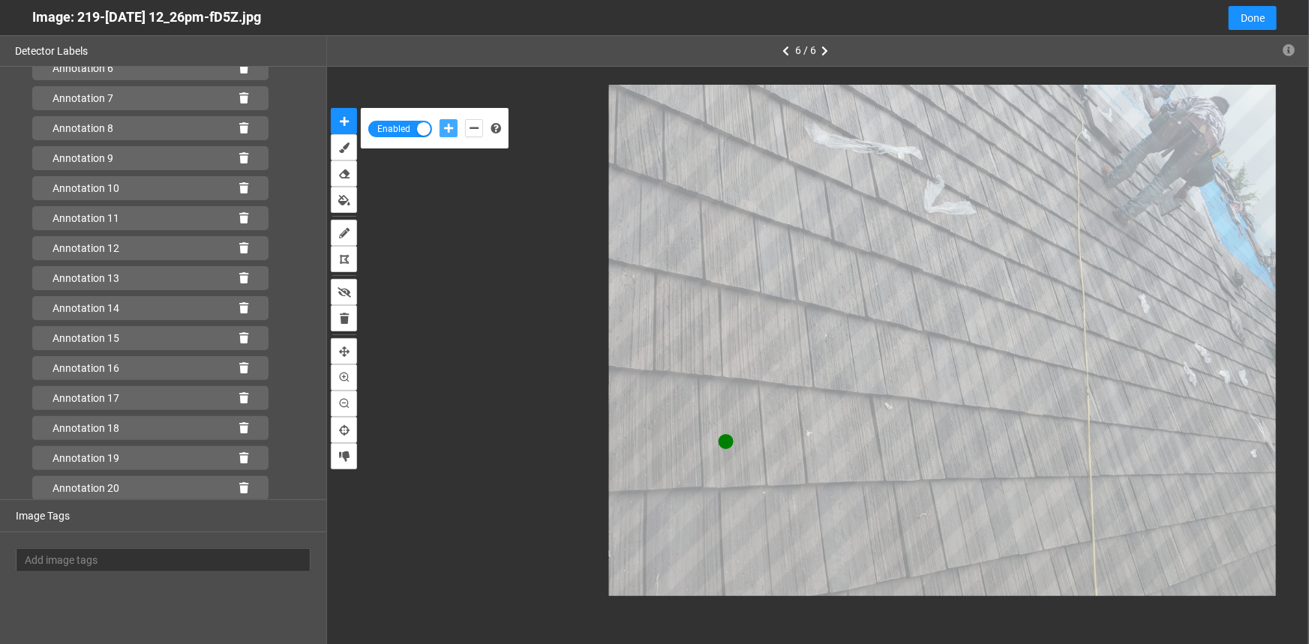
click at [440, 119] on button "add-positive-points" at bounding box center [449, 128] width 18 height 18
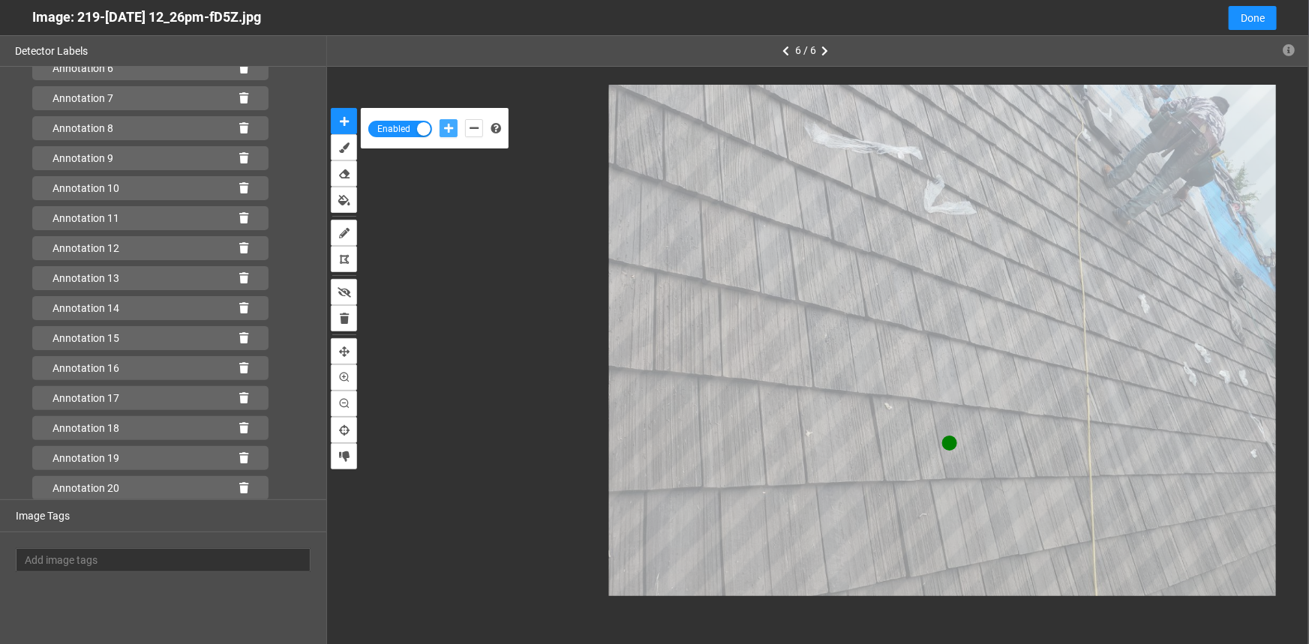
click at [440, 119] on button "add-positive-points" at bounding box center [449, 128] width 18 height 18
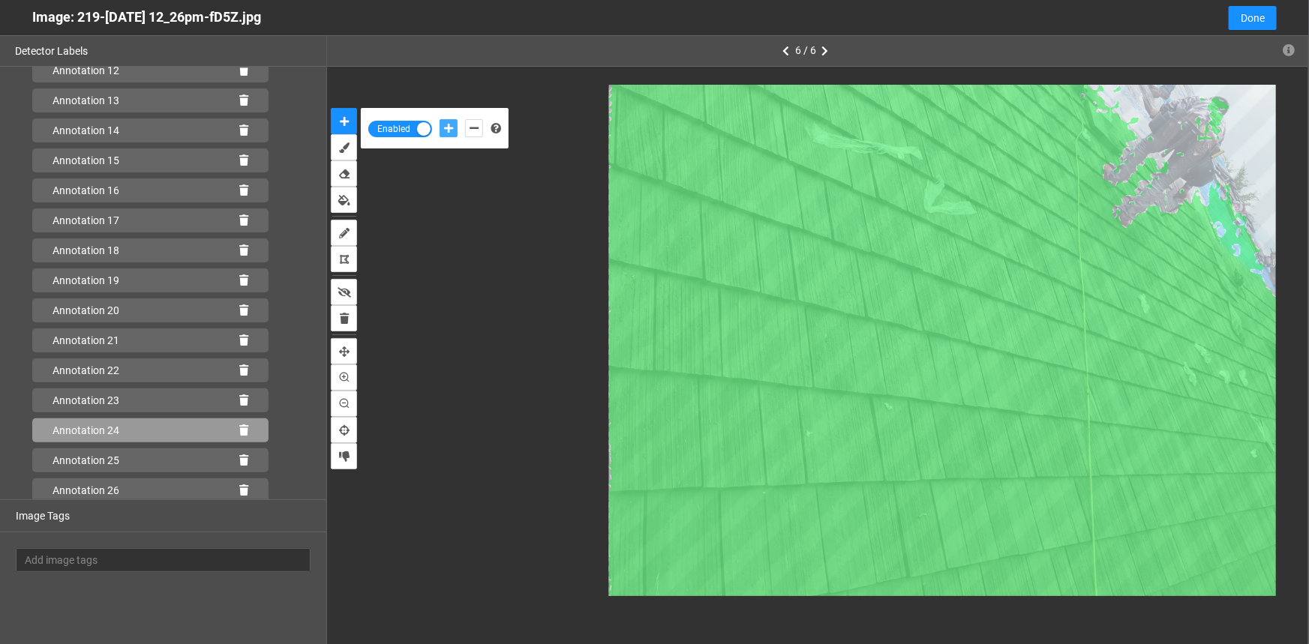
scroll to position [506, 0]
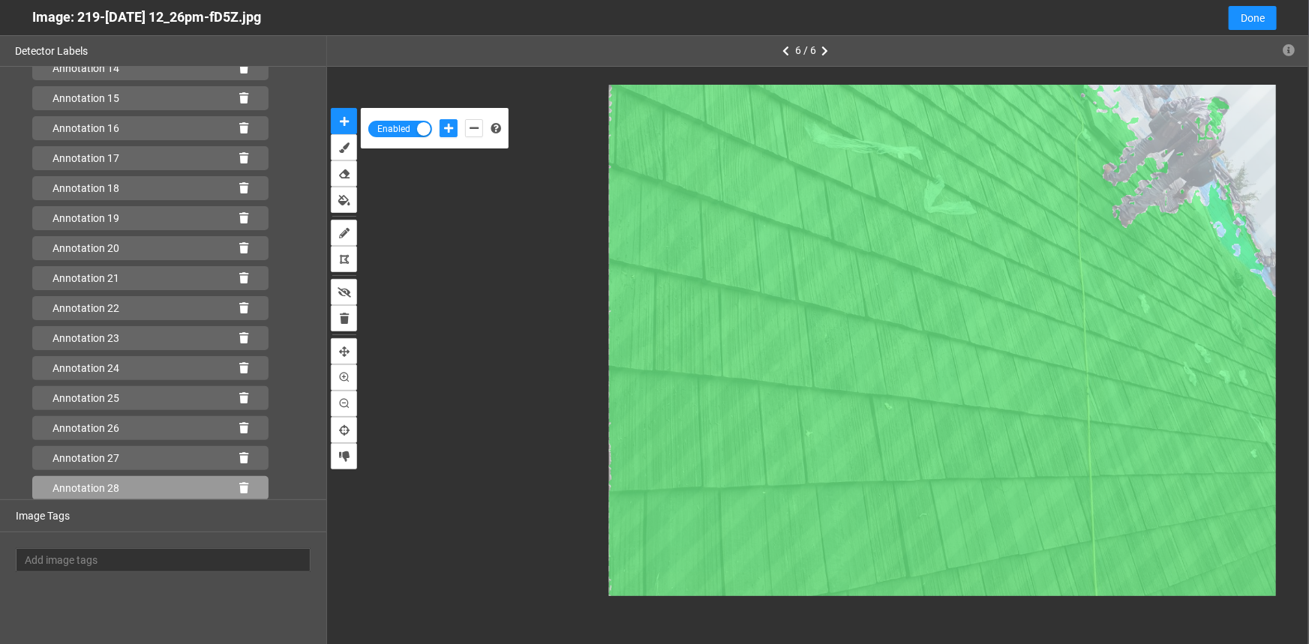
click at [239, 489] on icon at bounding box center [243, 488] width 9 height 11
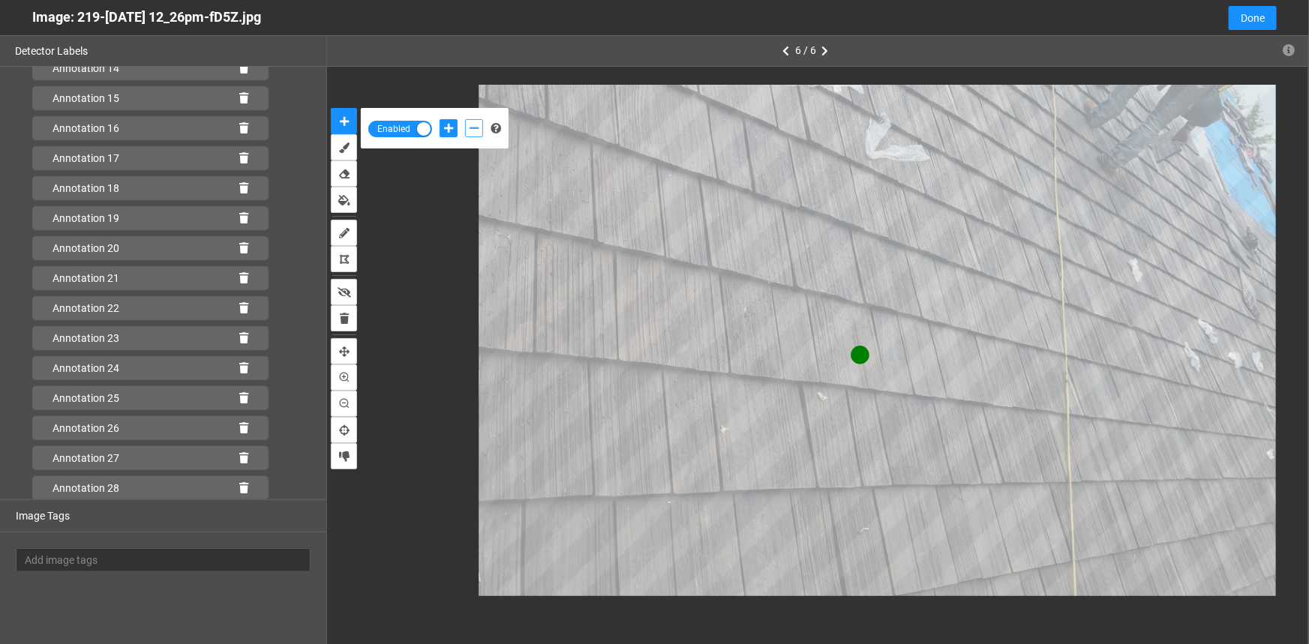
drag, startPoint x: 477, startPoint y: 127, endPoint x: 495, endPoint y: 139, distance: 21.6
click at [477, 128] on icon "add-negative-points" at bounding box center [474, 128] width 9 height 11
click at [465, 119] on button "add-negative-points" at bounding box center [474, 128] width 18 height 18
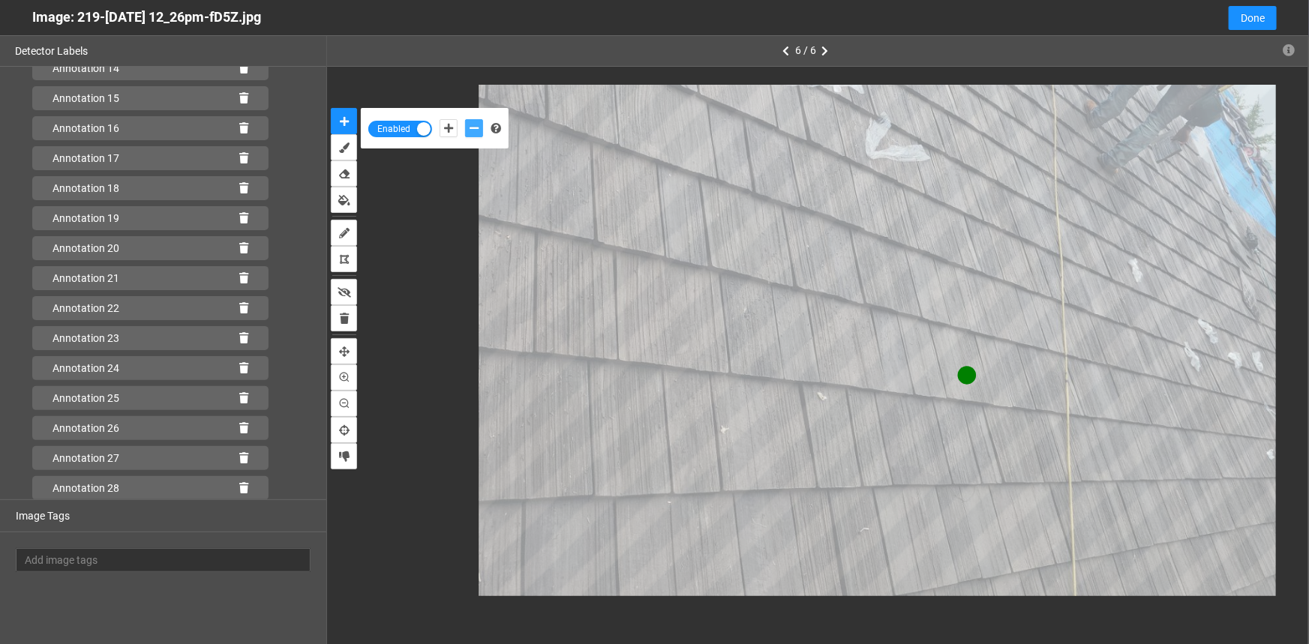
click at [466, 124] on button "add-negative-points" at bounding box center [474, 128] width 18 height 18
click at [465, 119] on button "add-negative-points" at bounding box center [474, 128] width 18 height 18
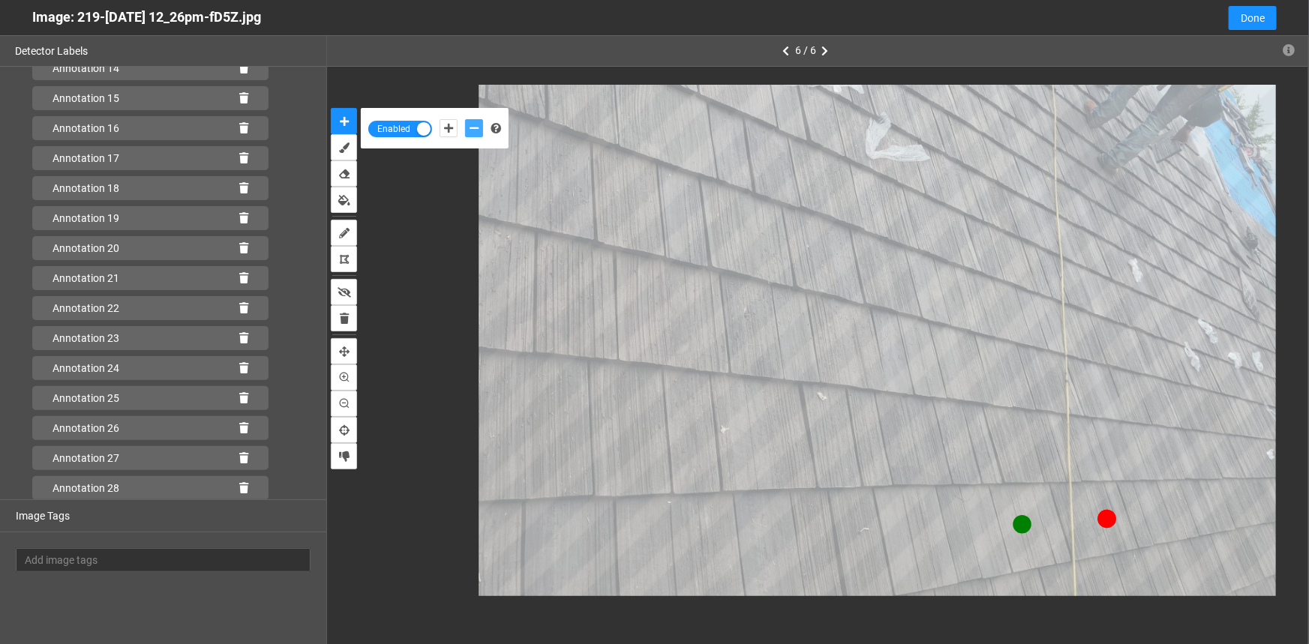
click at [465, 119] on button "add-negative-points" at bounding box center [474, 128] width 18 height 18
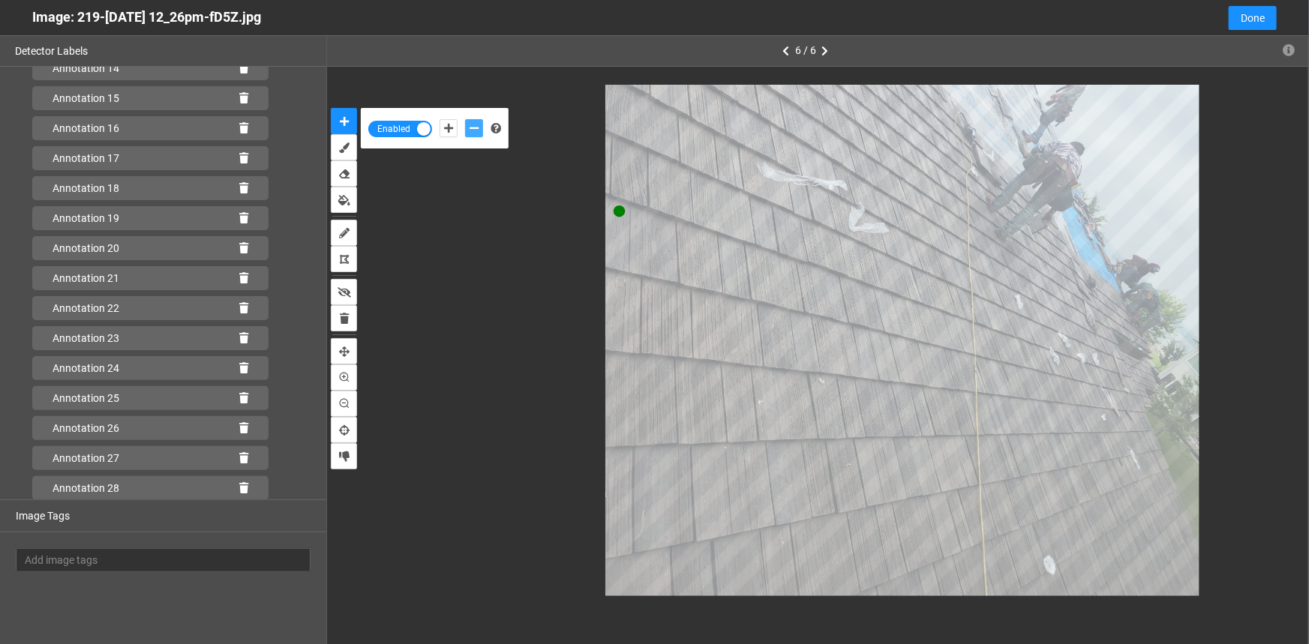
click at [465, 119] on button "add-negative-points" at bounding box center [474, 128] width 18 height 18
click at [470, 125] on icon "add-negative-points" at bounding box center [474, 128] width 9 height 11
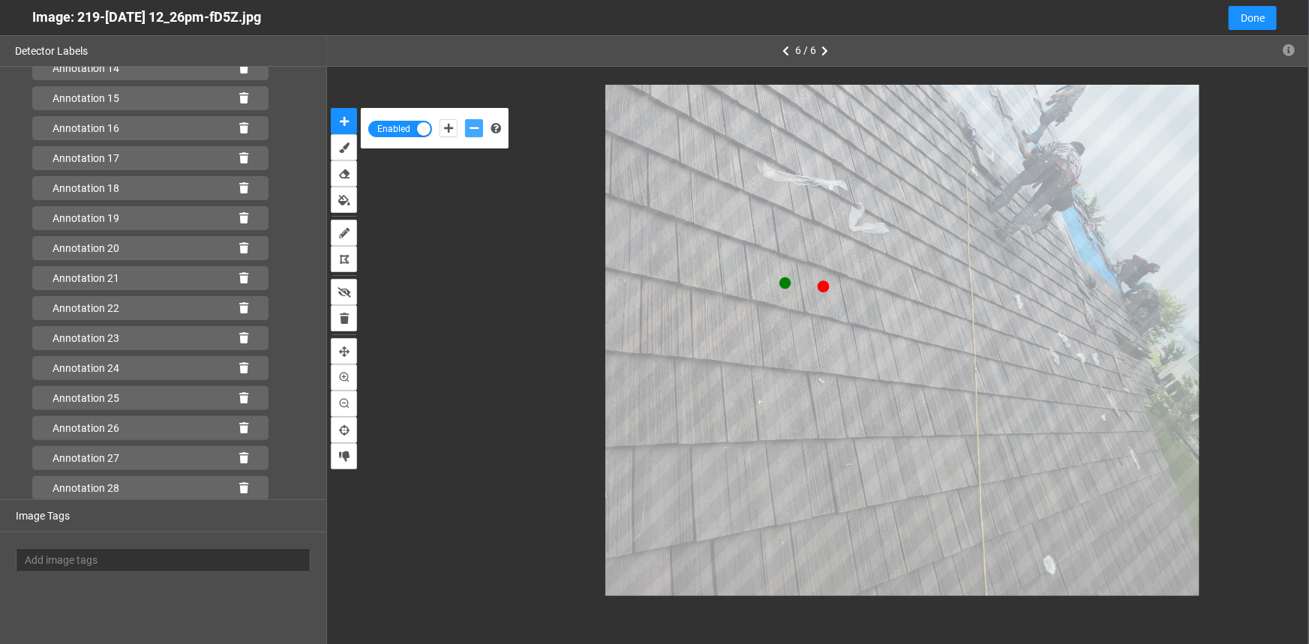
click at [465, 119] on button "add-negative-points" at bounding box center [474, 128] width 18 height 18
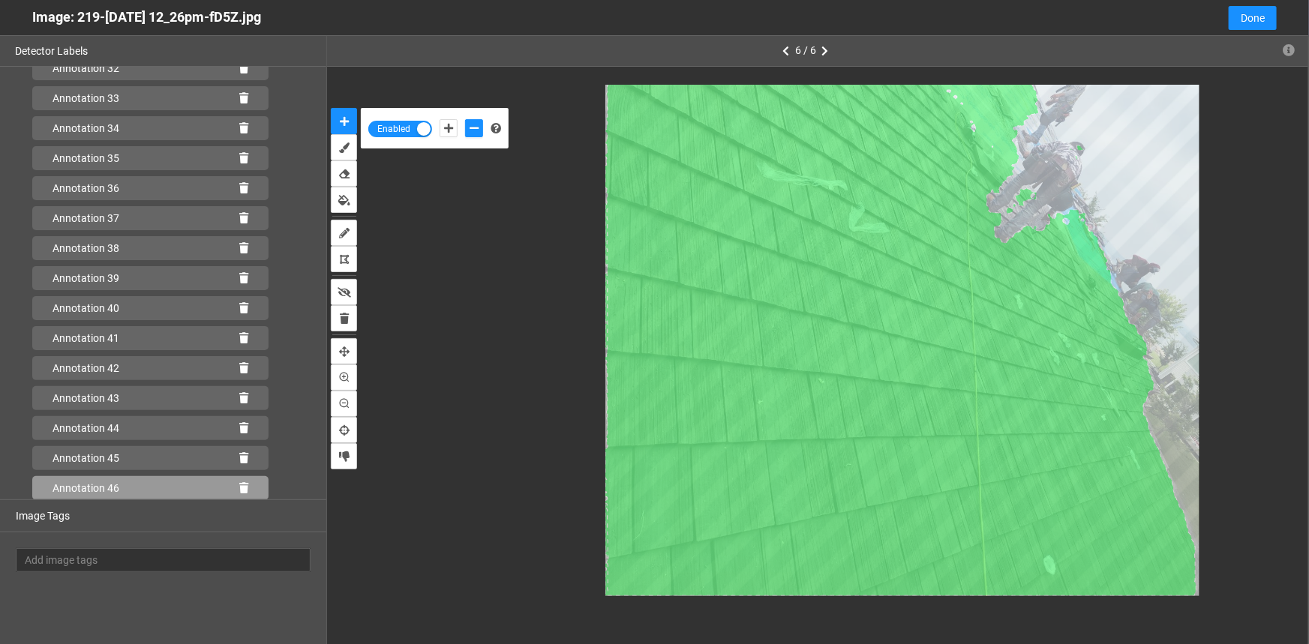
click at [239, 483] on icon at bounding box center [243, 488] width 9 height 11
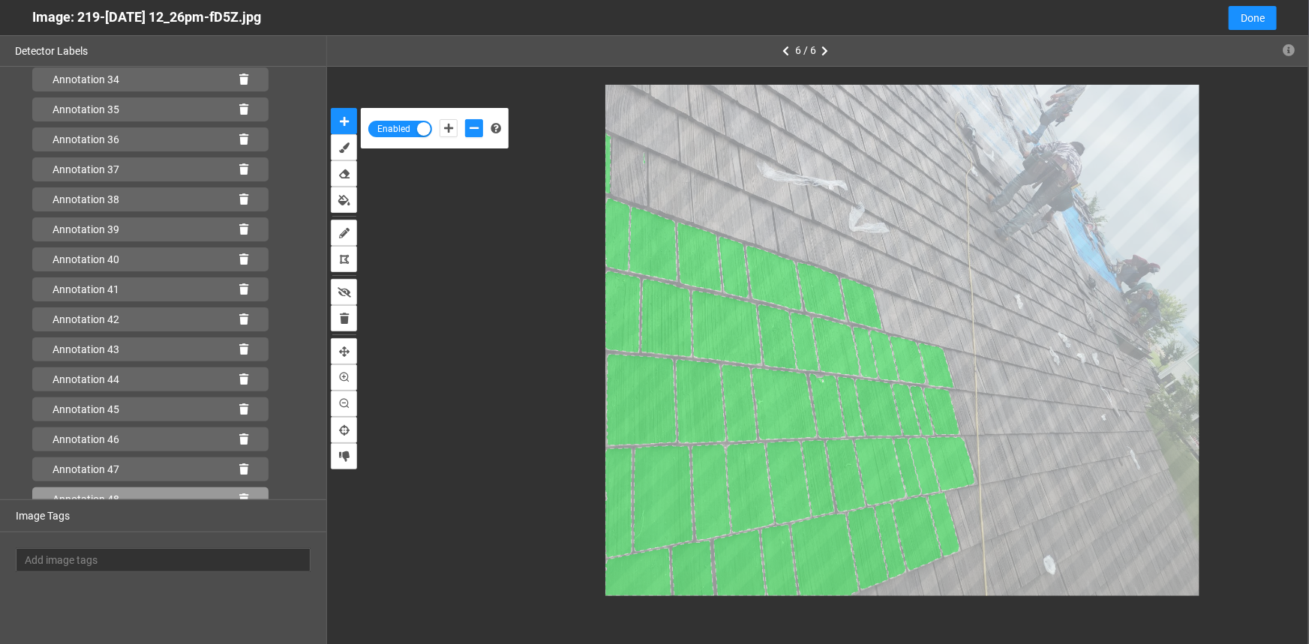
scroll to position [1107, 0]
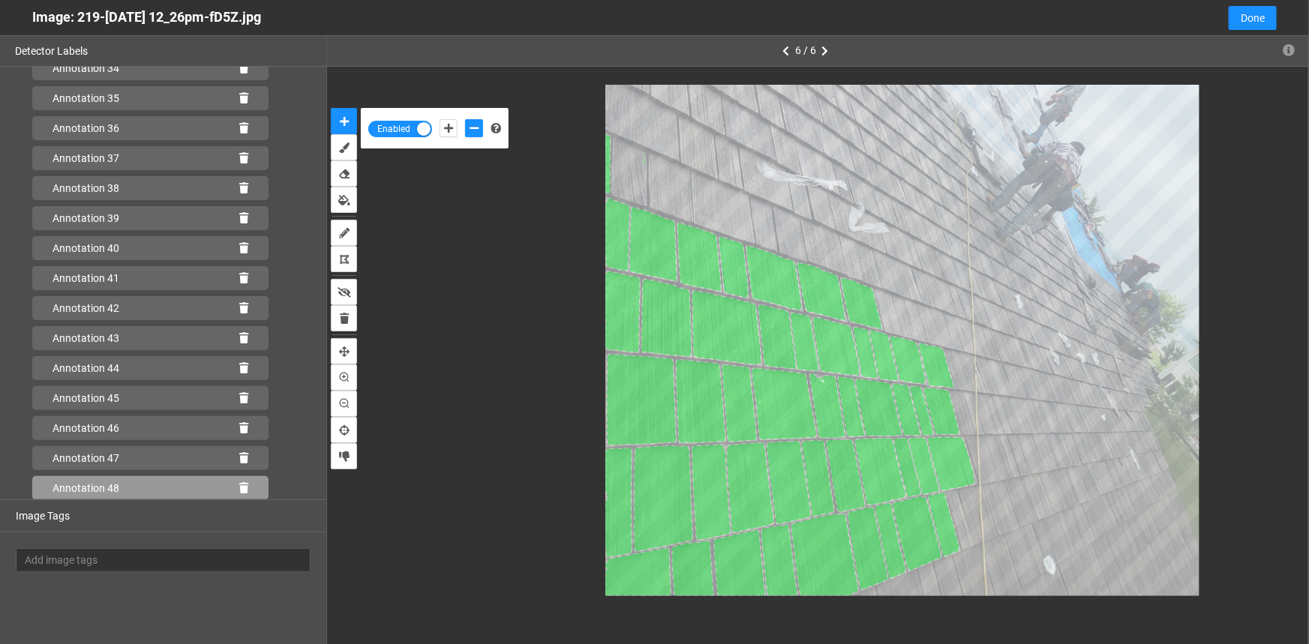
click at [239, 488] on icon at bounding box center [243, 488] width 9 height 11
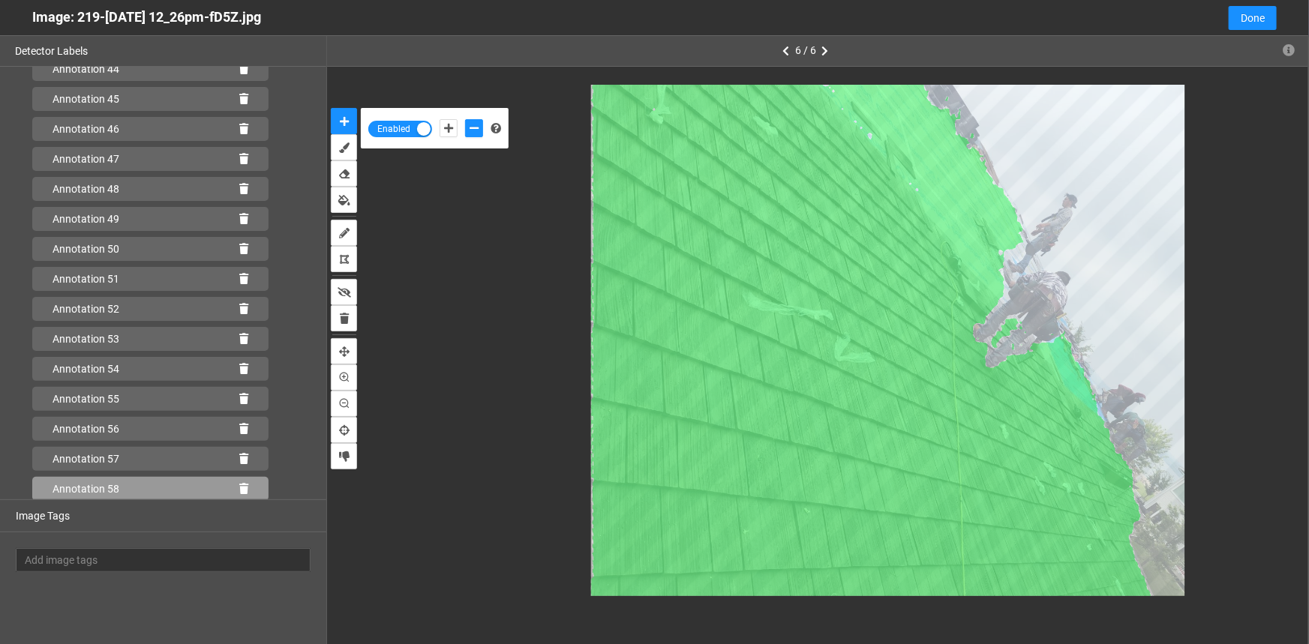
click at [239, 484] on icon at bounding box center [243, 489] width 9 height 11
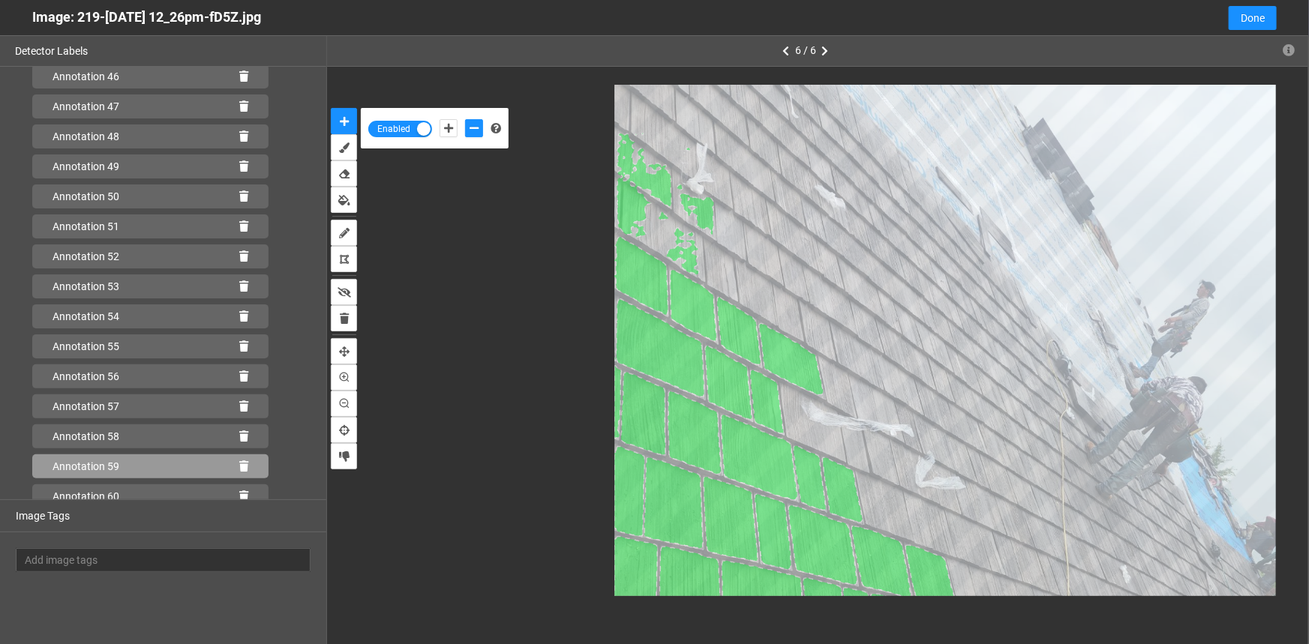
scroll to position [1496, 0]
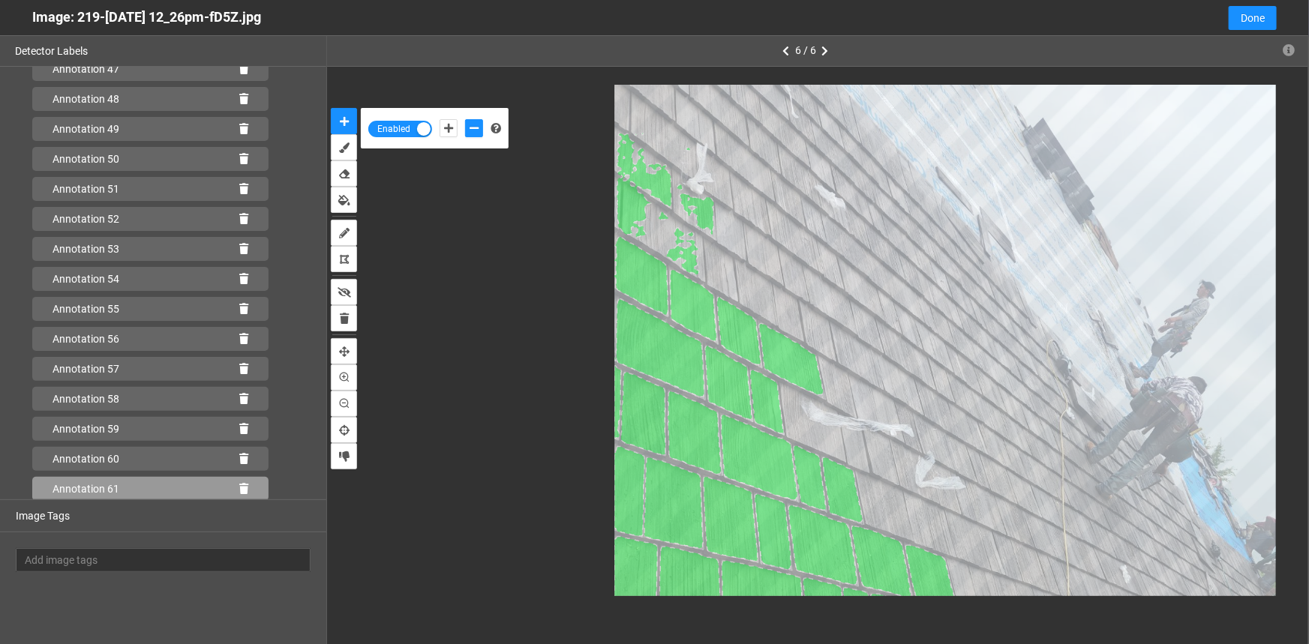
click at [239, 487] on icon at bounding box center [243, 489] width 9 height 11
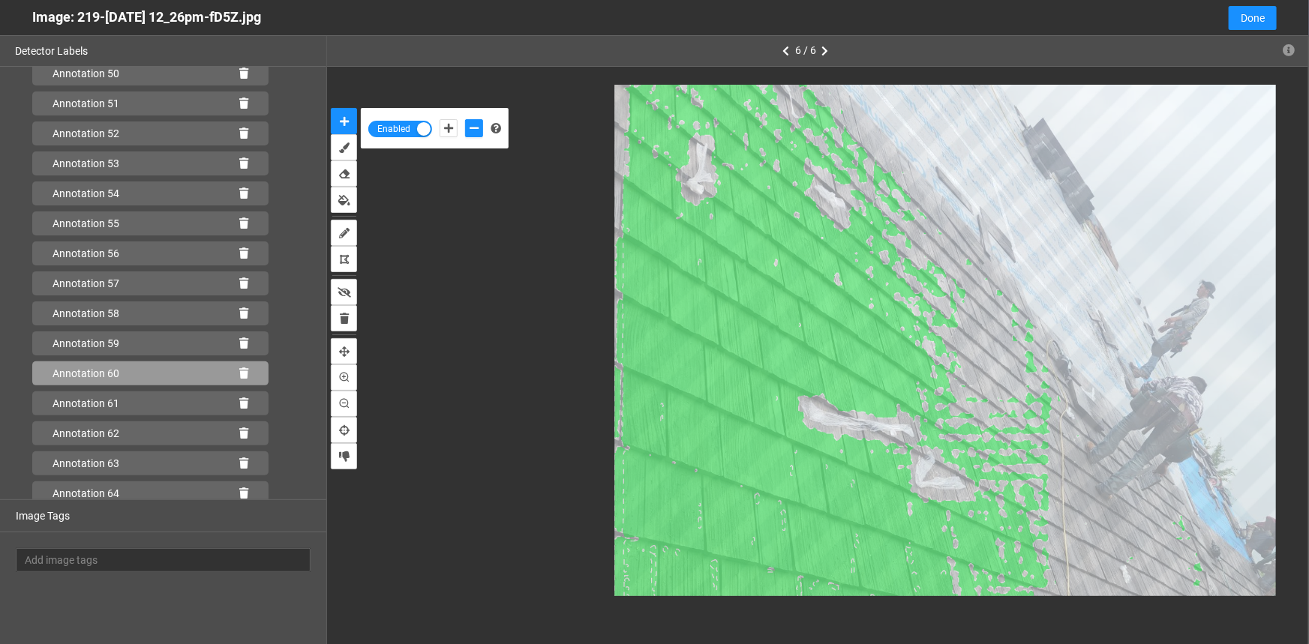
scroll to position [1646, 0]
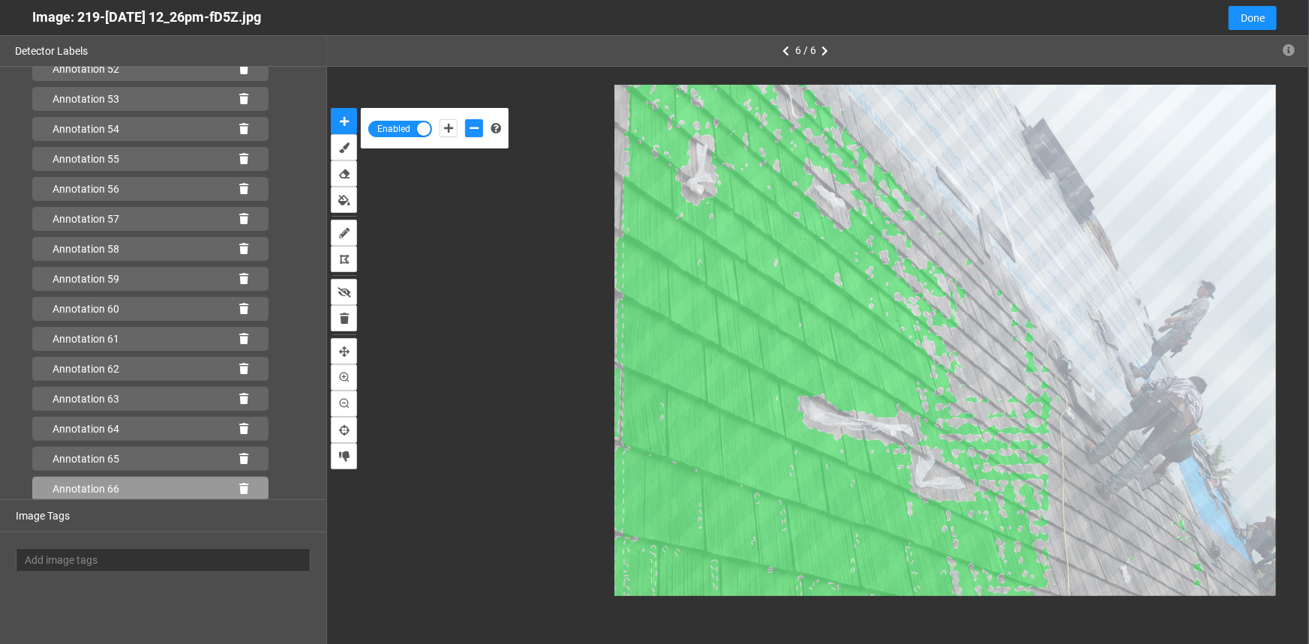
click at [239, 487] on icon at bounding box center [243, 489] width 9 height 11
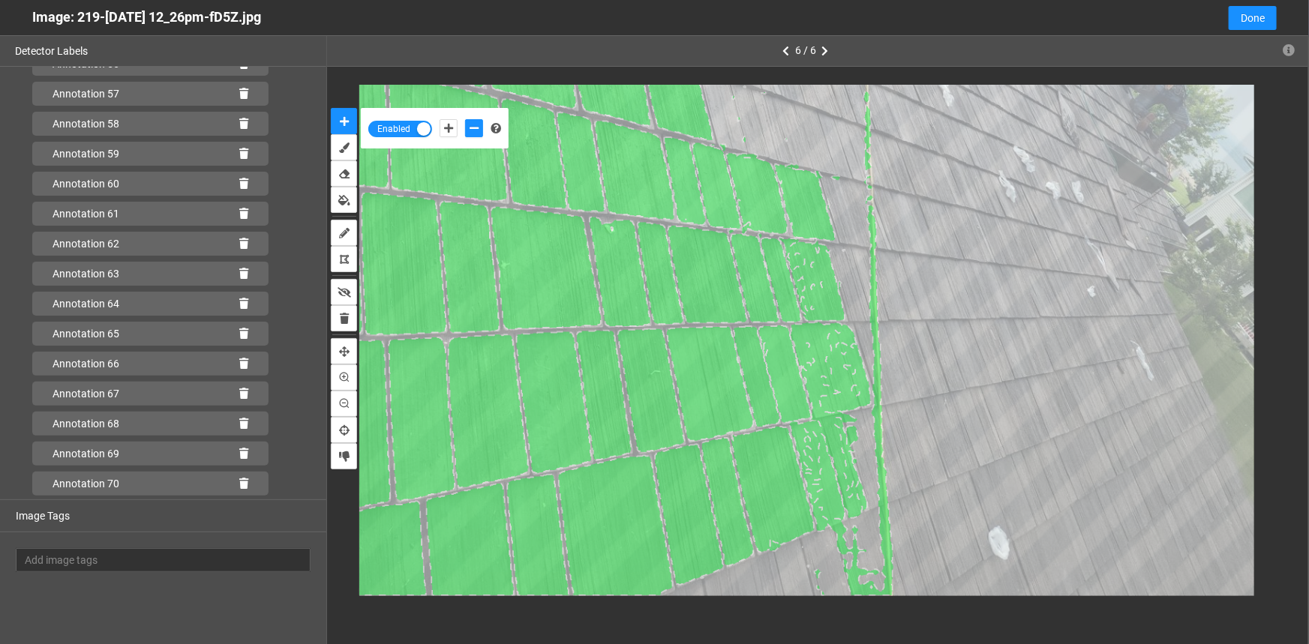
scroll to position [1856, 0]
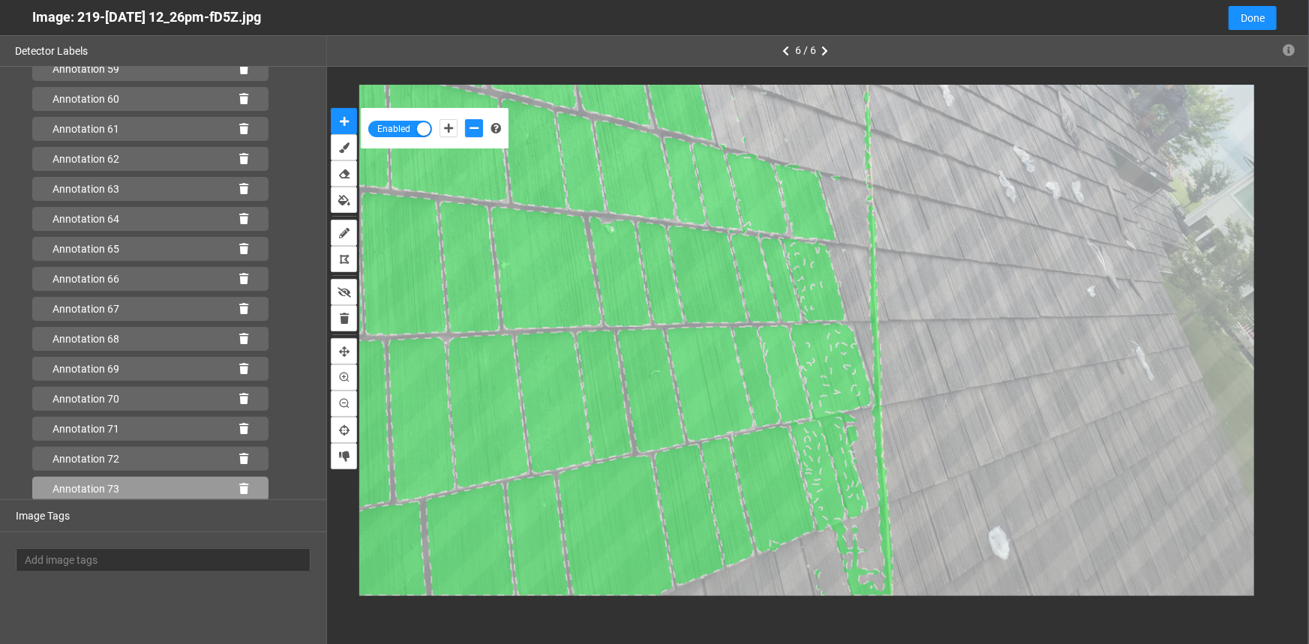
click at [230, 487] on div "Annotation 73" at bounding box center [150, 489] width 236 height 24
click at [239, 488] on icon at bounding box center [243, 489] width 9 height 11
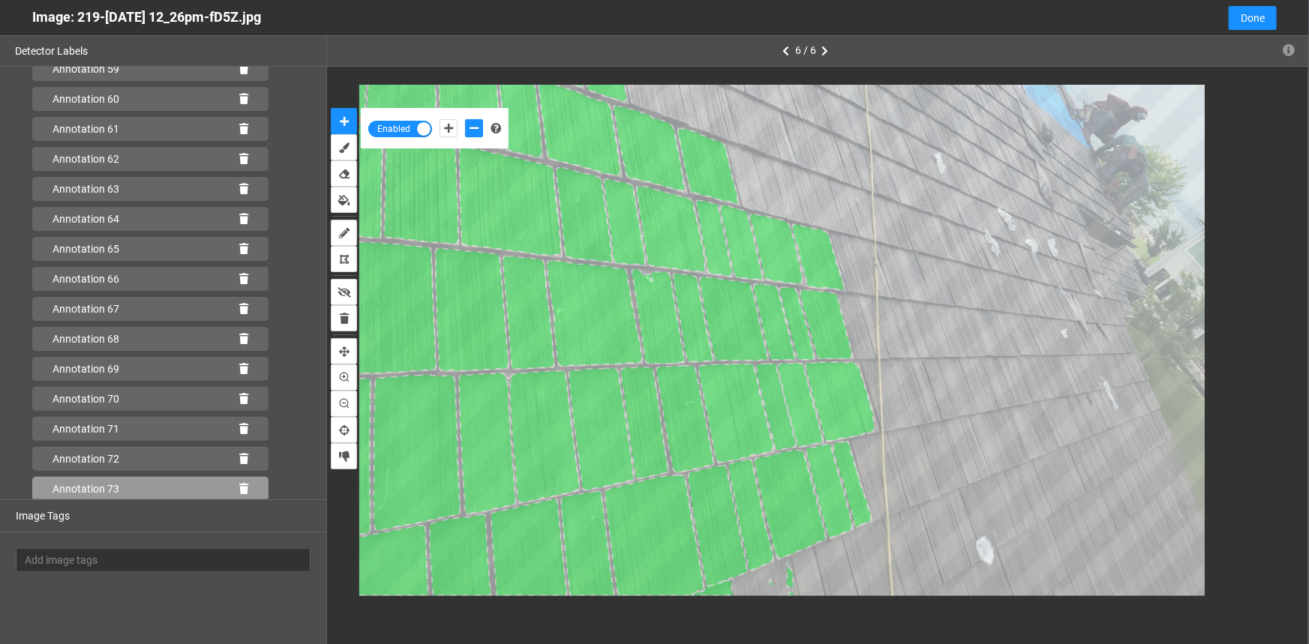
click at [239, 488] on icon at bounding box center [243, 489] width 9 height 11
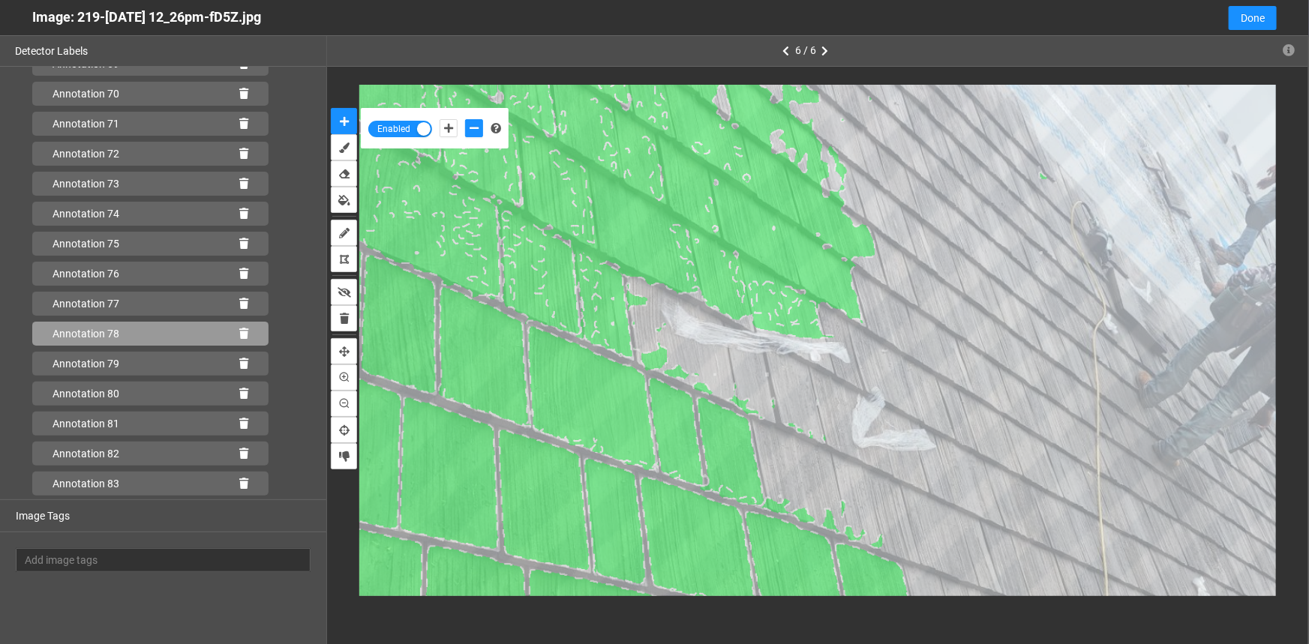
scroll to position [2216, 0]
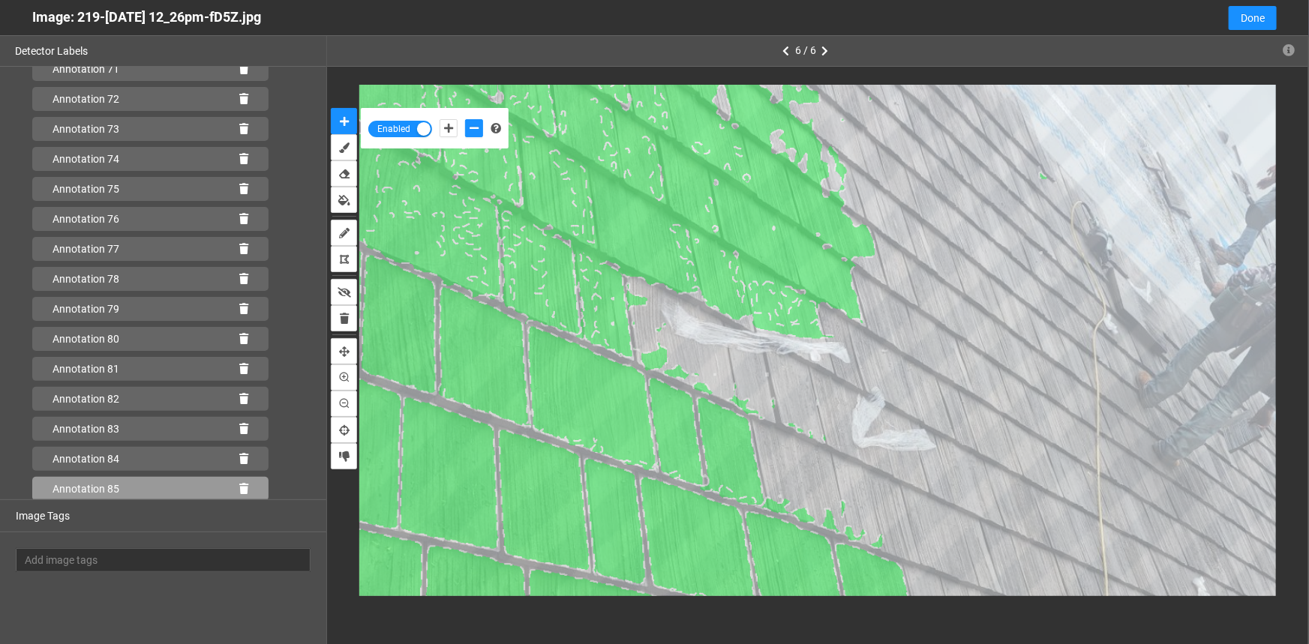
click at [239, 486] on icon at bounding box center [243, 489] width 9 height 11
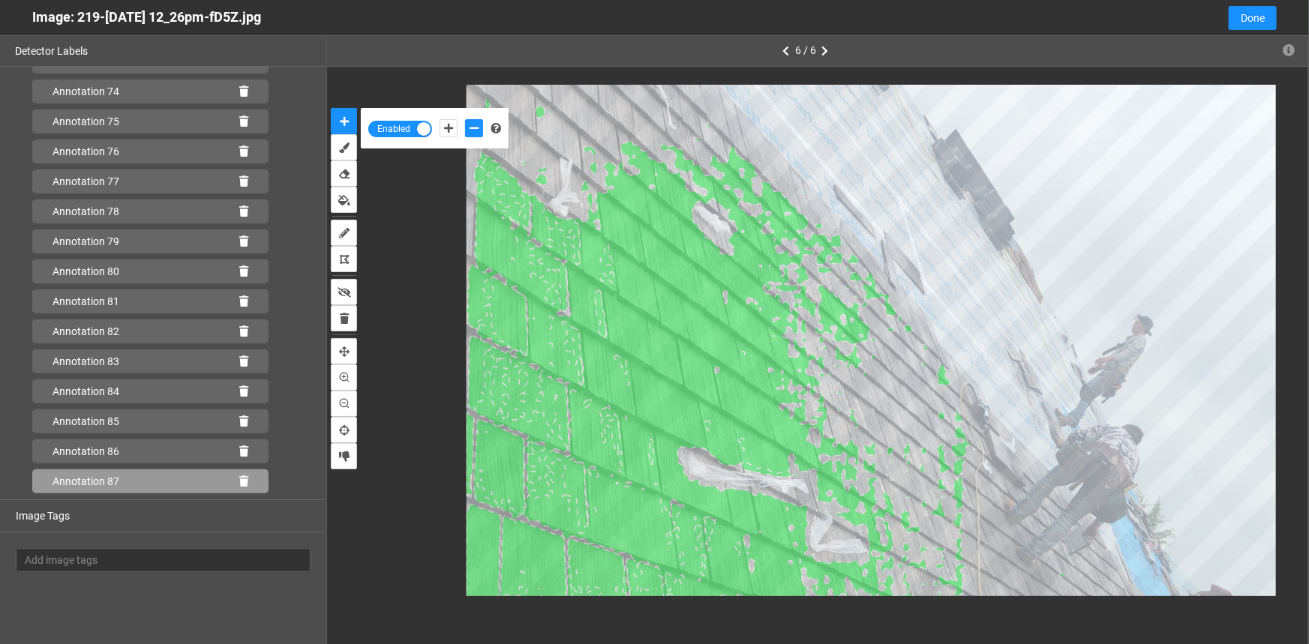
scroll to position [2306, 0]
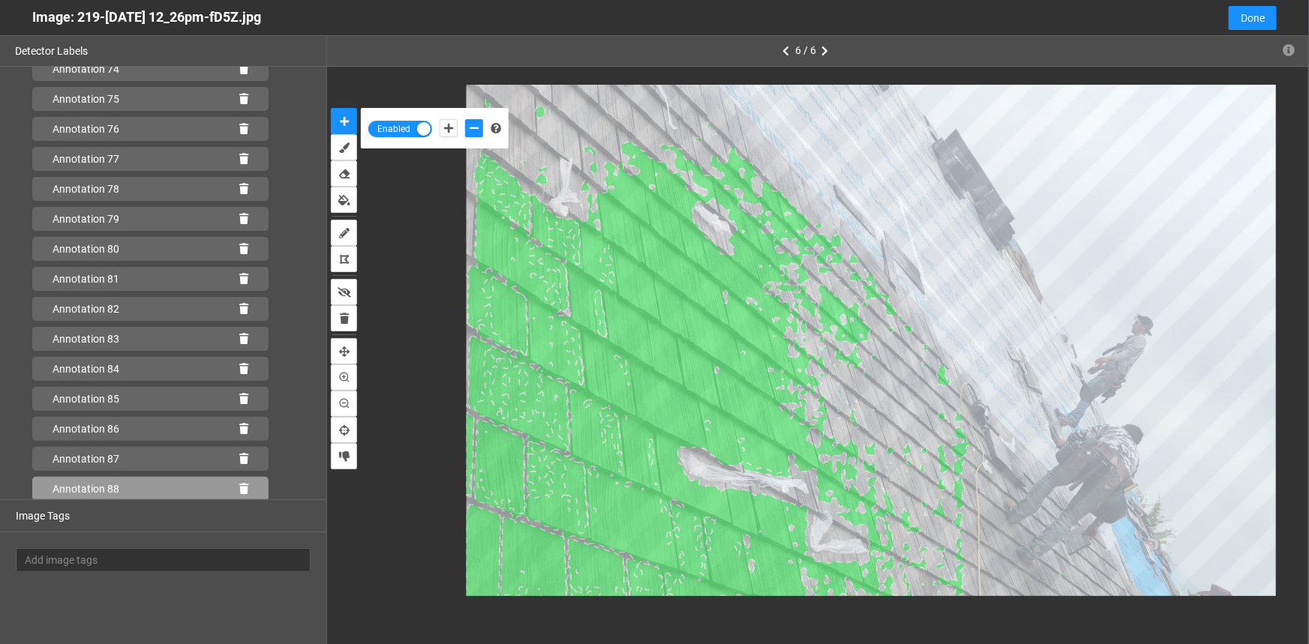
click at [239, 493] on div "Annotation 88" at bounding box center [150, 489] width 236 height 24
click at [239, 486] on icon at bounding box center [243, 489] width 9 height 11
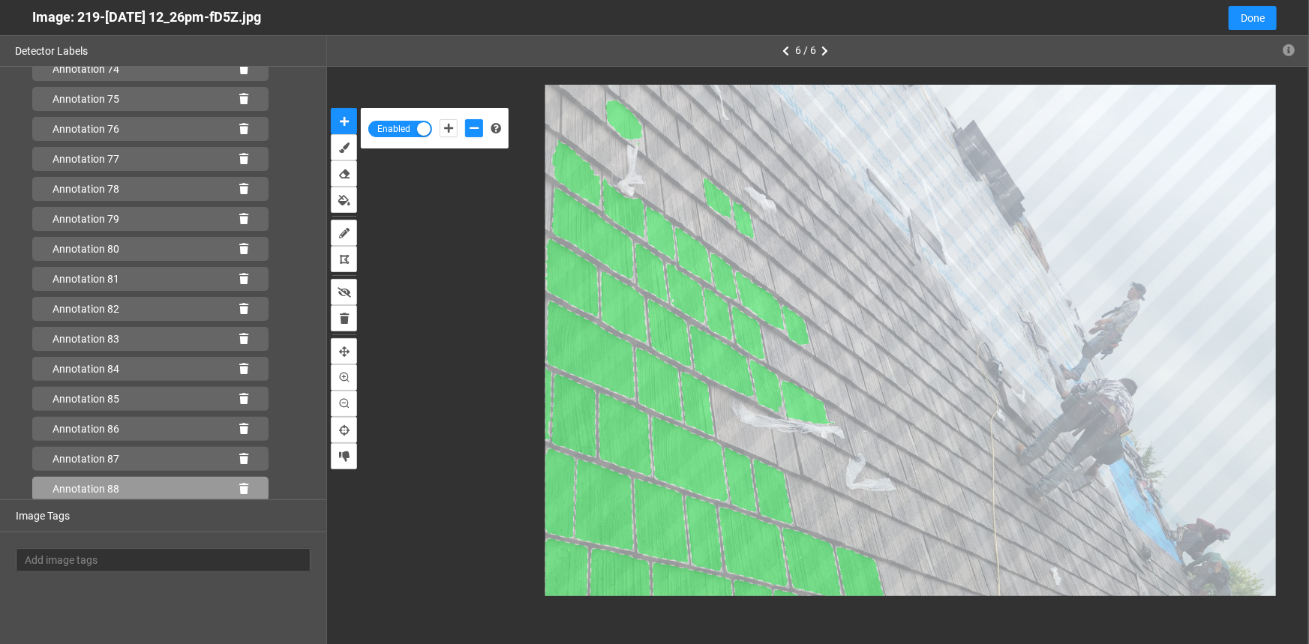
click at [239, 488] on icon at bounding box center [243, 489] width 9 height 11
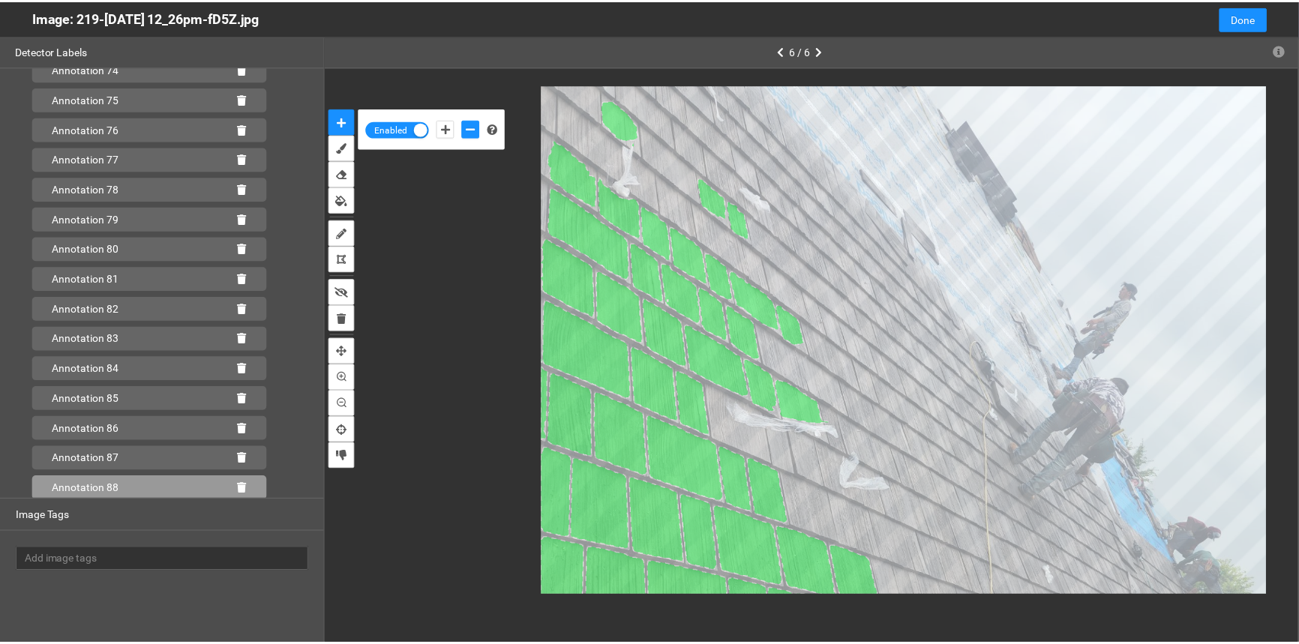
scroll to position [2276, 0]
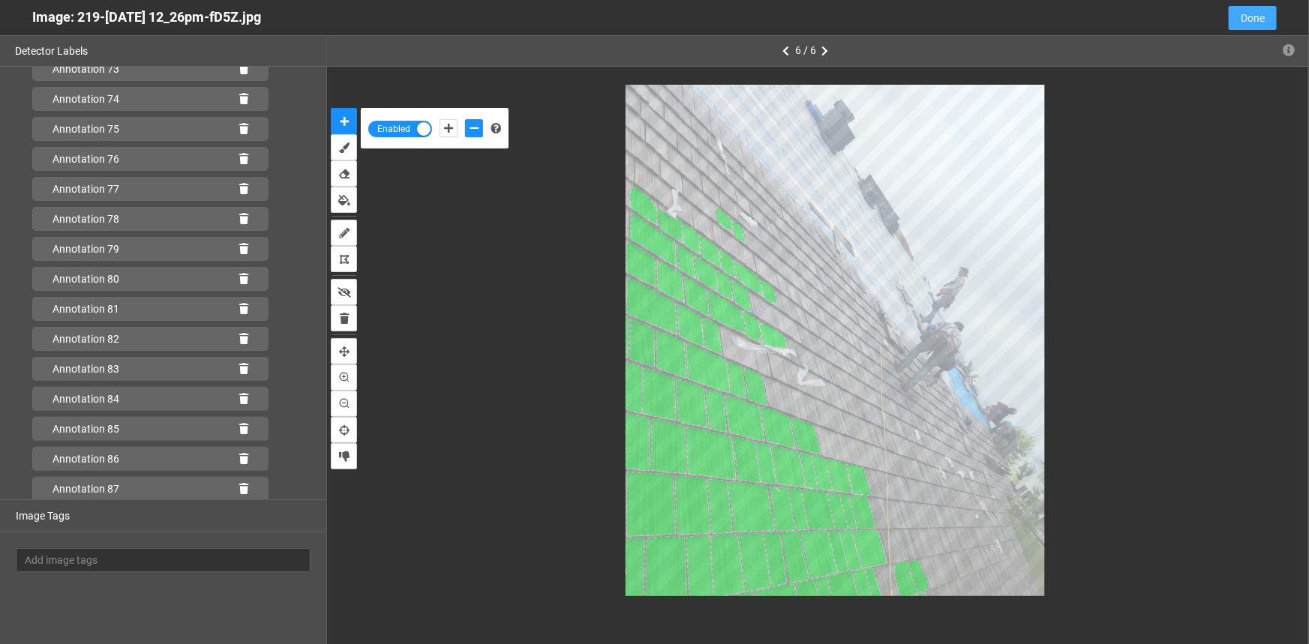
click at [1252, 20] on span "Done" at bounding box center [1253, 18] width 24 height 17
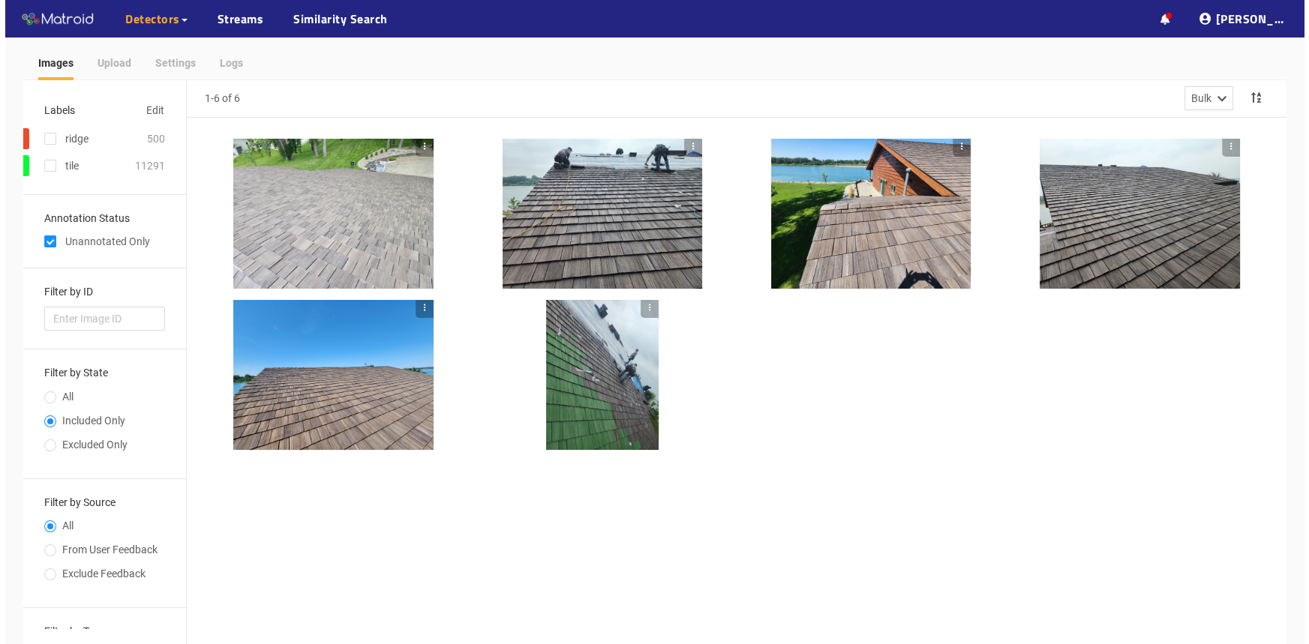
scroll to position [0, 0]
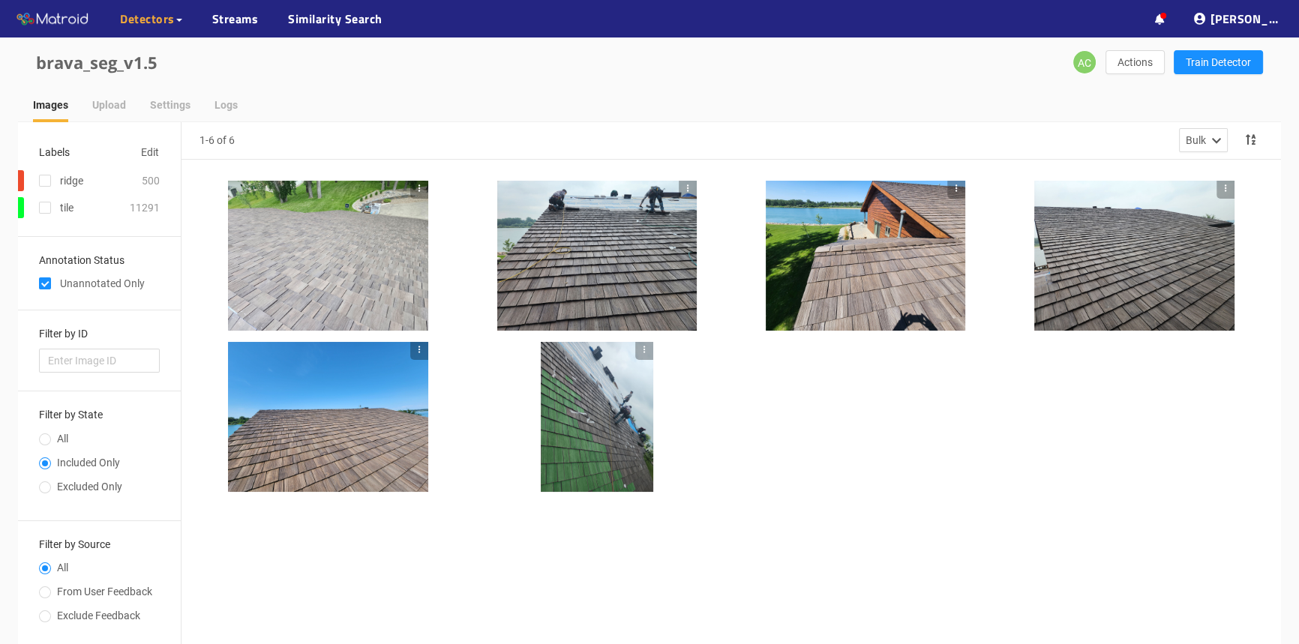
click at [869, 287] on div at bounding box center [866, 256] width 200 height 150
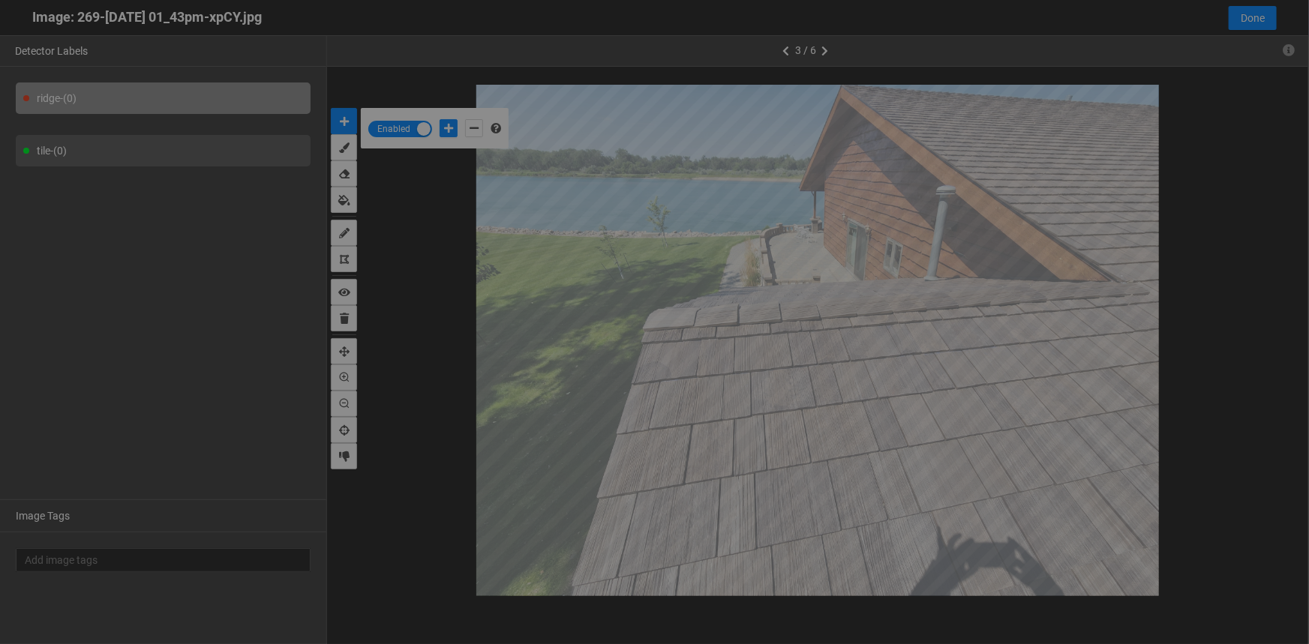
scroll to position [635, 0]
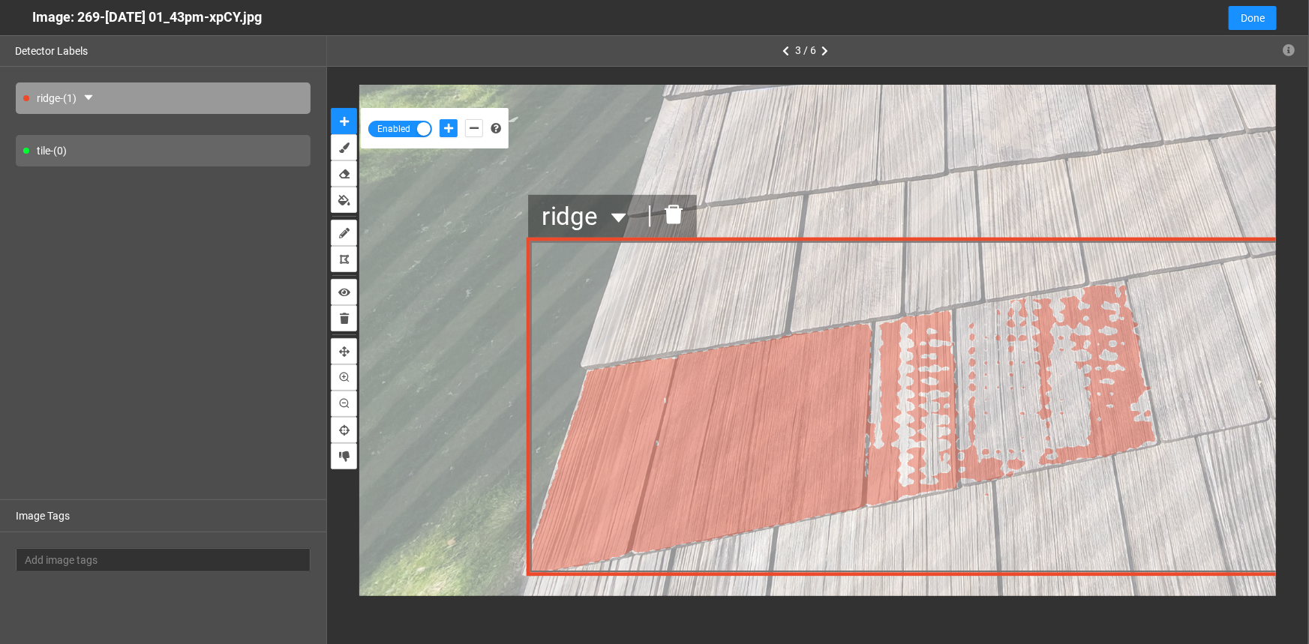
click at [674, 208] on icon "delete" at bounding box center [673, 213] width 21 height 21
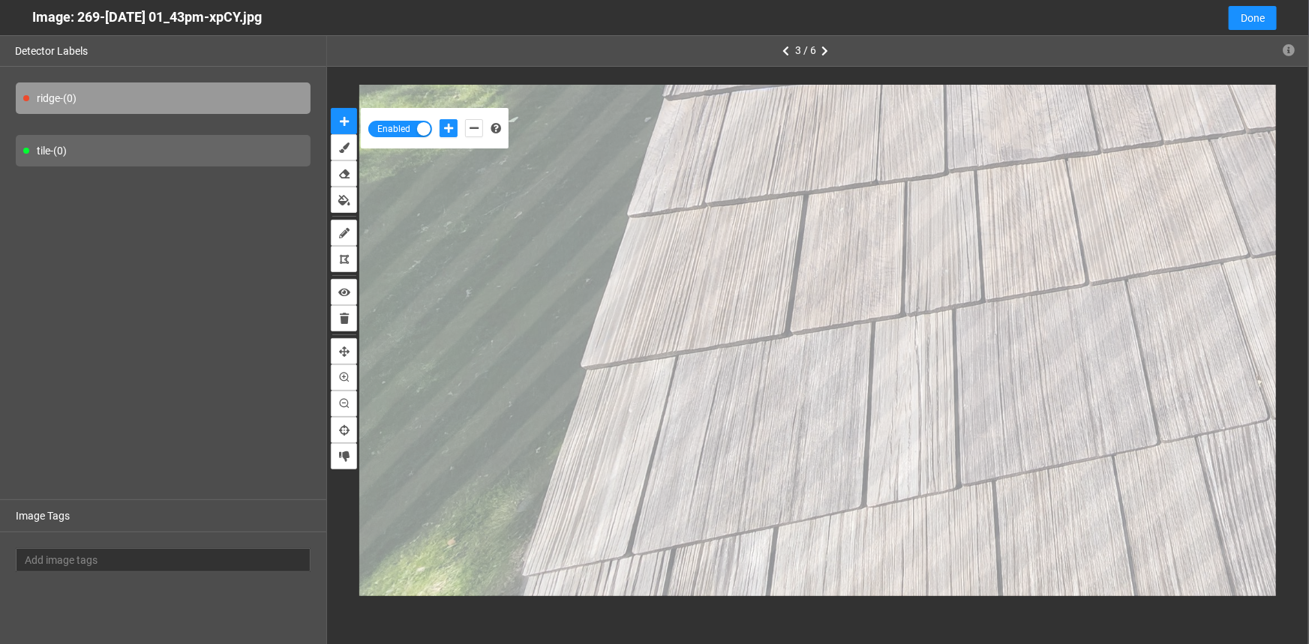
click at [176, 155] on div "tile - (0)" at bounding box center [163, 151] width 295 height 32
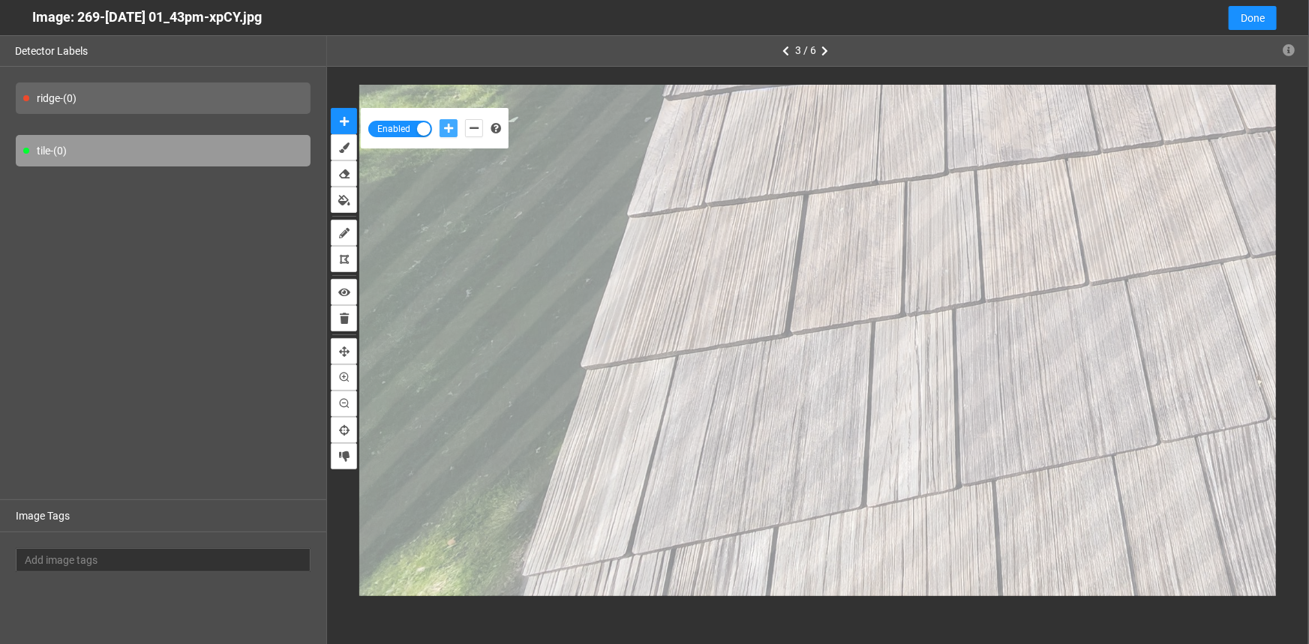
click at [449, 124] on icon "add-positive-points" at bounding box center [448, 128] width 9 height 11
click at [1242, 22] on span "Done" at bounding box center [1253, 18] width 24 height 17
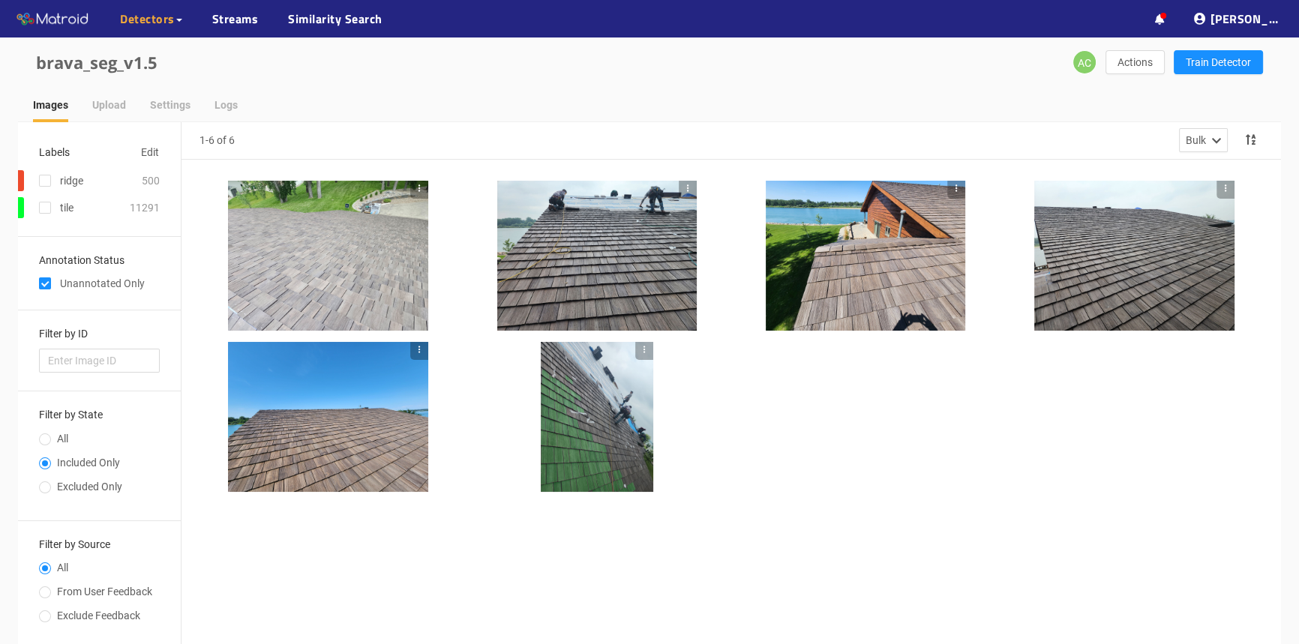
click at [629, 424] on div at bounding box center [597, 417] width 113 height 150
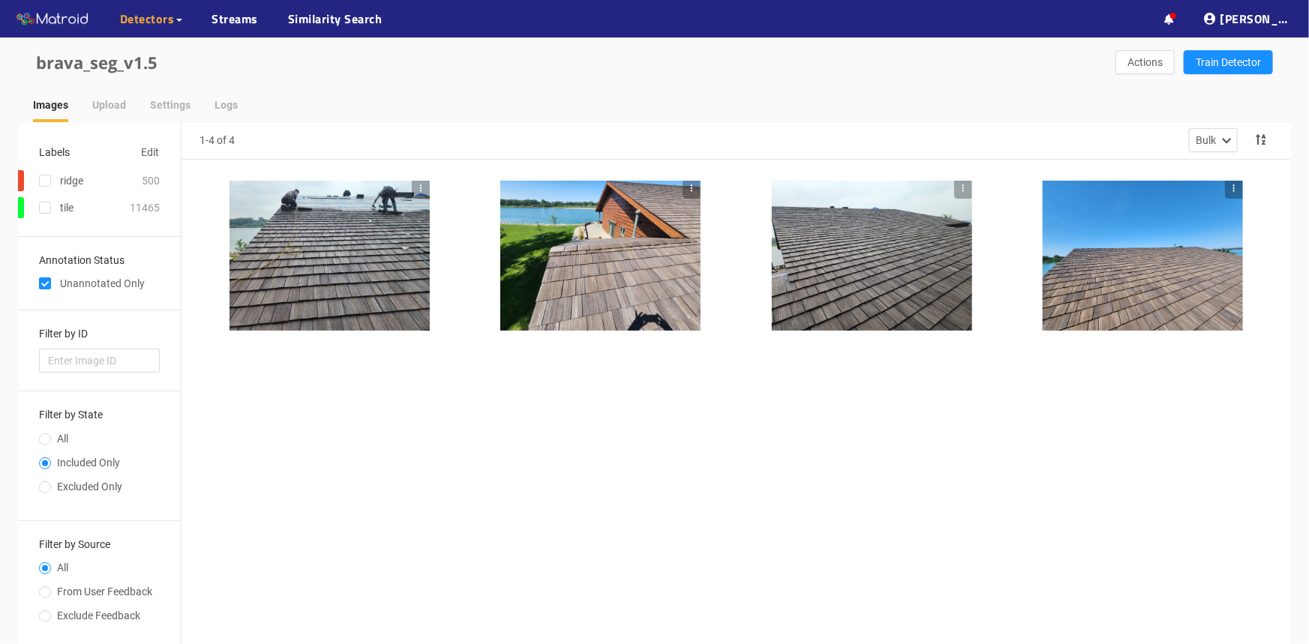
click at [146, 17] on span "Detectors" at bounding box center [147, 19] width 55 height 18
click at [161, 23] on span "Detectors" at bounding box center [147, 19] width 55 height 18
click at [161, 51] on link "My Detectors" at bounding box center [163, 55] width 62 height 30
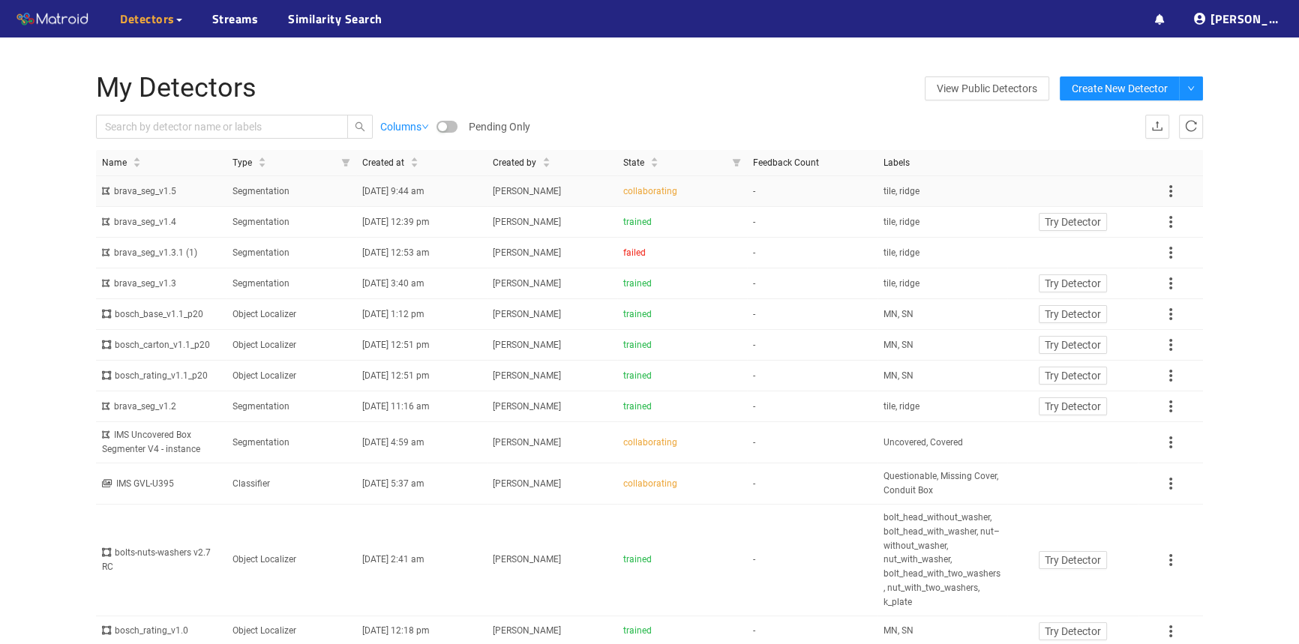
click at [691, 197] on div "collaborating" at bounding box center [682, 192] width 119 height 14
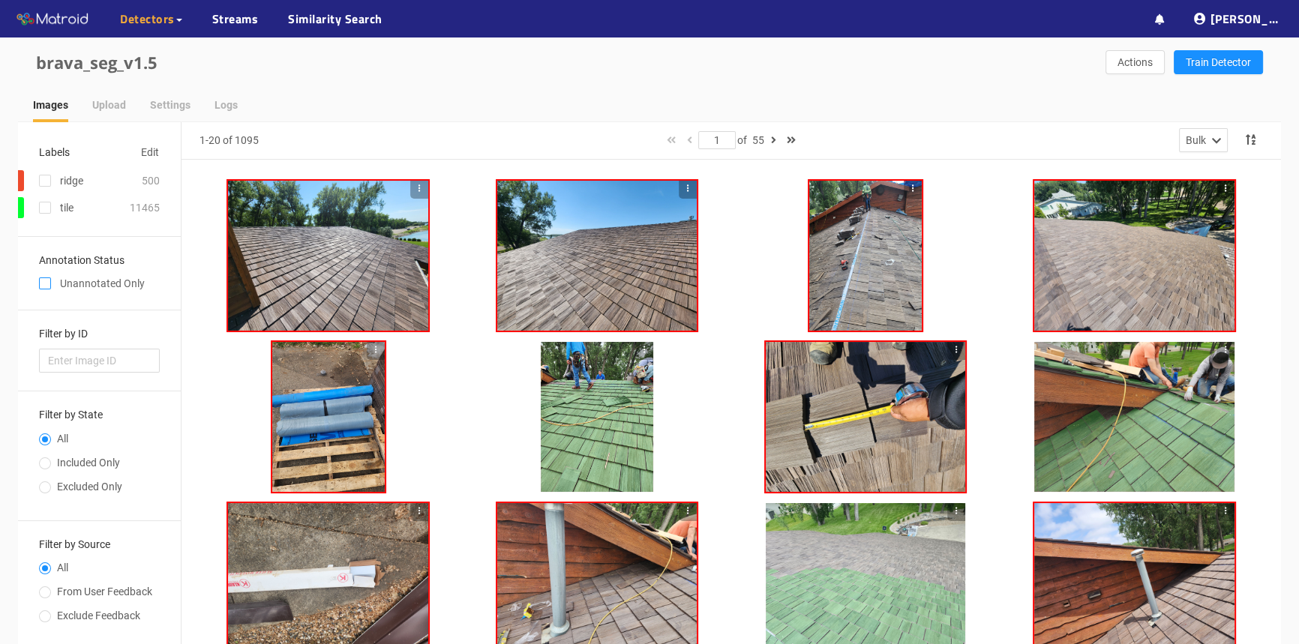
click at [47, 284] on input "checkbox" at bounding box center [45, 287] width 12 height 12
checkbox input "true"
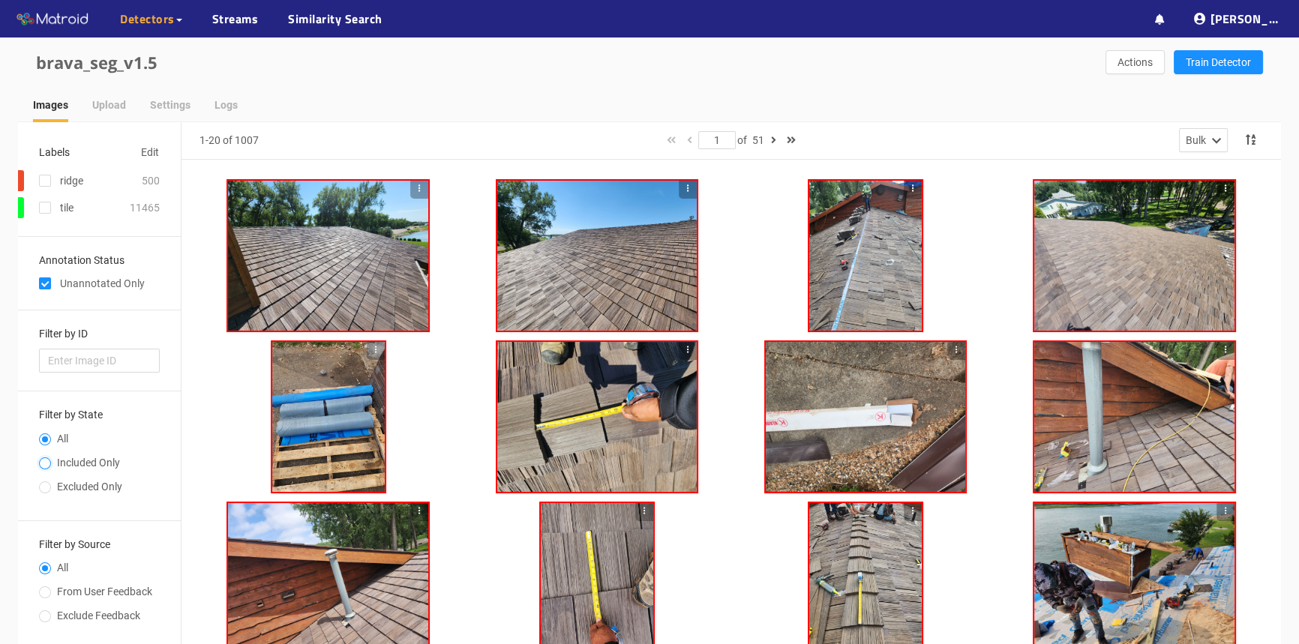
click at [42, 464] on input "Included Only" at bounding box center [45, 465] width 12 height 9
radio input "true"
radio input "false"
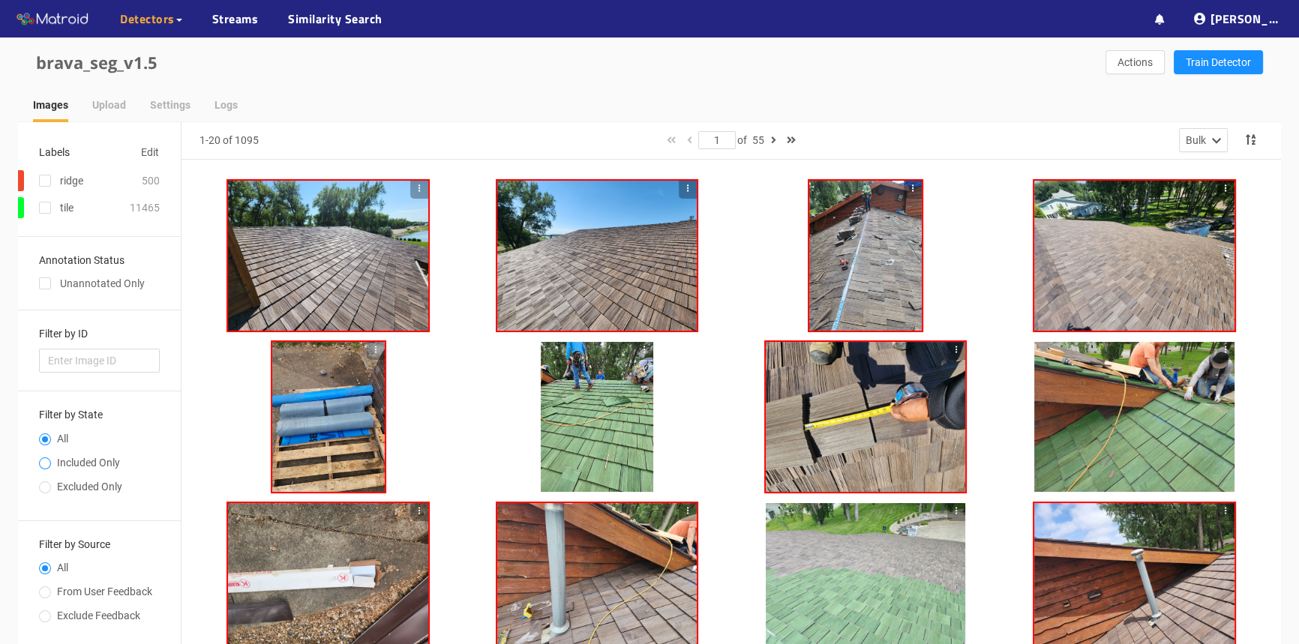
click at [39, 465] on div "Filter by State All Included Only Excluded Only" at bounding box center [99, 456] width 163 height 129
click at [39, 465] on input "Included Only" at bounding box center [45, 465] width 12 height 9
radio input "true"
radio input "false"
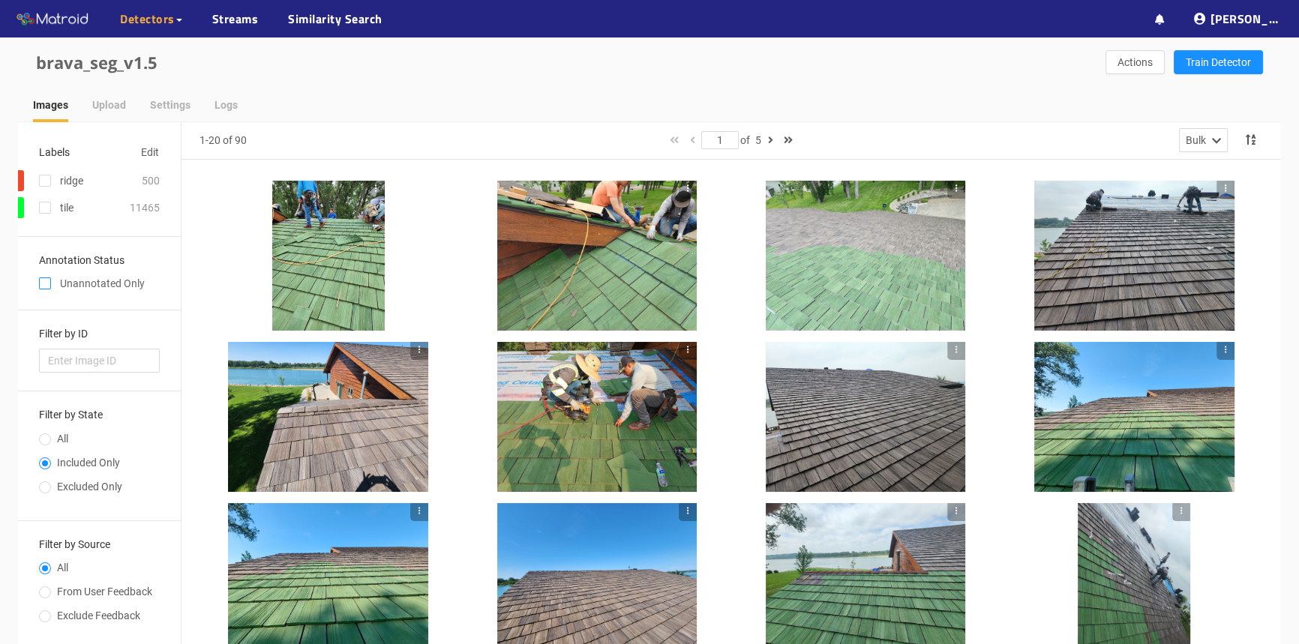
click at [44, 279] on span at bounding box center [45, 284] width 12 height 12
click at [44, 281] on input "checkbox" at bounding box center [45, 287] width 12 height 12
checkbox input "true"
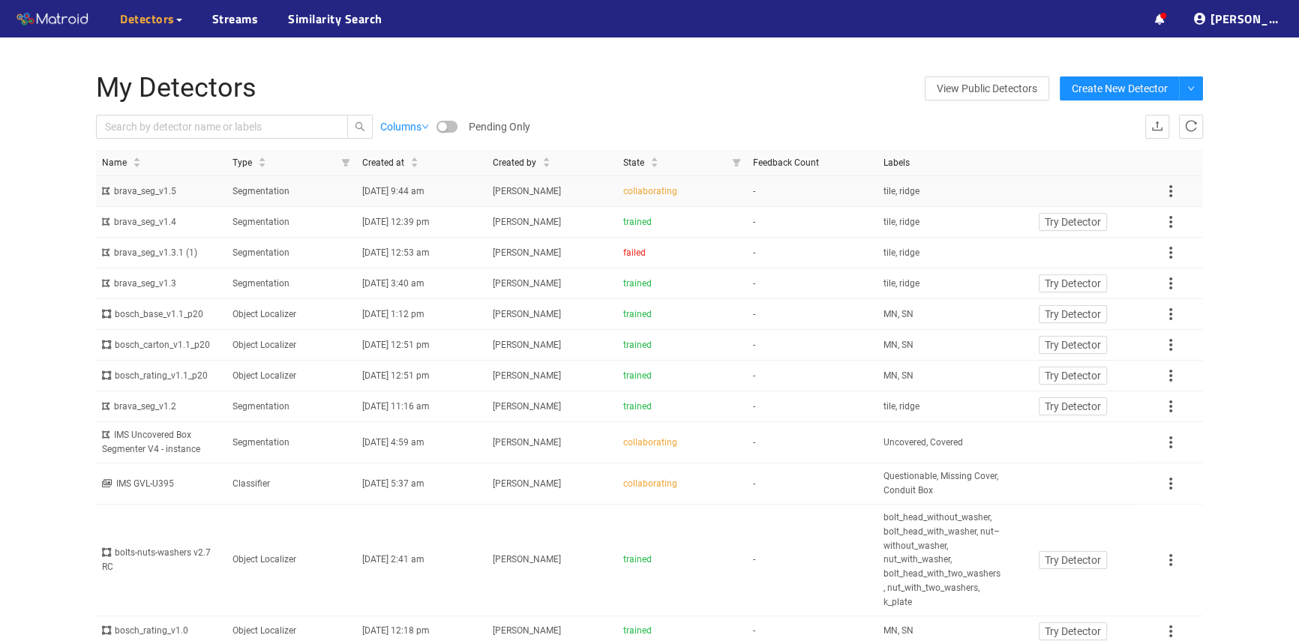
click at [291, 187] on td "Segmentation" at bounding box center [292, 191] width 131 height 31
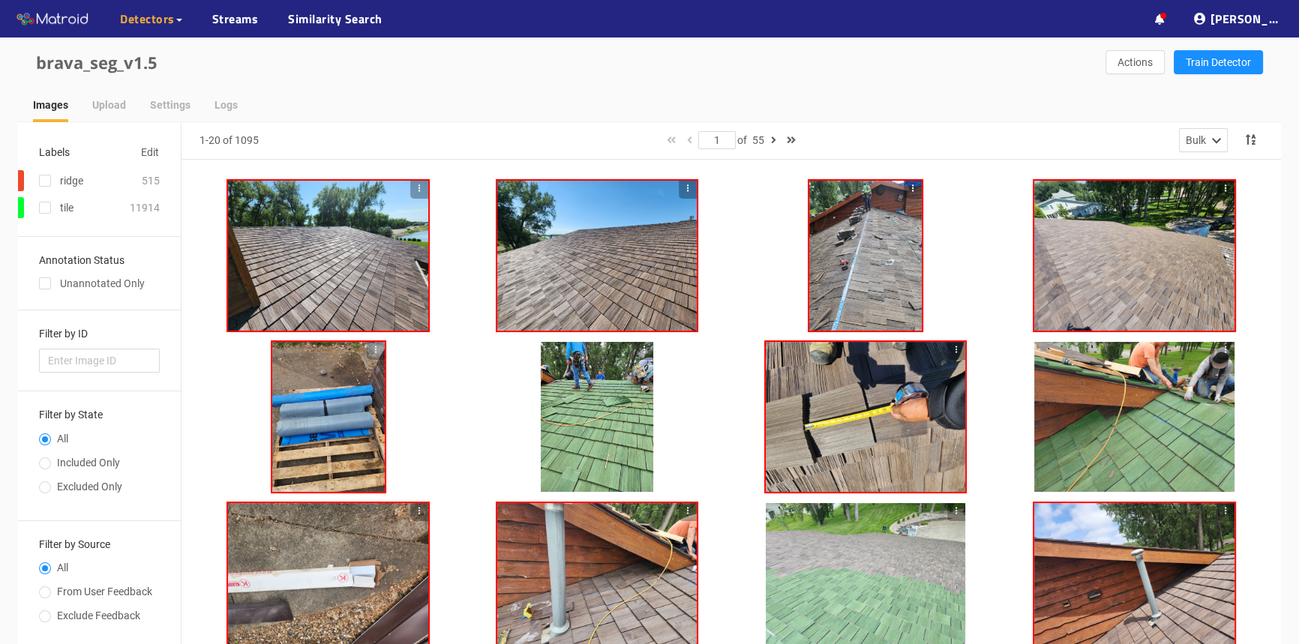
click at [625, 83] on div "brava_seg_v1.5 Actions Train Detector" at bounding box center [649, 63] width 1263 height 50
click at [50, 464] on input "Included Only" at bounding box center [45, 465] width 12 height 9
radio input "true"
radio input "false"
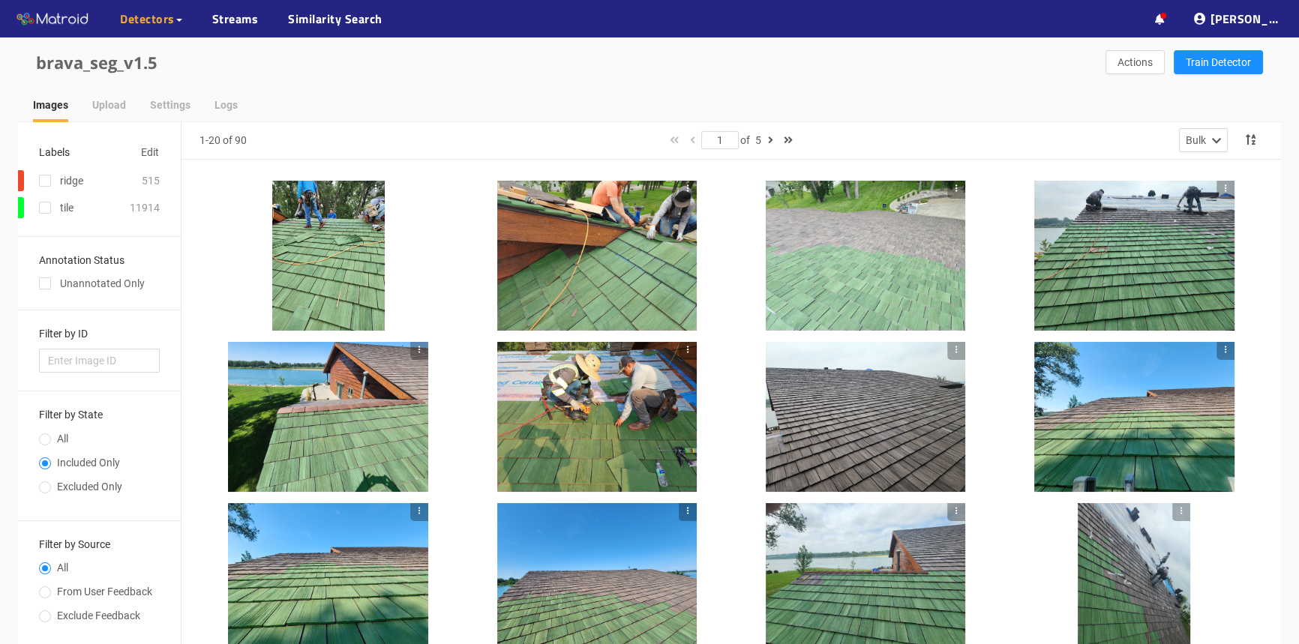
click at [569, 221] on div at bounding box center [597, 256] width 200 height 150
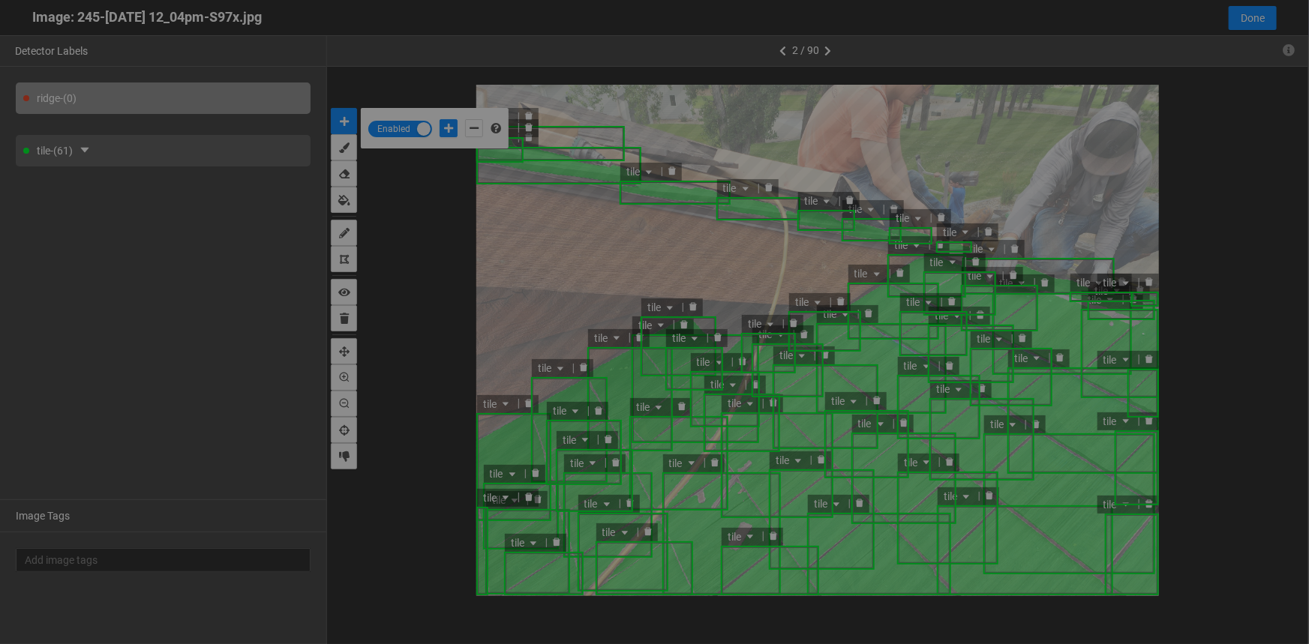
scroll to position [635, 0]
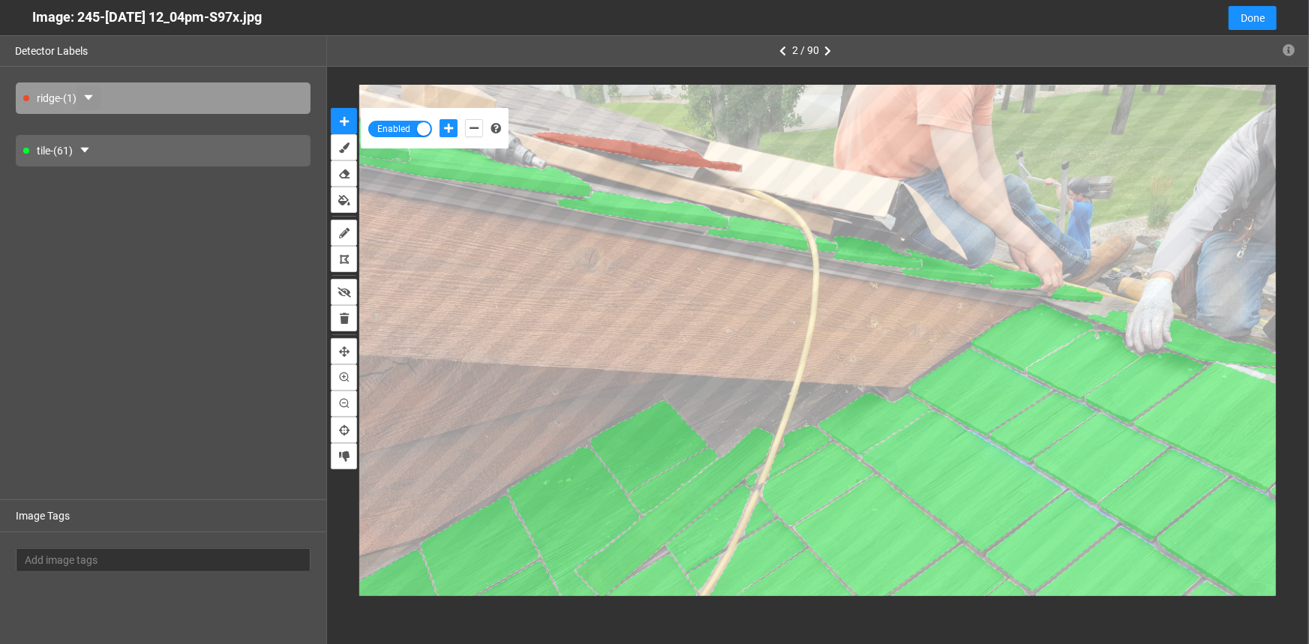
click at [88, 98] on button "button" at bounding box center [89, 98] width 24 height 24
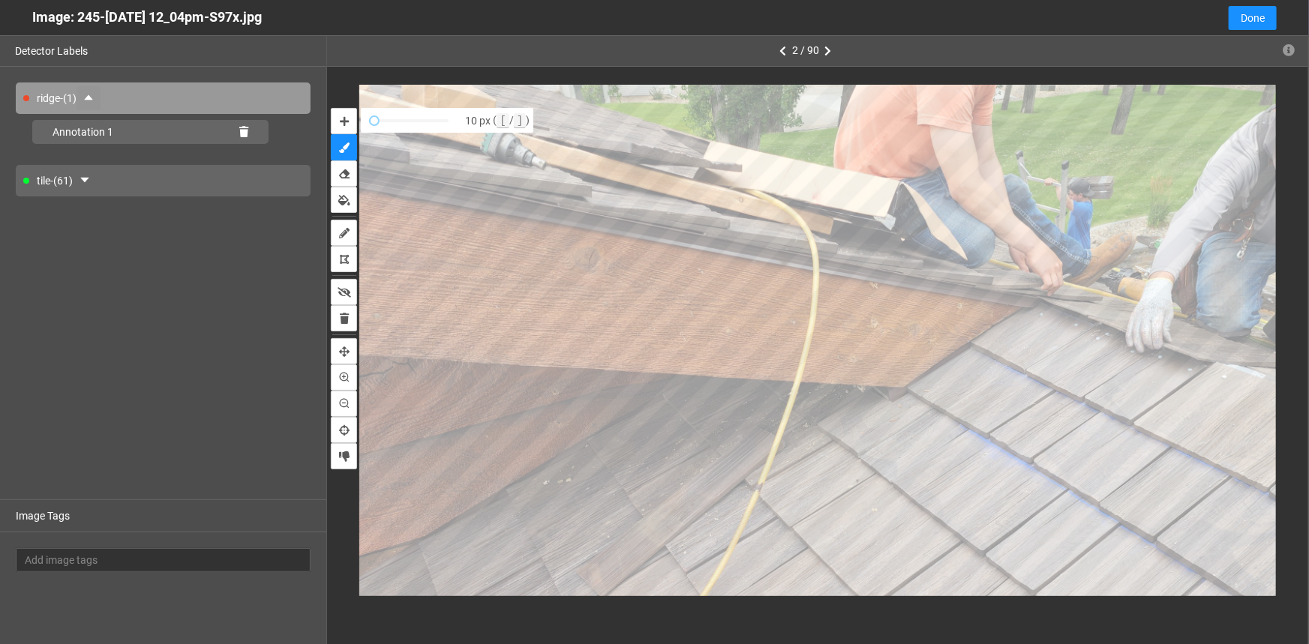
click at [93, 90] on button "button" at bounding box center [89, 98] width 24 height 24
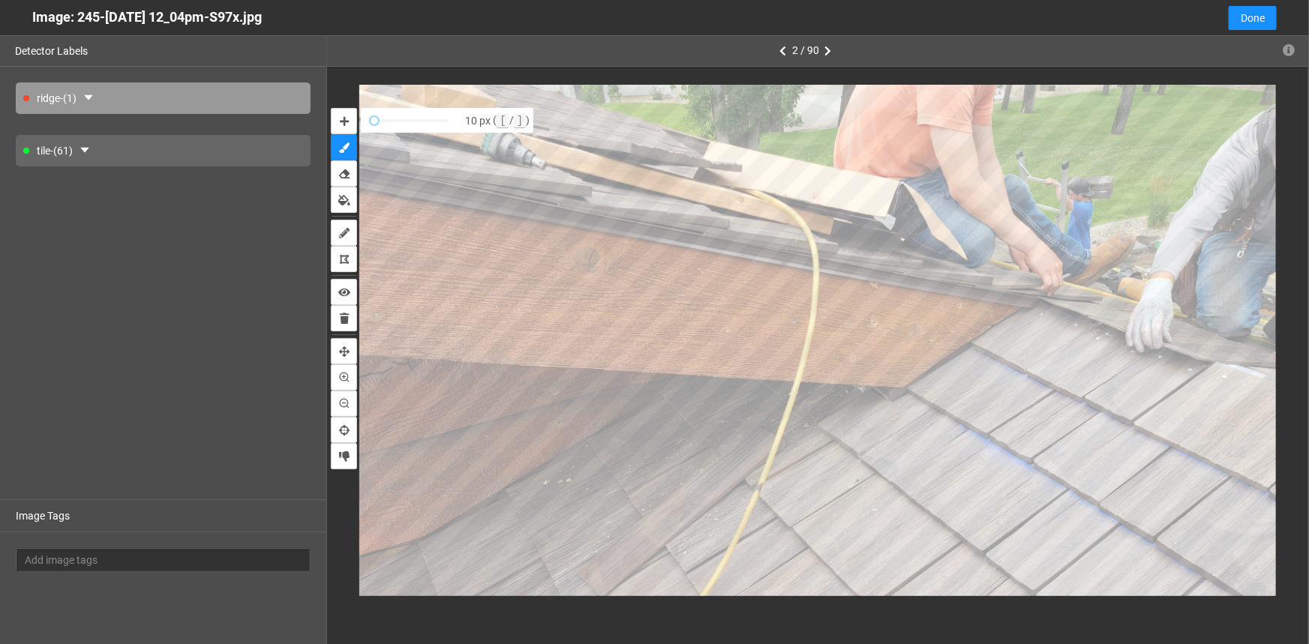
click at [183, 285] on div "ridge - (1) tile - (61)" at bounding box center [163, 283] width 326 height 433
click at [179, 285] on div "ridge - (1) tile - (61)" at bounding box center [163, 283] width 326 height 433
click at [344, 119] on icon "auto-mask" at bounding box center [344, 121] width 9 height 11
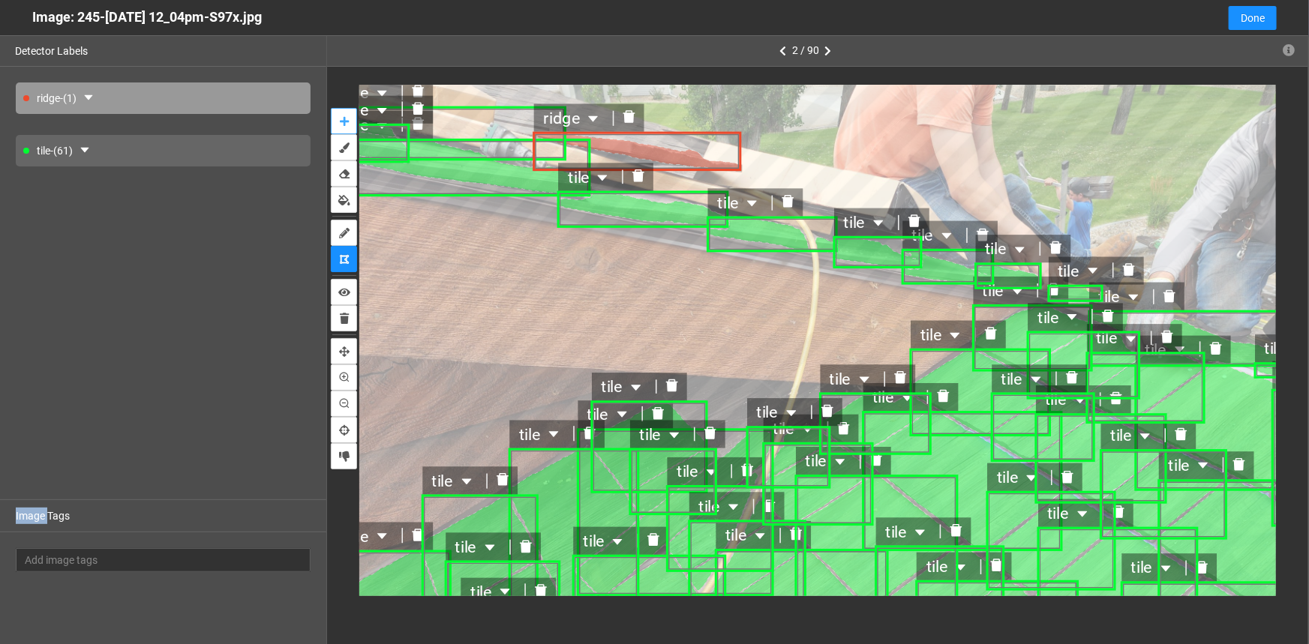
click at [590, 120] on icon "caret-down" at bounding box center [594, 119] width 14 height 14
click at [590, 119] on icon "caret-down" at bounding box center [594, 119] width 14 height 14
click at [595, 118] on icon "caret-down" at bounding box center [594, 119] width 10 height 6
click at [593, 116] on icon "caret-down" at bounding box center [594, 119] width 10 height 6
click at [592, 113] on icon "caret-down" at bounding box center [594, 119] width 14 height 14
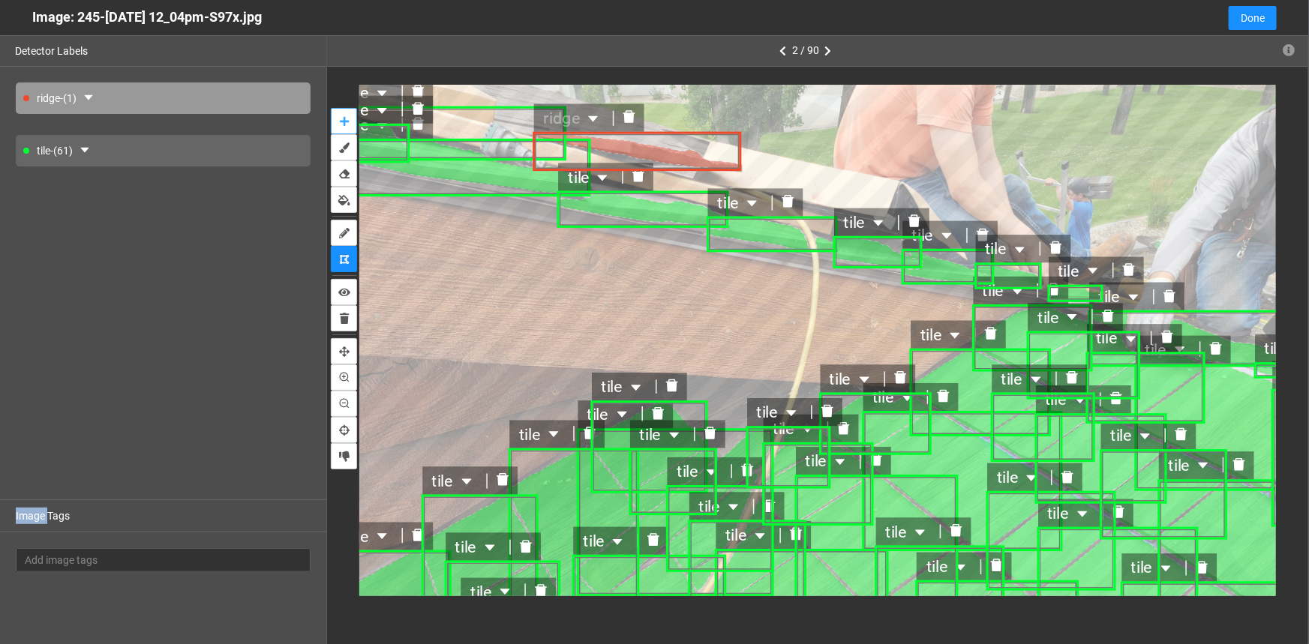
click at [587, 110] on span "ridge" at bounding box center [574, 119] width 60 height 26
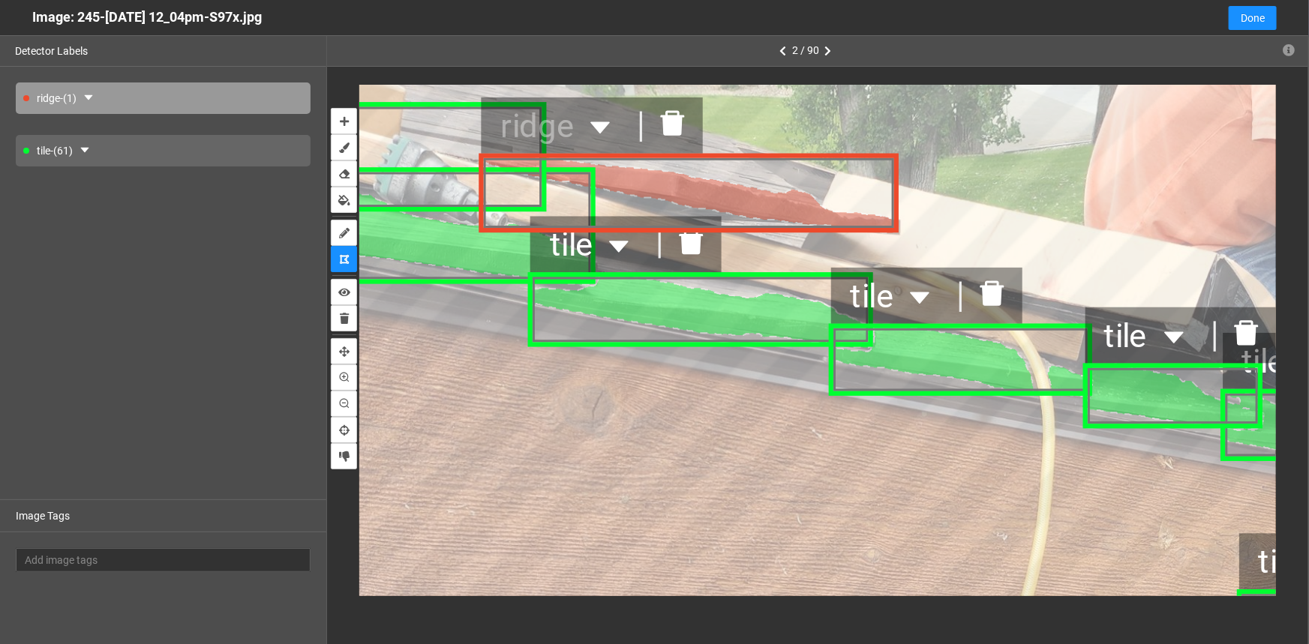
click at [604, 124] on icon "caret-down" at bounding box center [601, 127] width 20 height 11
click at [570, 131] on span "ridge" at bounding box center [562, 126] width 122 height 51
click at [527, 135] on span "ridge" at bounding box center [562, 126] width 122 height 51
click at [518, 128] on span "ridge" at bounding box center [562, 126] width 122 height 51
click at [512, 126] on span "ridge" at bounding box center [562, 126] width 122 height 51
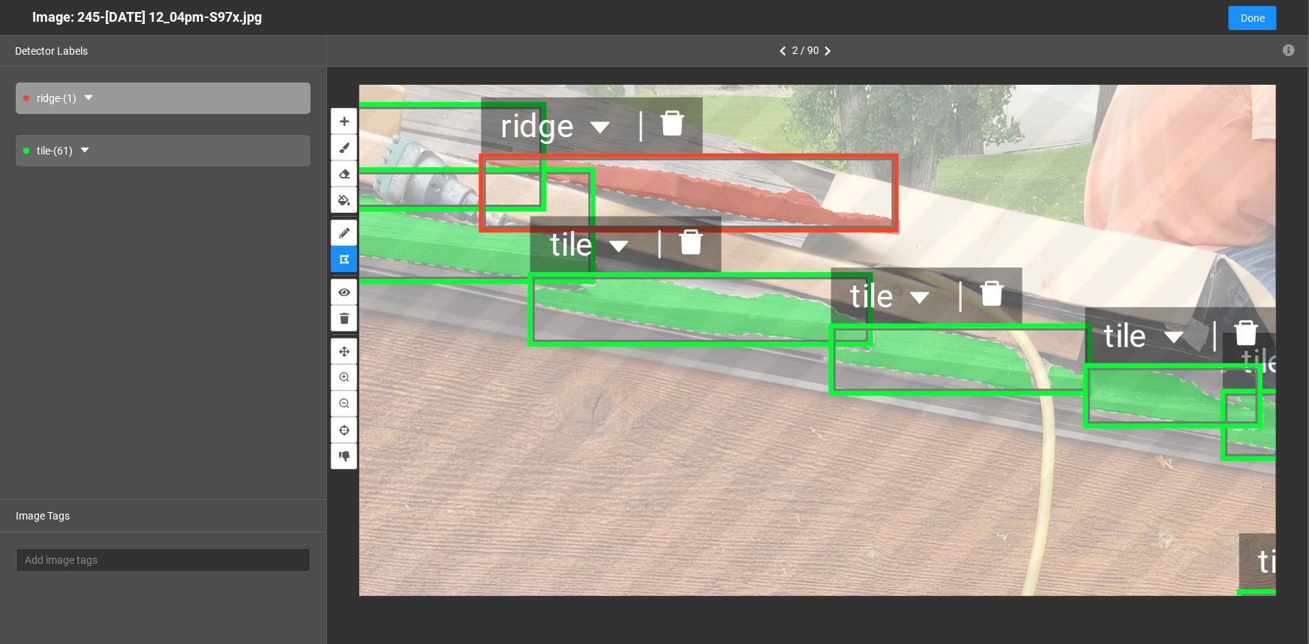
click at [678, 124] on icon "delete" at bounding box center [674, 124] width 24 height 25
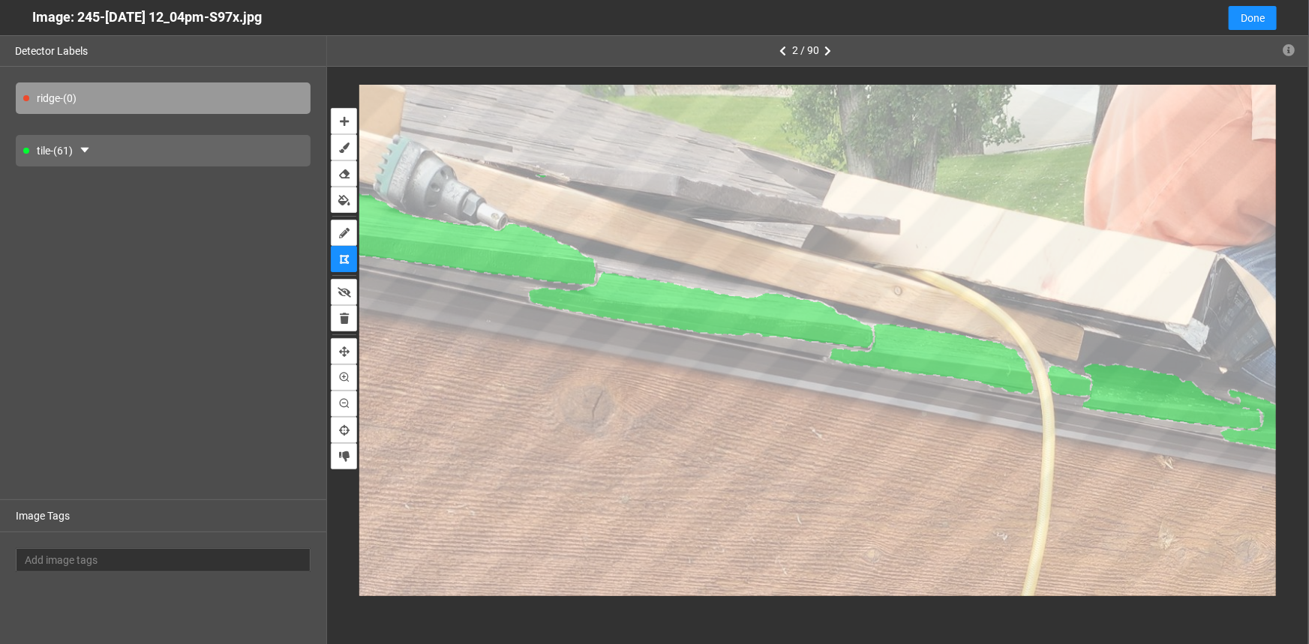
click at [162, 158] on div "tile - (61)" at bounding box center [163, 151] width 295 height 32
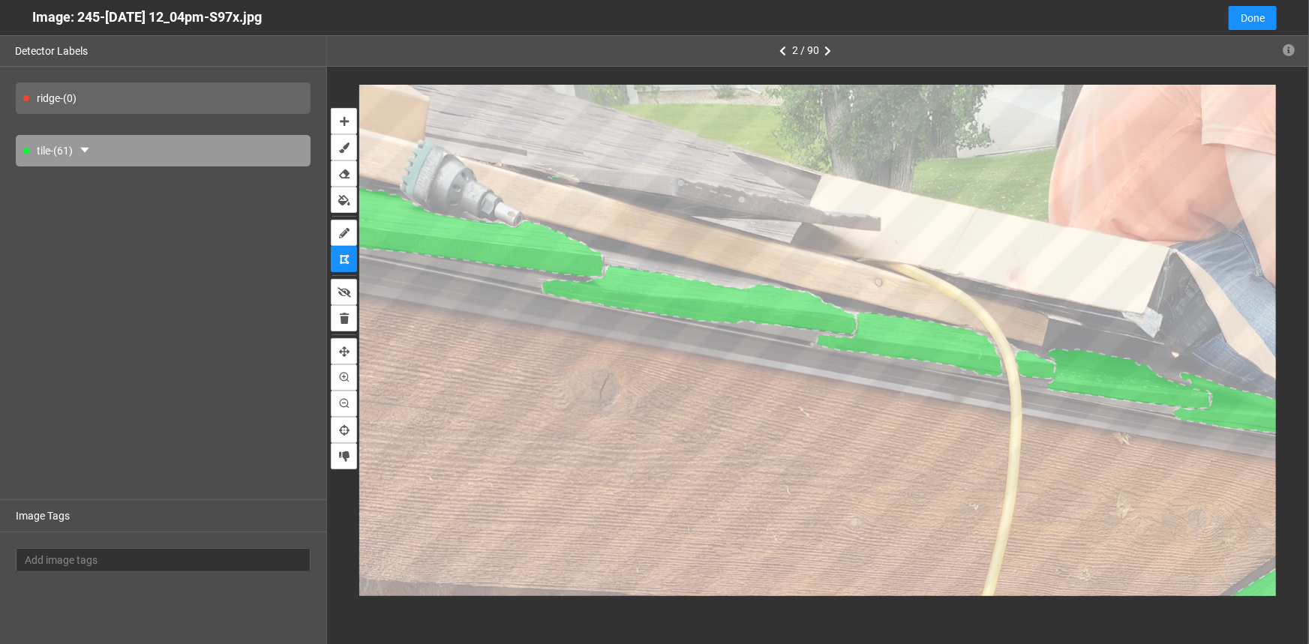
drag, startPoint x: 341, startPoint y: 122, endPoint x: 358, endPoint y: 128, distance: 18.3
click at [341, 121] on icon "auto-mask" at bounding box center [344, 121] width 9 height 11
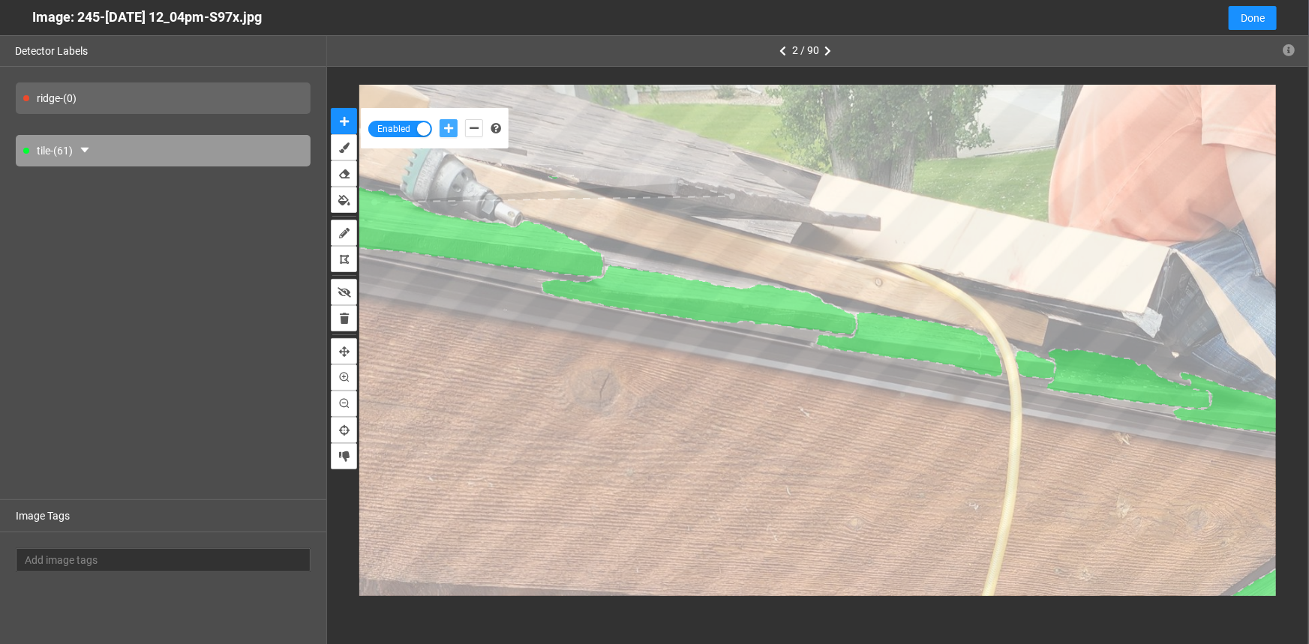
click at [445, 128] on icon "add-positive-points" at bounding box center [448, 128] width 9 height 11
click at [440, 119] on button "add-positive-points" at bounding box center [449, 128] width 18 height 18
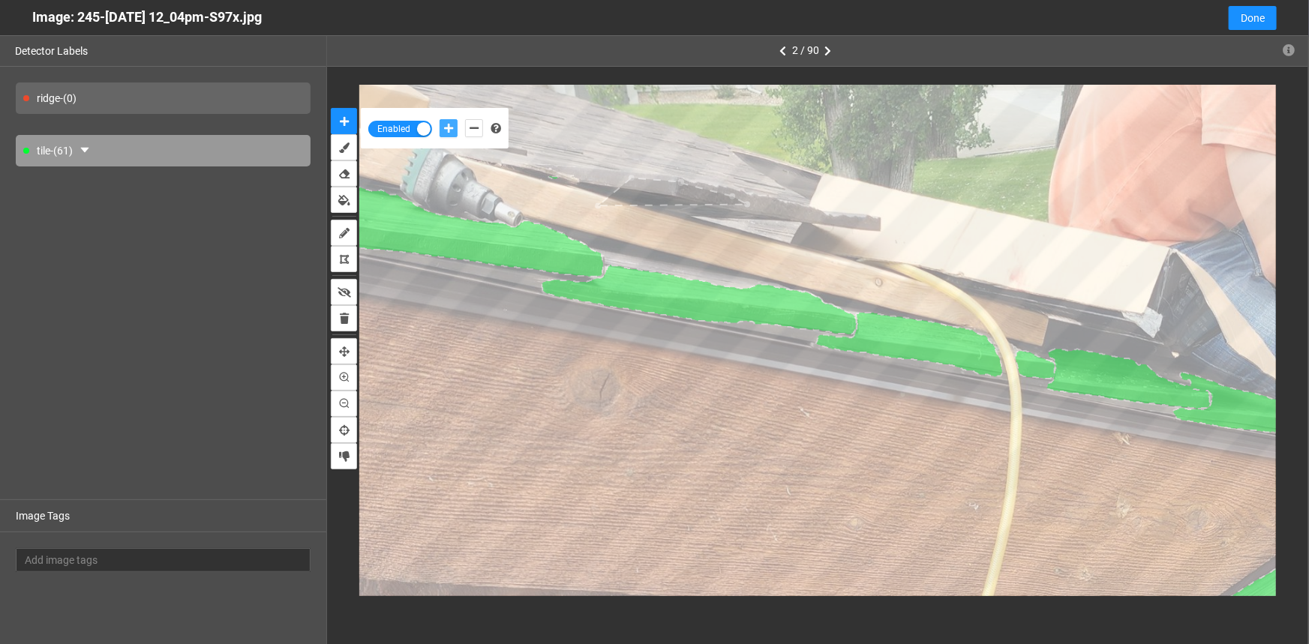
click at [440, 119] on button "add-positive-points" at bounding box center [449, 128] width 18 height 18
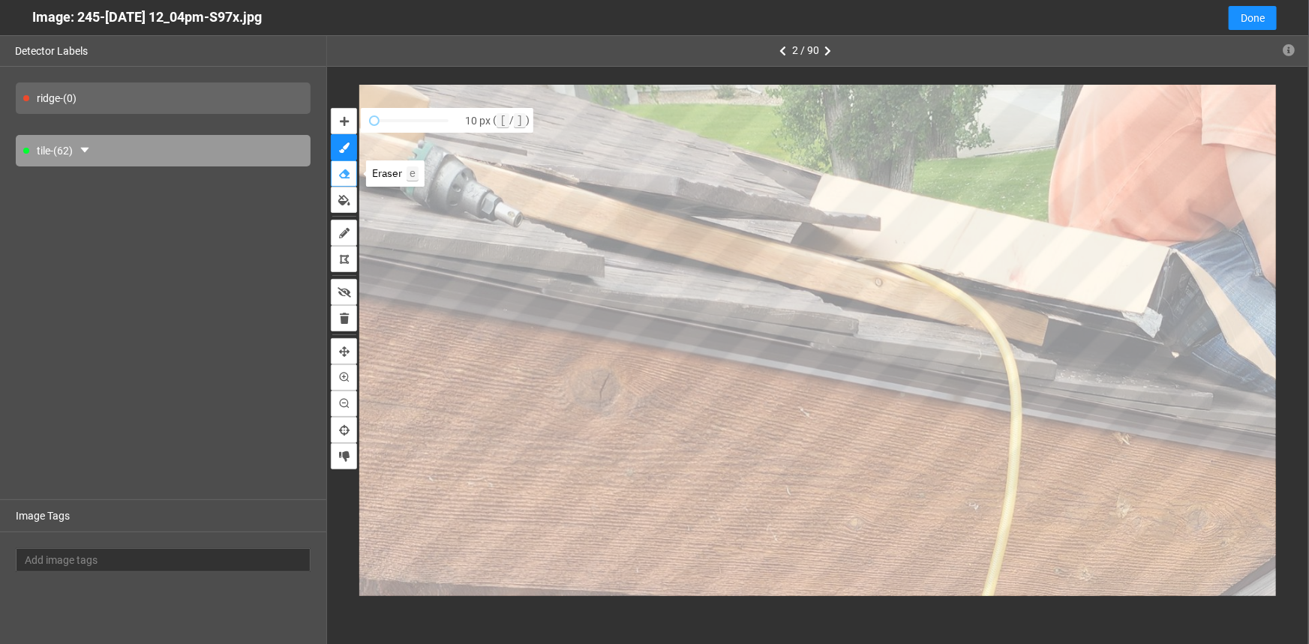
click at [340, 177] on icon "erase" at bounding box center [344, 174] width 11 height 11
click at [345, 115] on button "auto-mask" at bounding box center [344, 121] width 26 height 26
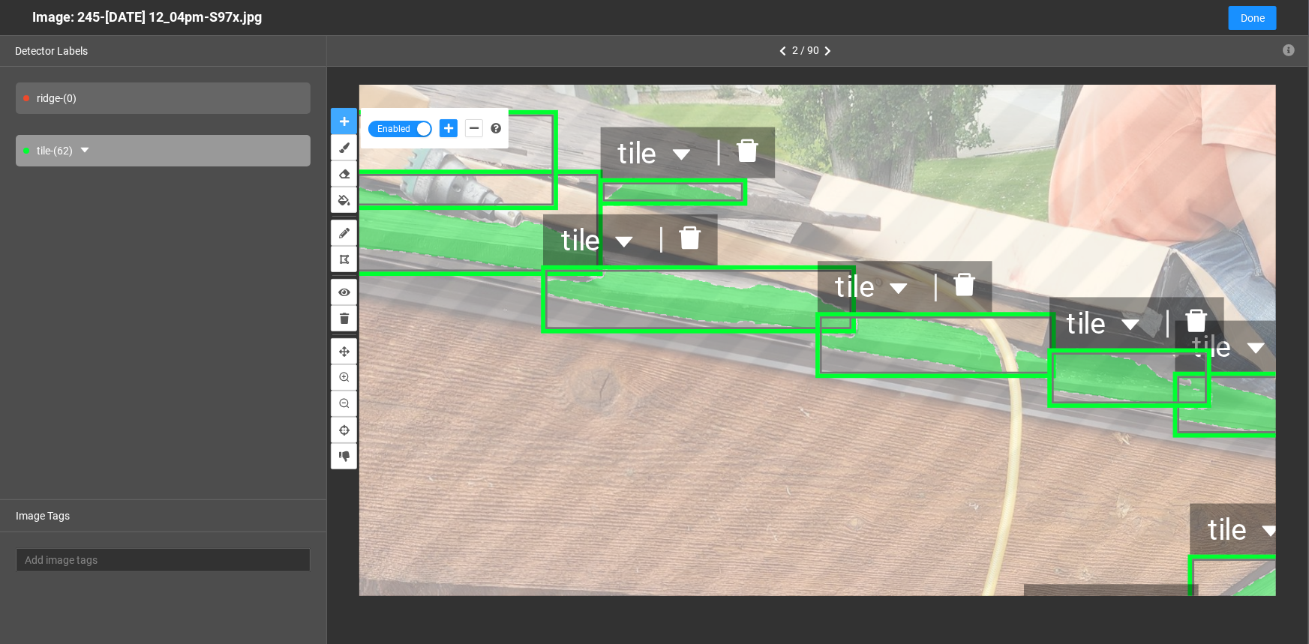
click at [762, 152] on div at bounding box center [748, 152] width 56 height 40
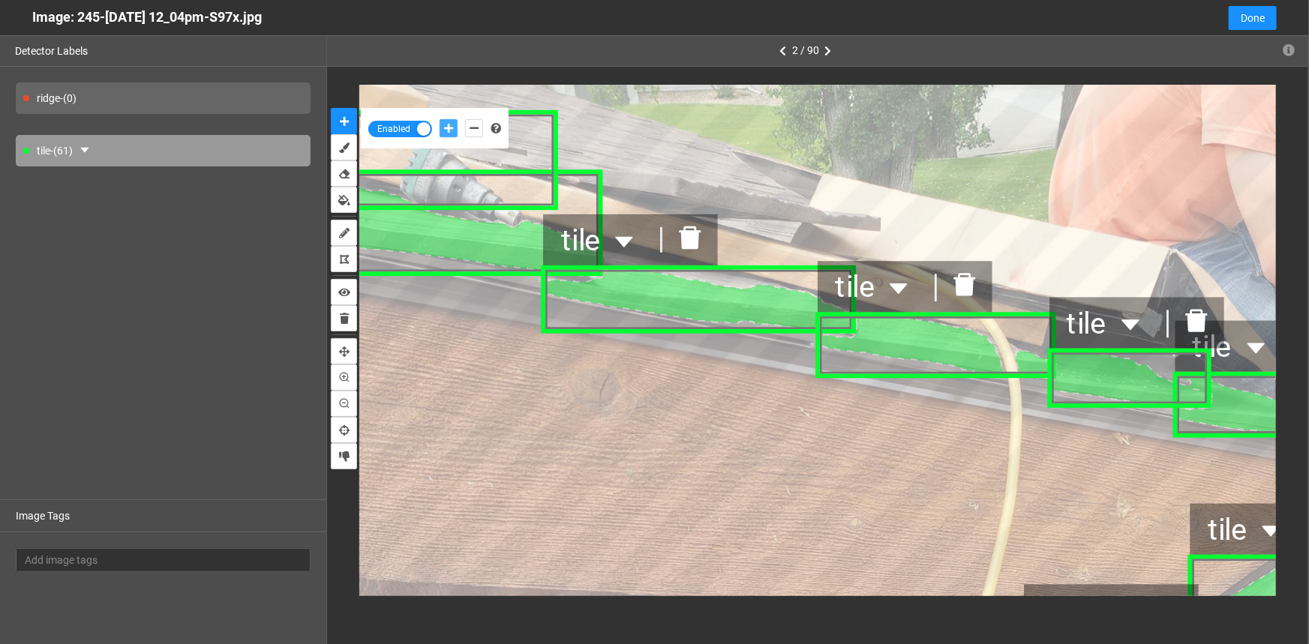
click at [447, 126] on icon "add-positive-points" at bounding box center [448, 128] width 9 height 11
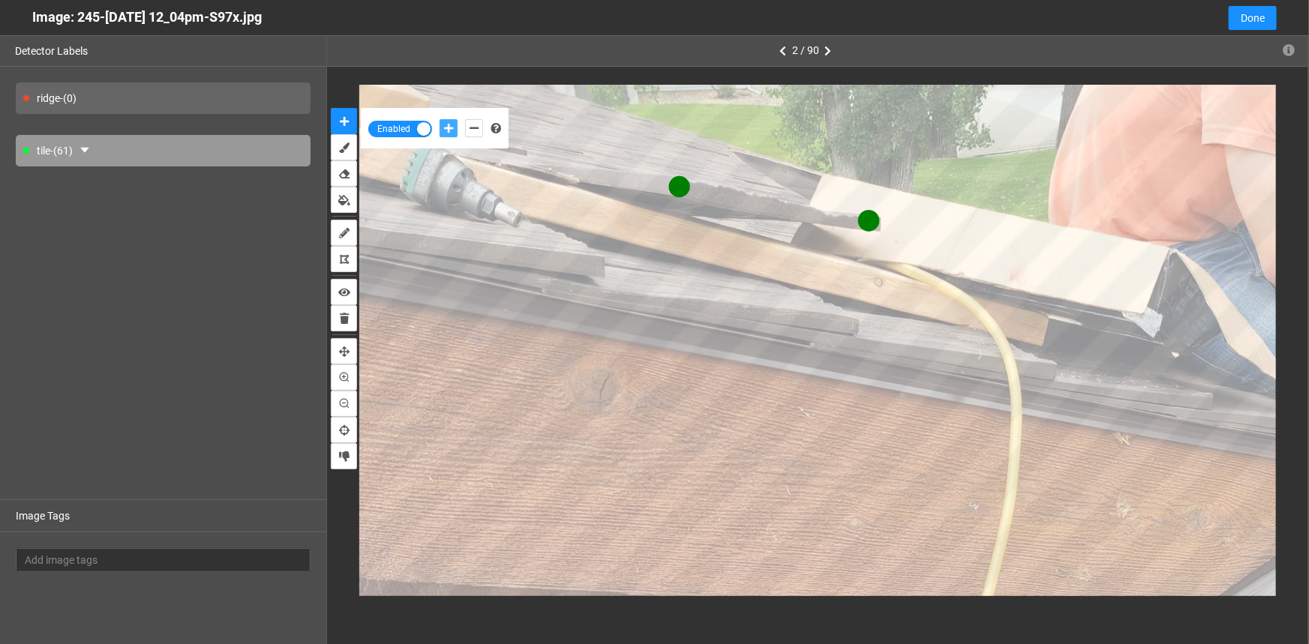
click at [440, 119] on button "add-positive-points" at bounding box center [449, 128] width 18 height 18
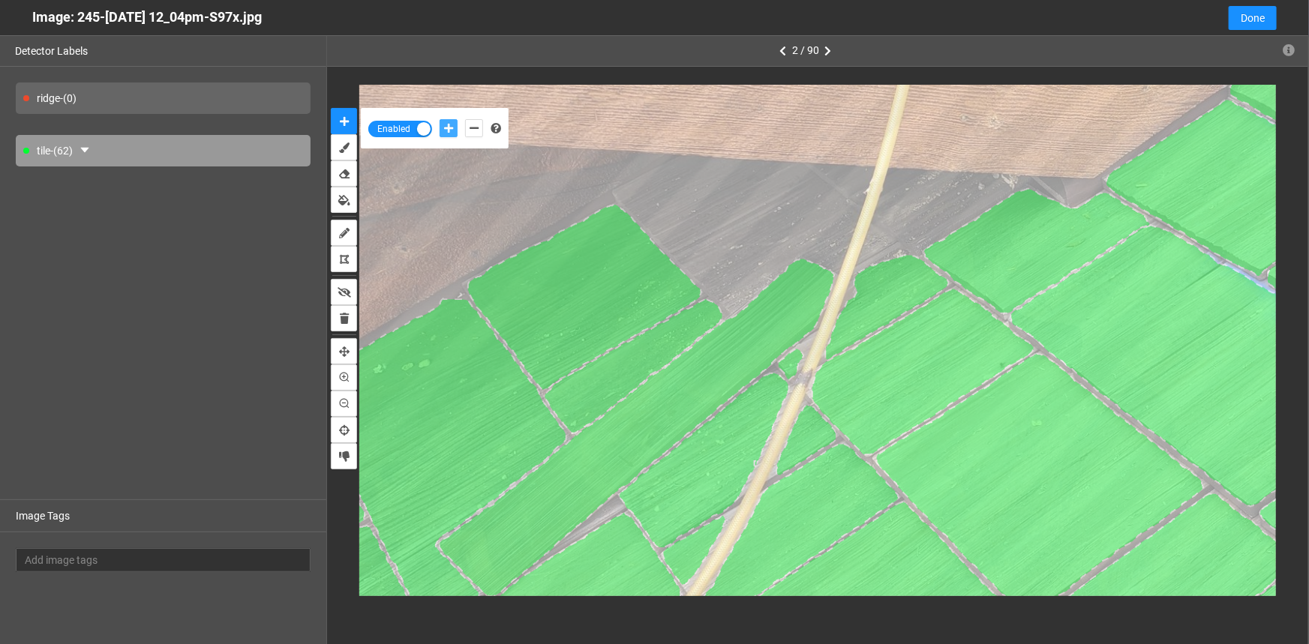
click at [442, 128] on button "add-positive-points" at bounding box center [449, 128] width 18 height 18
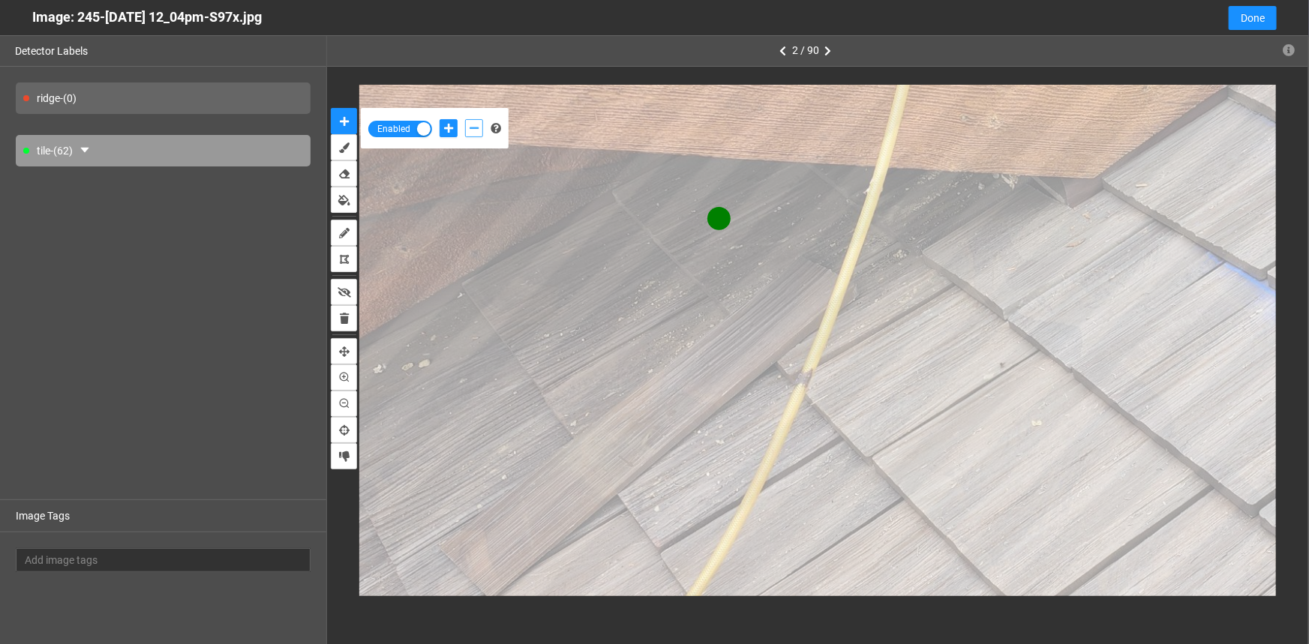
drag, startPoint x: 473, startPoint y: 131, endPoint x: 480, endPoint y: 137, distance: 10.1
click at [472, 130] on icon "add-negative-points" at bounding box center [474, 128] width 9 height 11
click at [465, 119] on button "add-negative-points" at bounding box center [474, 128] width 18 height 18
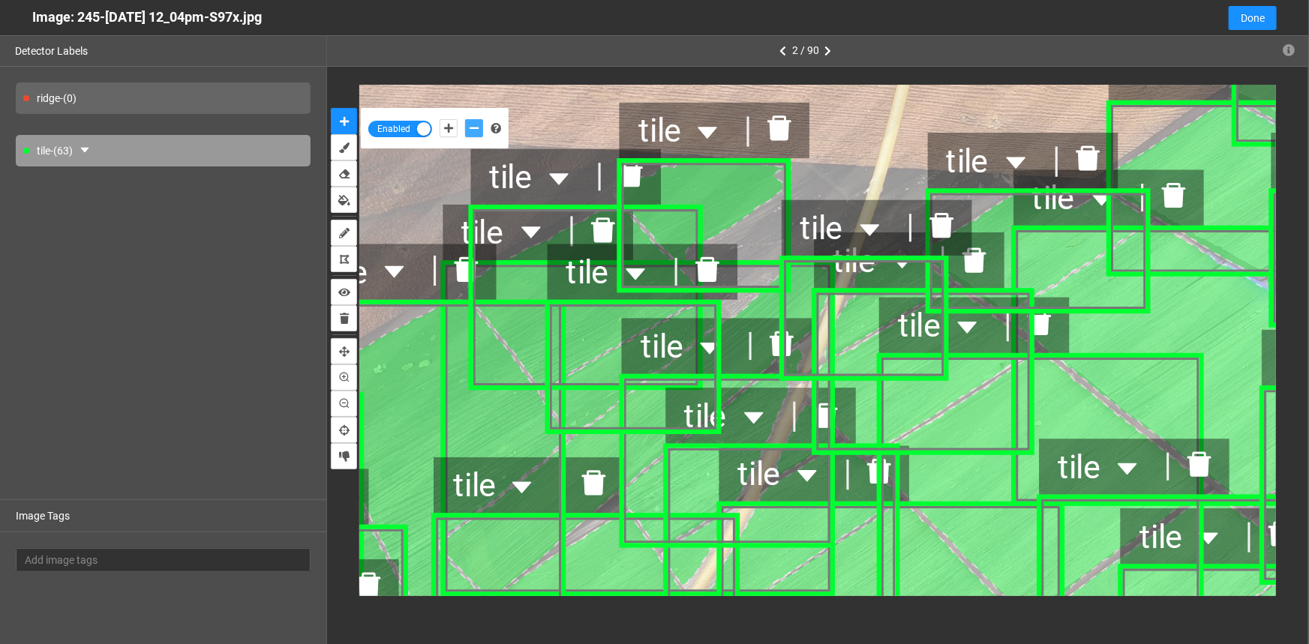
click at [772, 131] on icon "delete" at bounding box center [780, 128] width 24 height 25
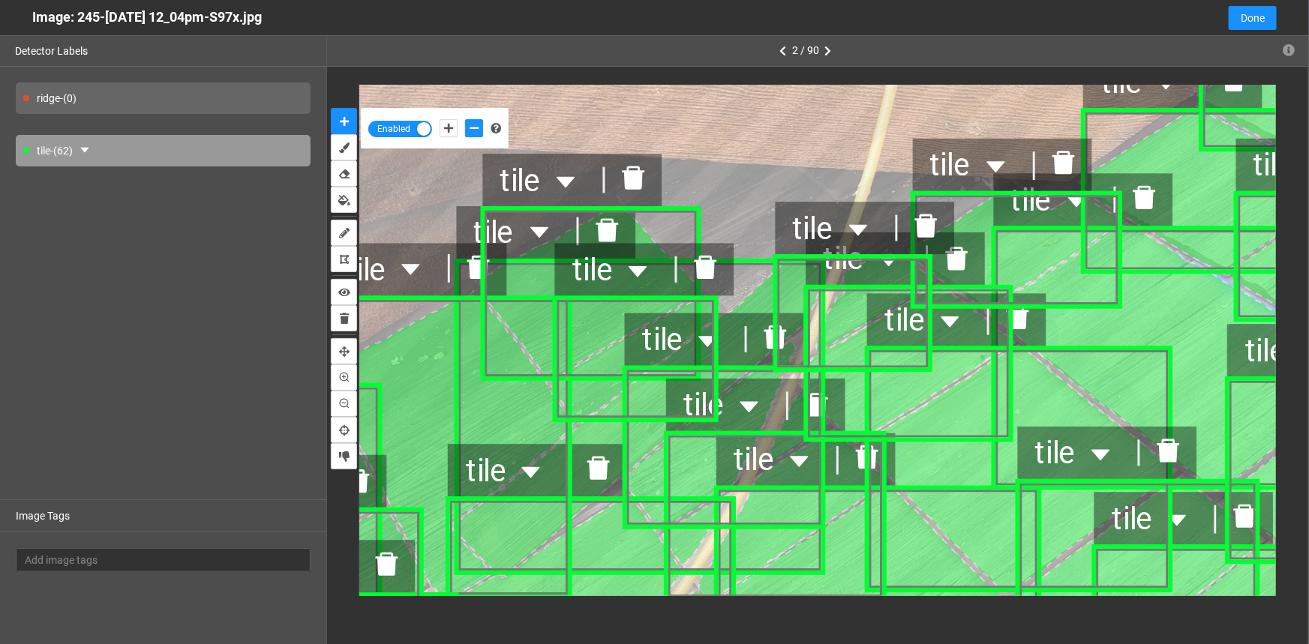
click at [612, 11] on div "Image: 245-Aug 04 2025 12_04pm-S97x.jpg Cancel Done" at bounding box center [654, 18] width 1309 height 36
